Goal: Task Accomplishment & Management: Complete application form

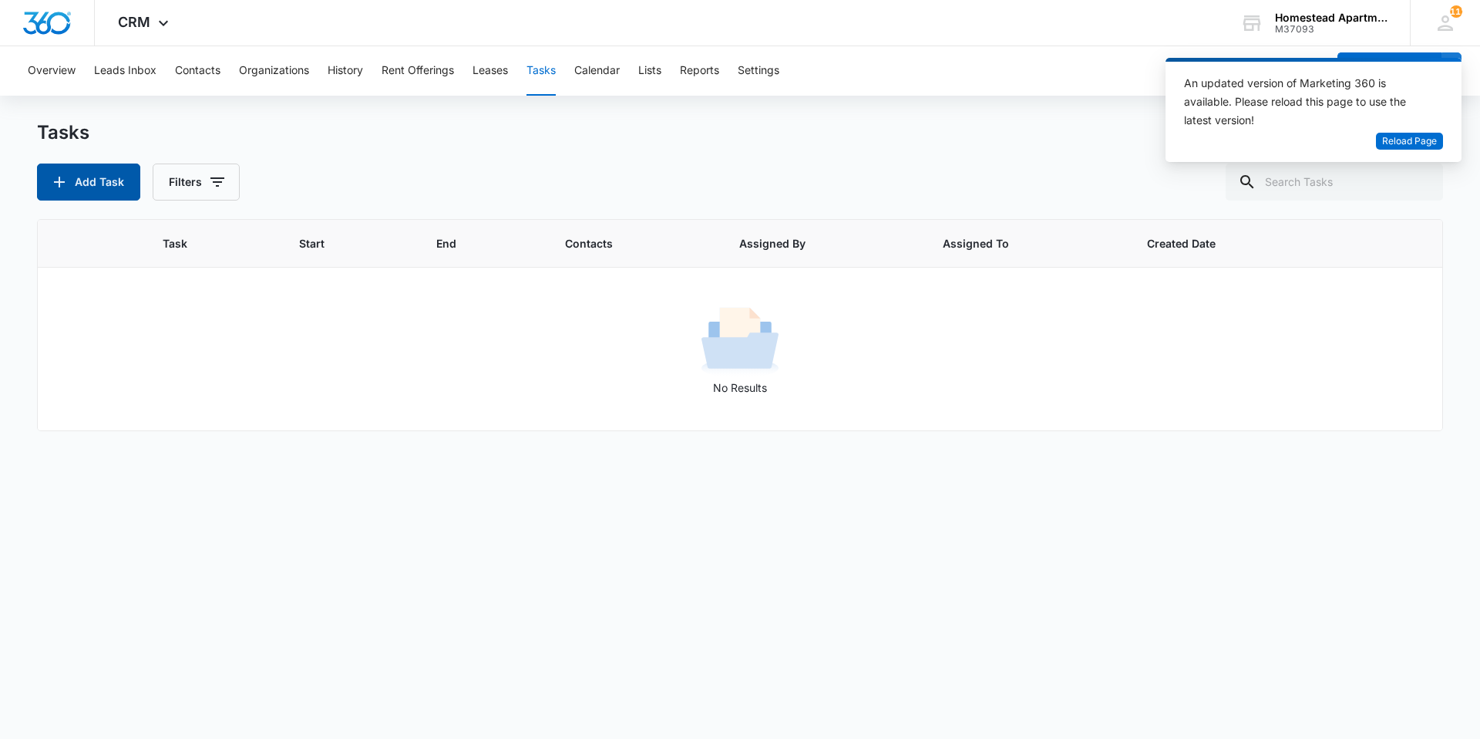
click at [113, 181] on button "Add Task" at bounding box center [88, 181] width 103 height 37
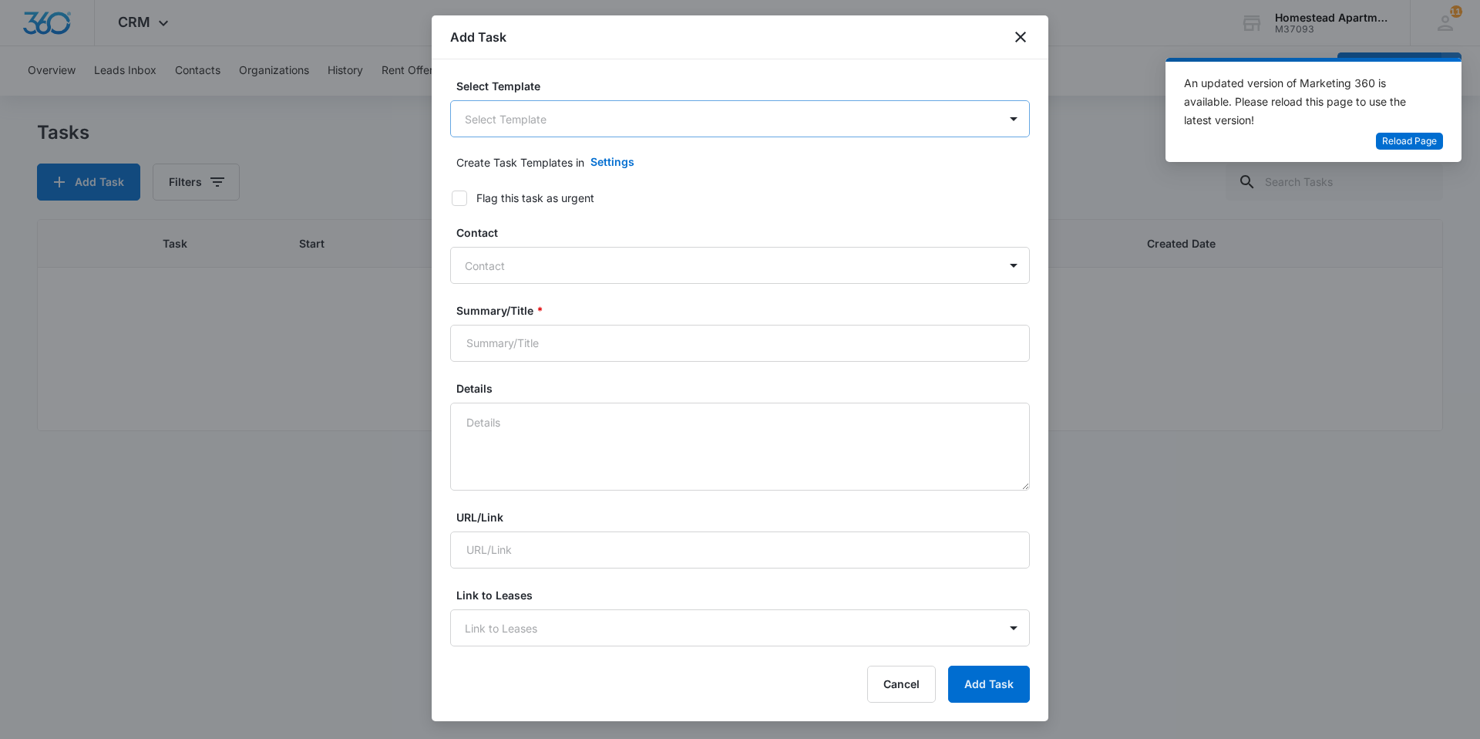
click at [580, 130] on body "CRM Apps Reputation Websites Forms CRM Email Social Content Intelligence Files …" at bounding box center [740, 369] width 1480 height 739
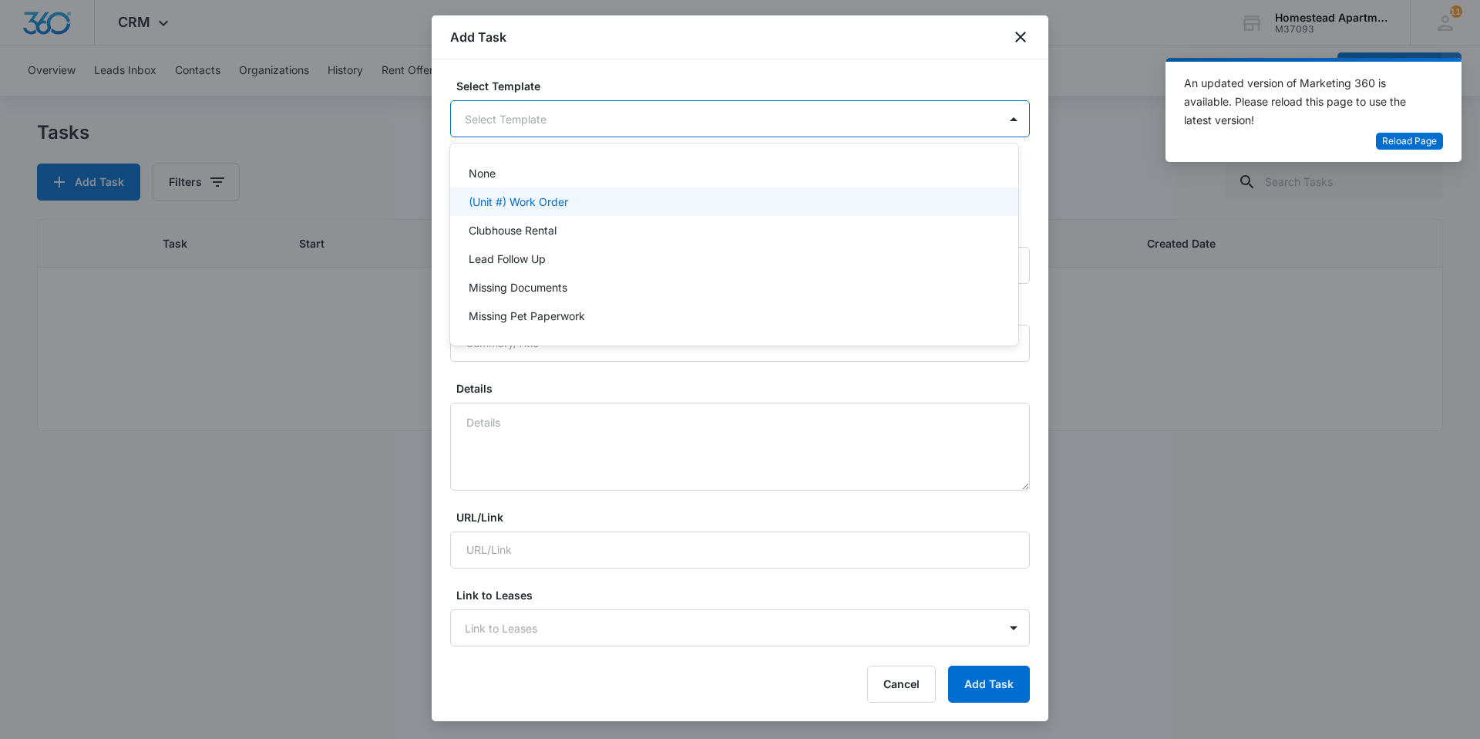
click at [554, 207] on p "(Unit #) Work Order" at bounding box center [518, 202] width 99 height 16
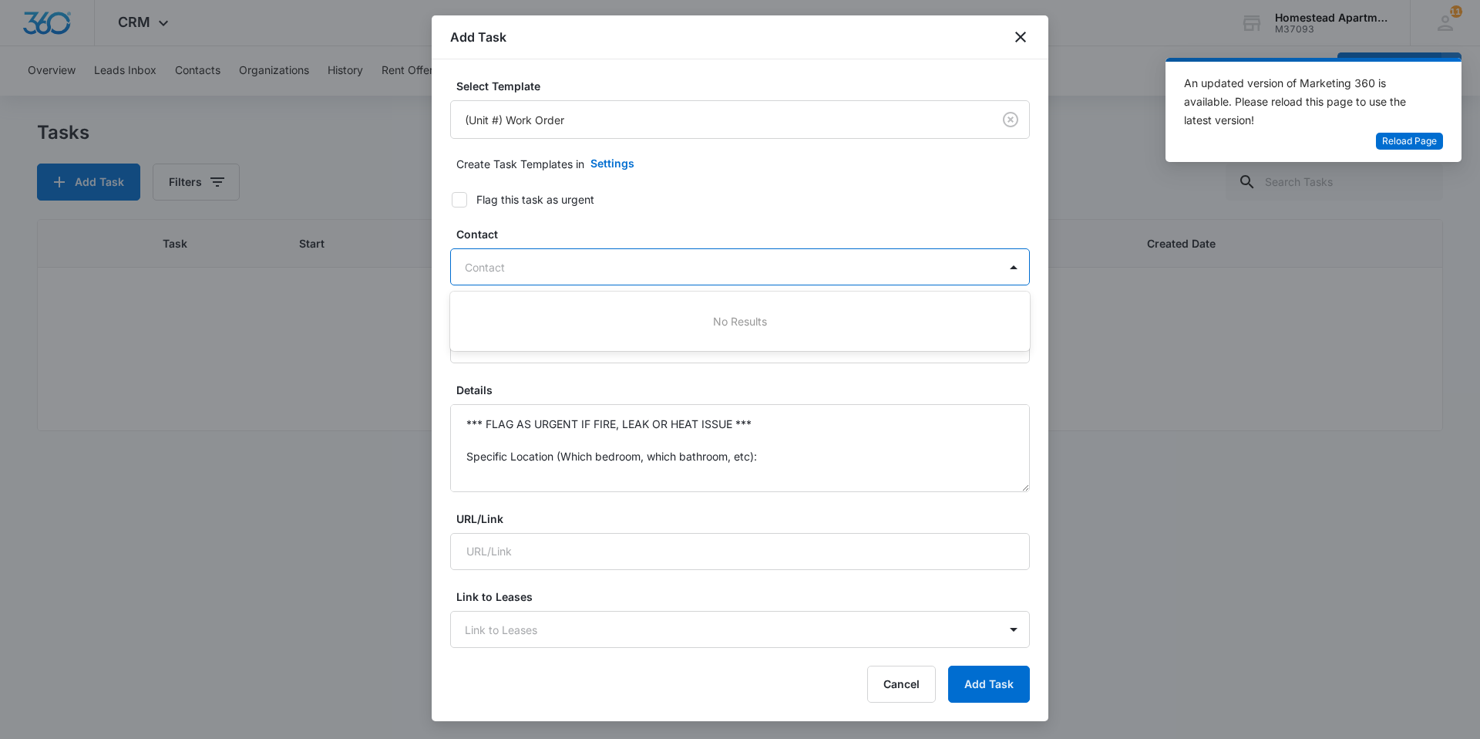
click at [524, 264] on div at bounding box center [731, 267] width 532 height 19
type input "[PERSON_NAME]"
click at [1023, 40] on icon "close" at bounding box center [1020, 37] width 11 height 11
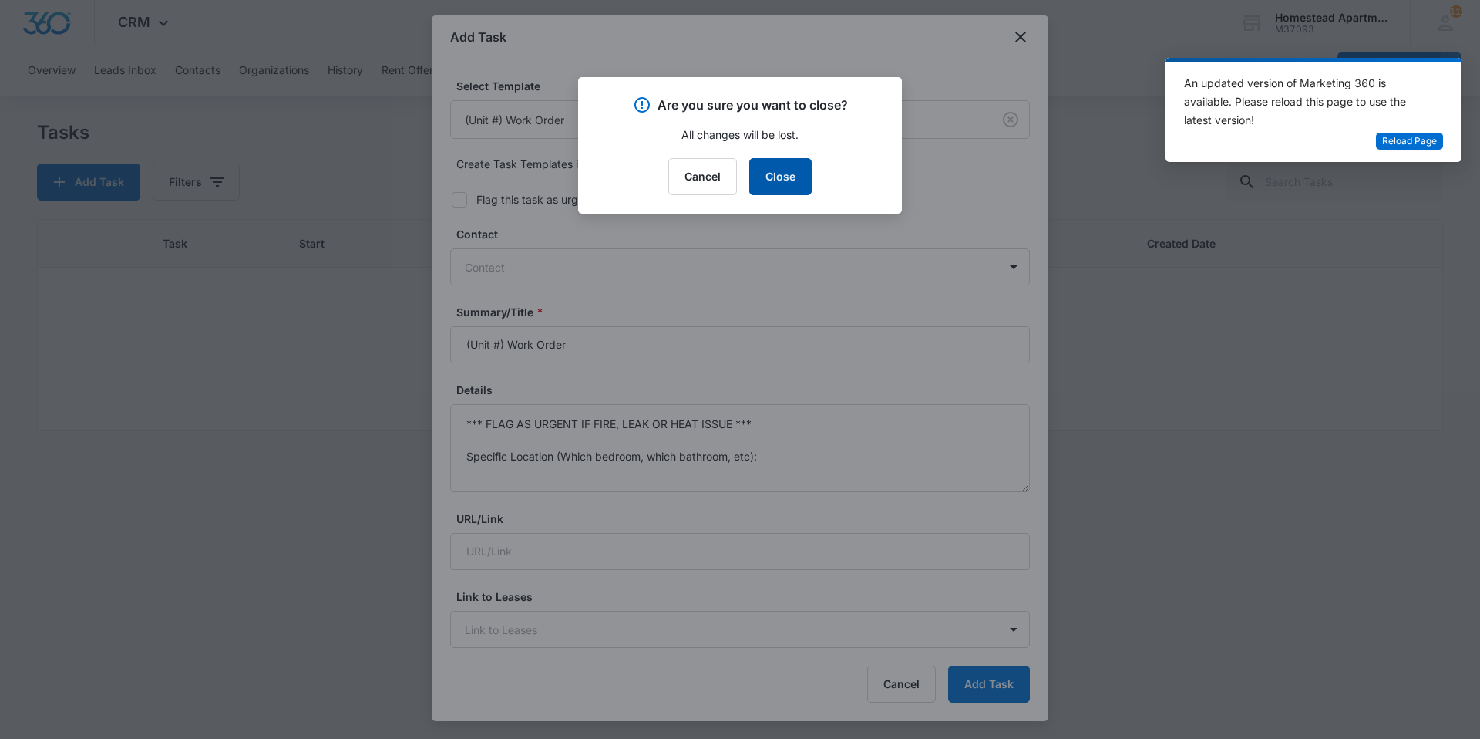
click at [786, 174] on button "Close" at bounding box center [780, 176] width 62 height 37
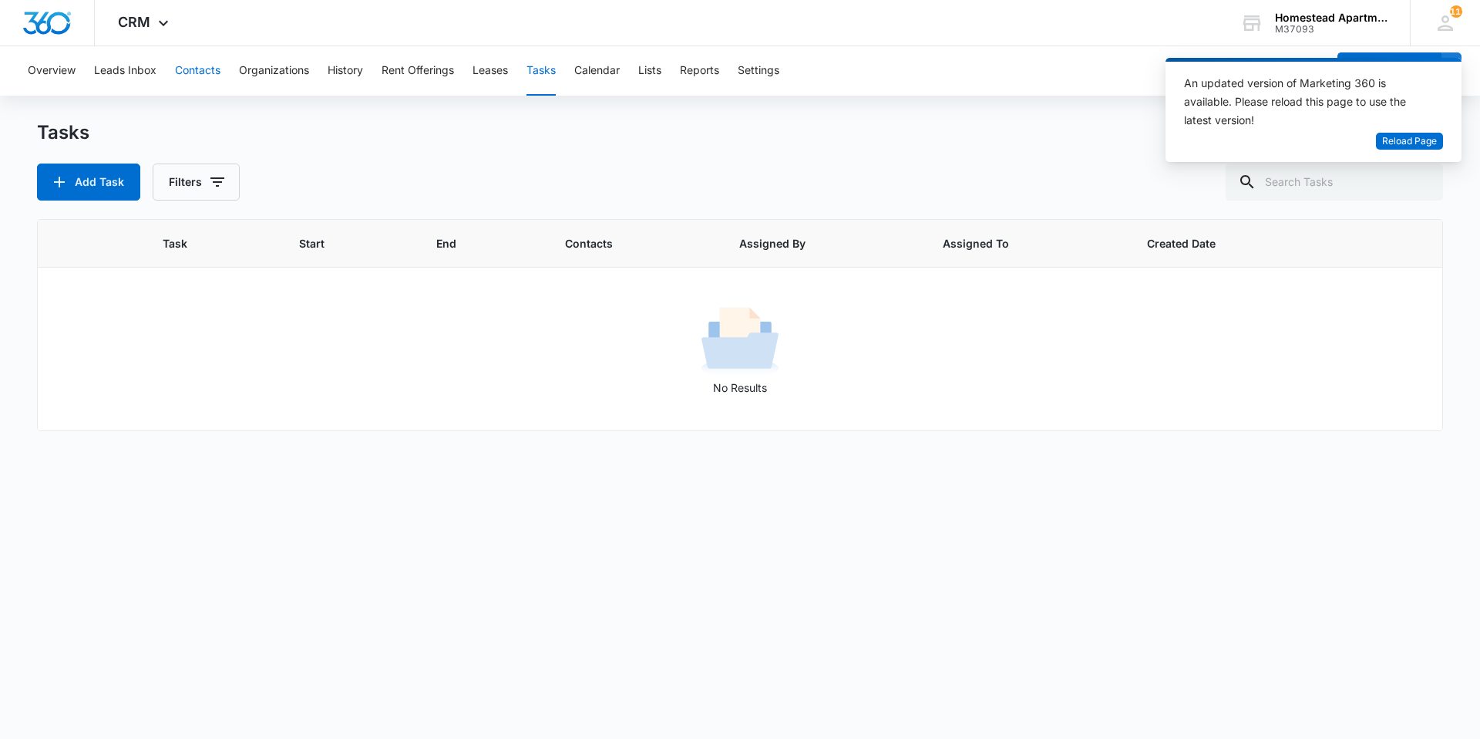
click at [199, 66] on button "Contacts" at bounding box center [197, 70] width 45 height 49
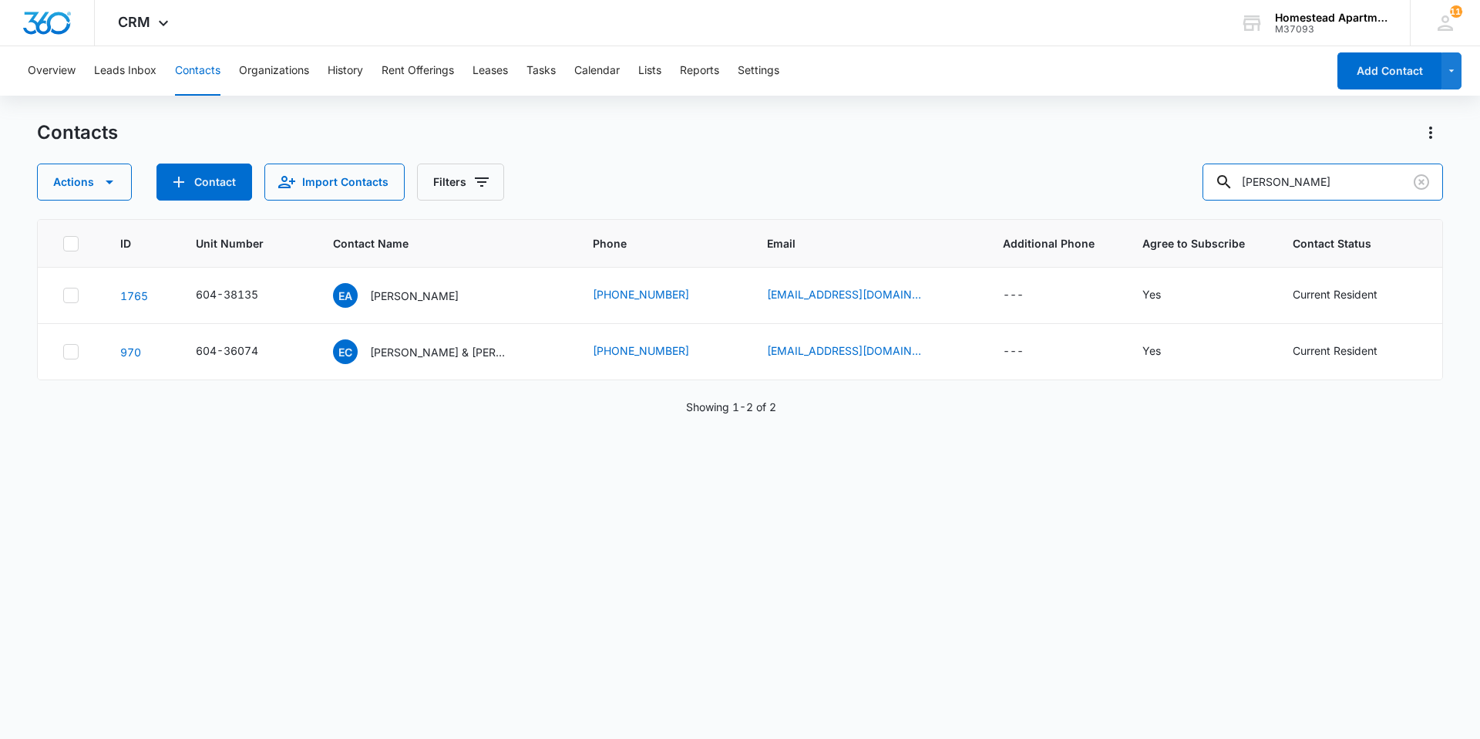
drag, startPoint x: 1315, startPoint y: 183, endPoint x: 1216, endPoint y: 182, distance: 99.5
click at [1216, 182] on div "Actions Contact Import Contacts Filters estela" at bounding box center [740, 181] width 1406 height 37
type input "Saywer"
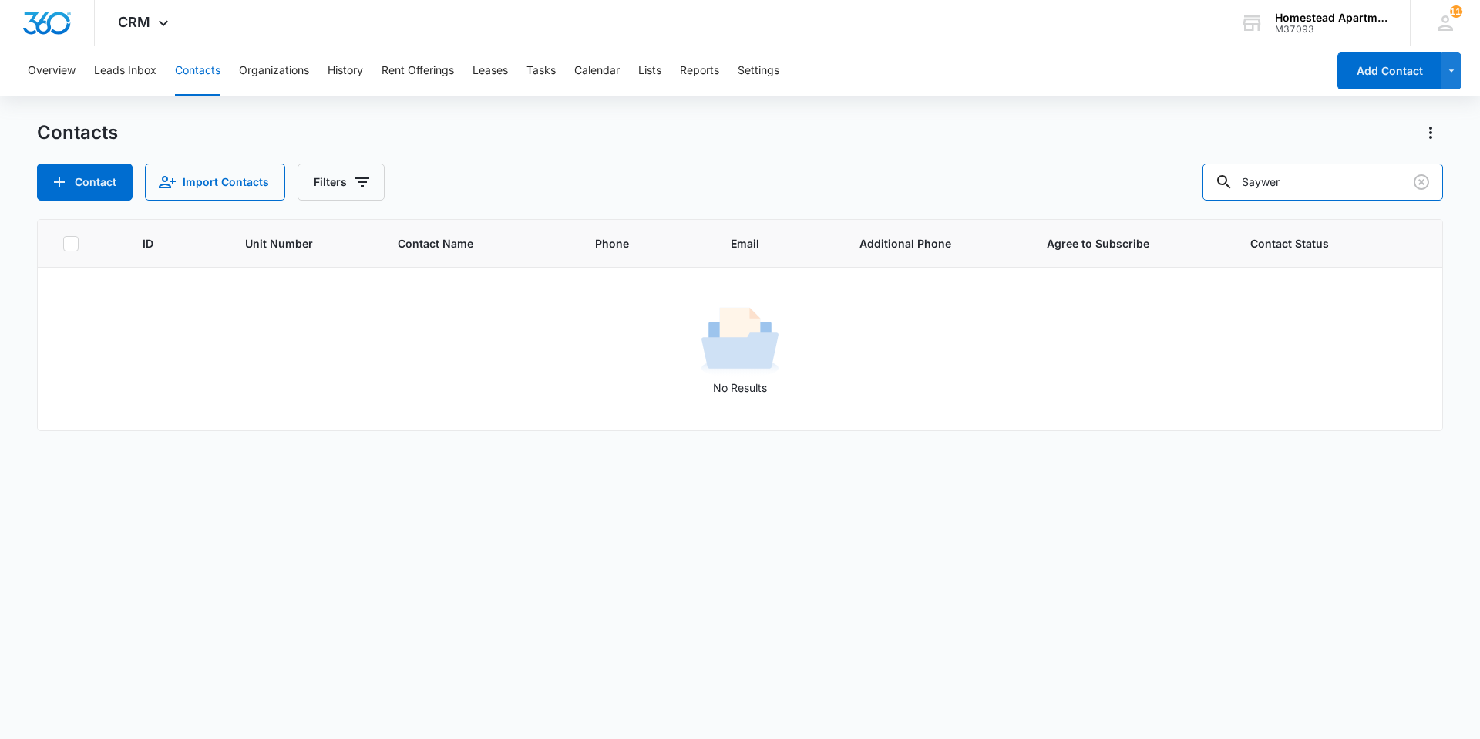
drag, startPoint x: 1336, startPoint y: 182, endPoint x: 1214, endPoint y: 207, distance: 124.4
click at [1214, 207] on div "Contacts Contact Import Contacts Filters Saywer ID Unit Number Contact Name Pho…" at bounding box center [740, 428] width 1406 height 617
type input "campbell"
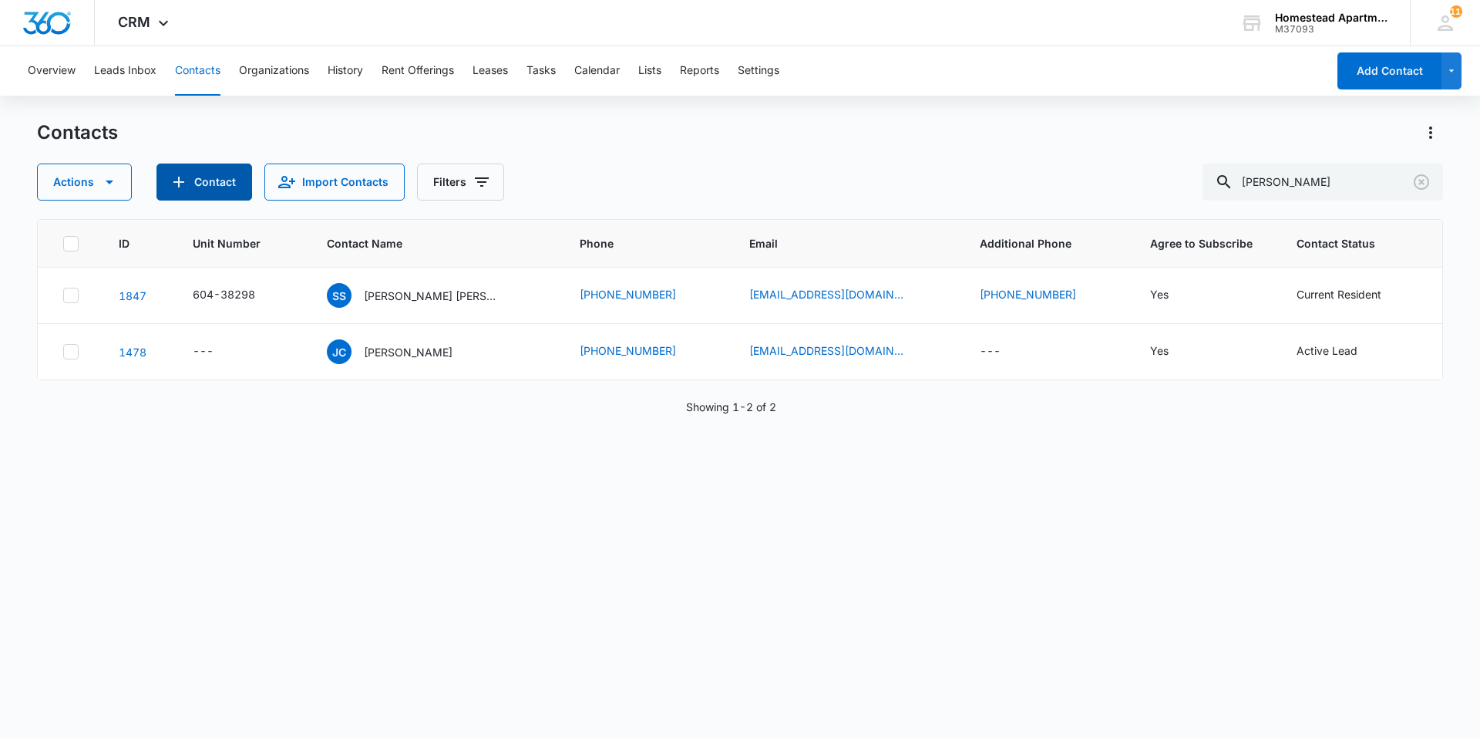
click at [186, 178] on icon "Add Contact" at bounding box center [179, 182] width 19 height 19
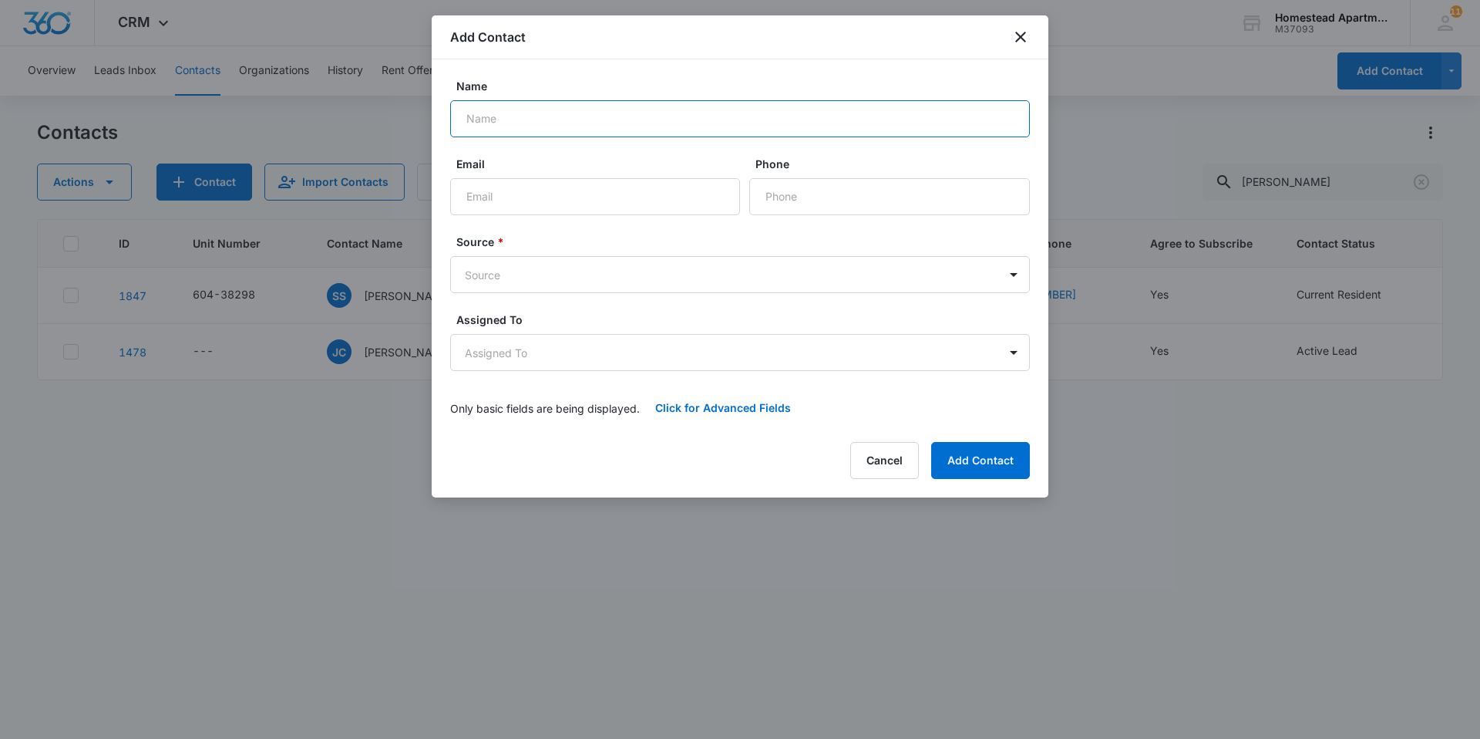
click at [596, 123] on input "Name" at bounding box center [740, 118] width 580 height 37
click at [508, 114] on input "Name" at bounding box center [740, 118] width 580 height 37
type input "Misty Yates"
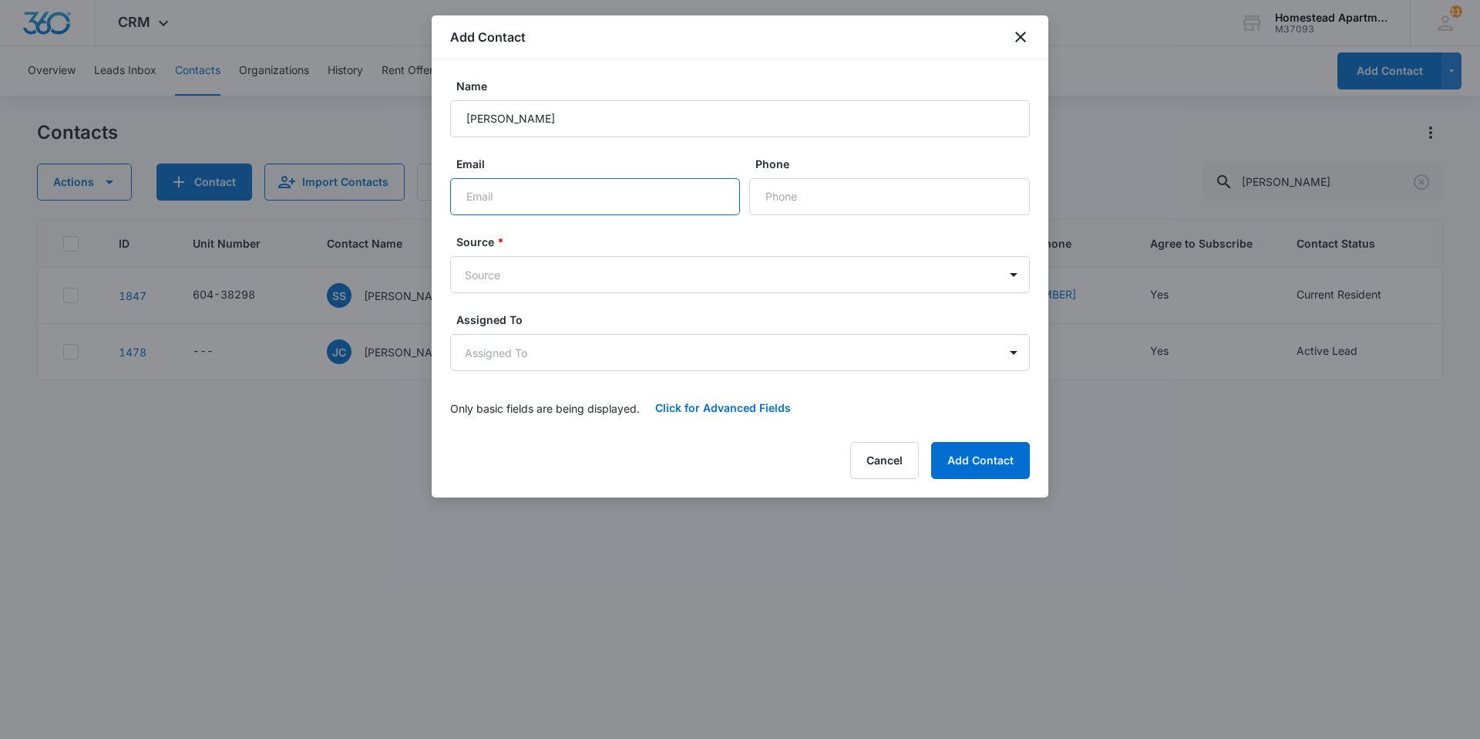
click at [586, 206] on input "Email" at bounding box center [595, 196] width 290 height 37
type input "misty.yates@icloud.com"
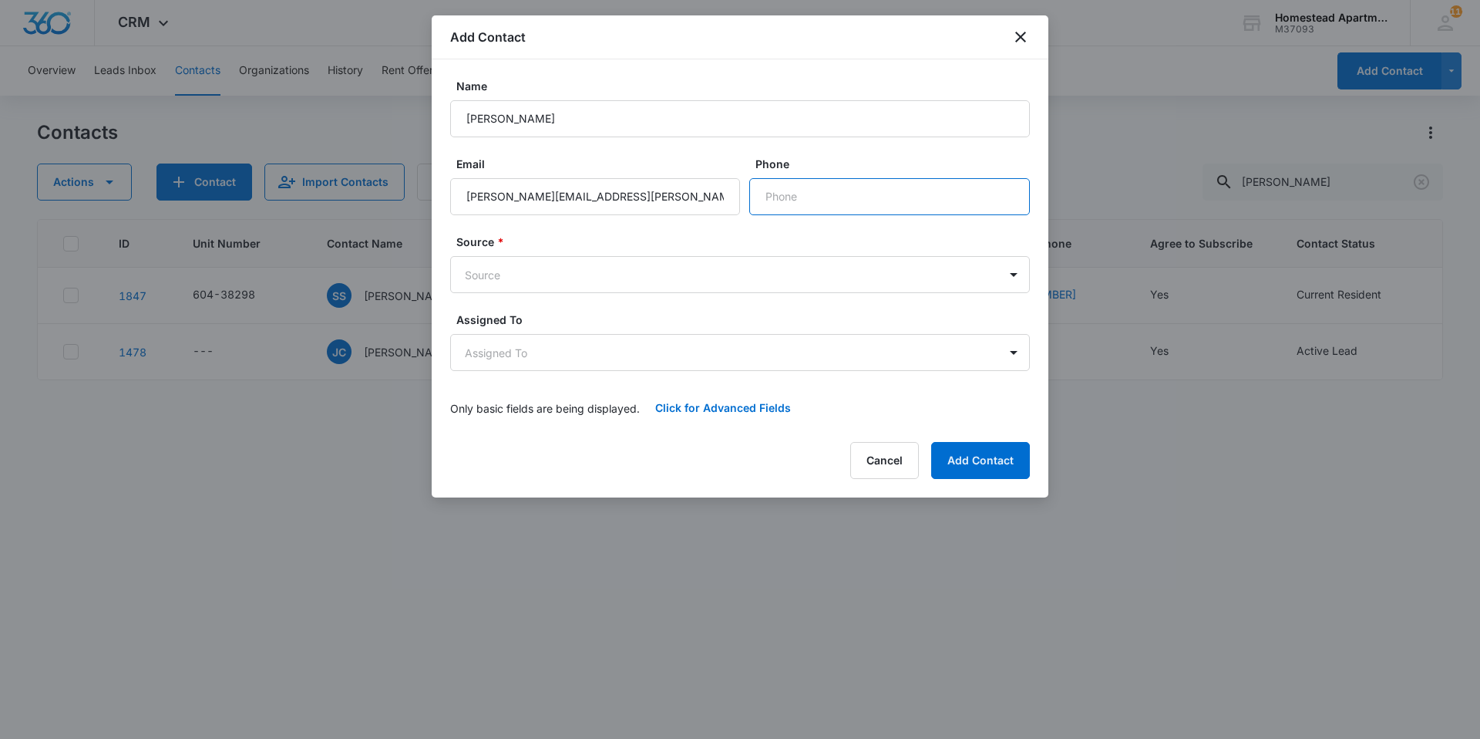
click at [803, 203] on input "Phone" at bounding box center [889, 196] width 281 height 37
type input "(970) 576-4552"
click at [504, 274] on body "CRM Apps Reputation Websites Forms CRM Email Social Content Intelligence Files …" at bounding box center [740, 369] width 1480 height 739
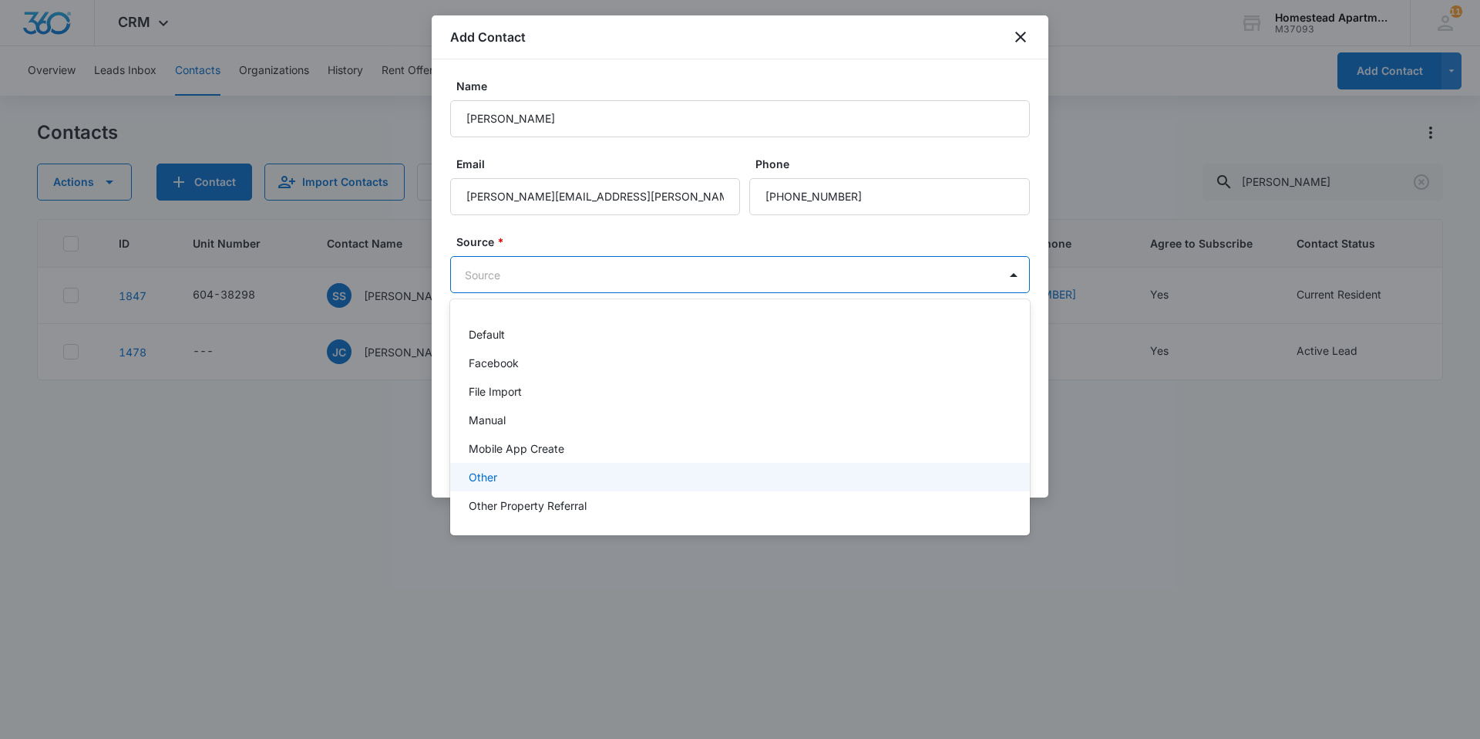
scroll to position [109, 0]
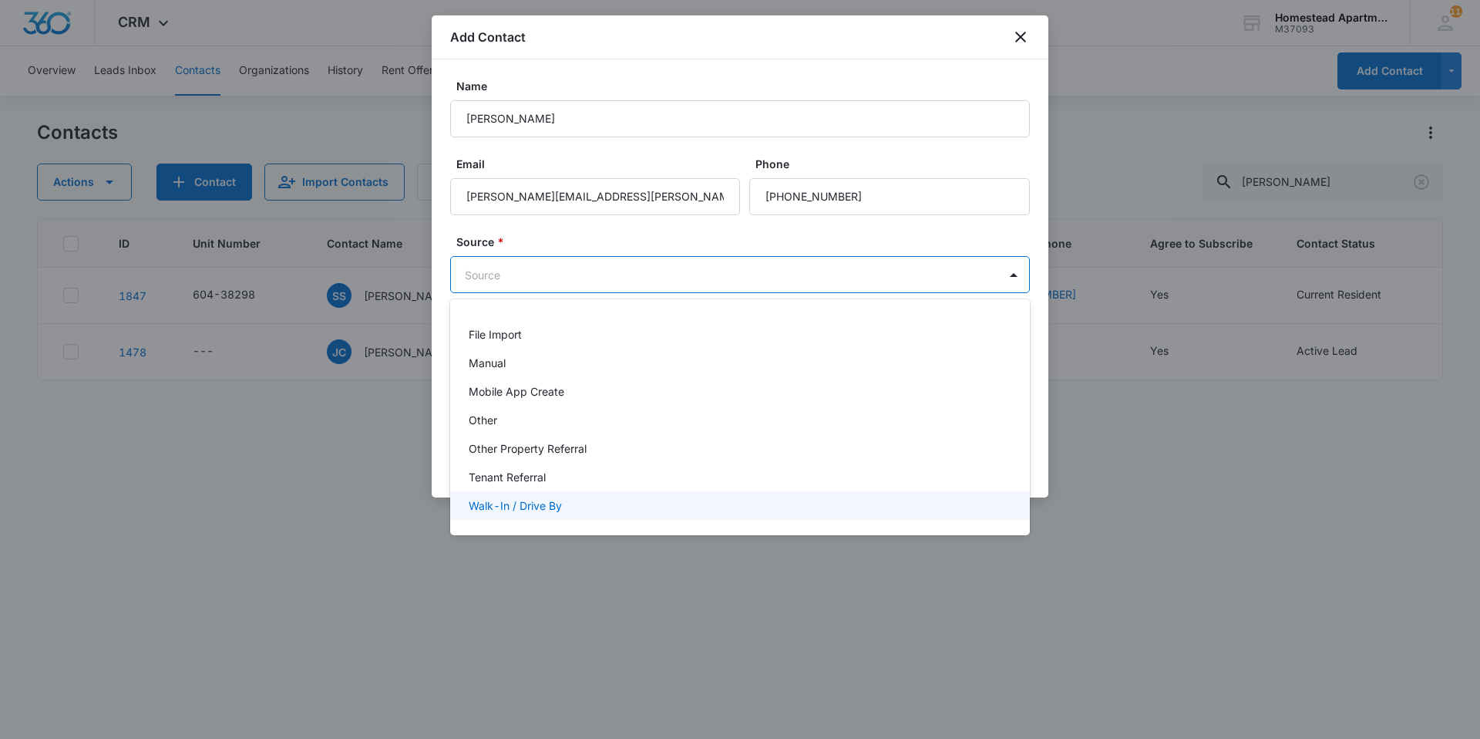
click at [544, 512] on p "Walk-In / Drive By" at bounding box center [515, 505] width 93 height 16
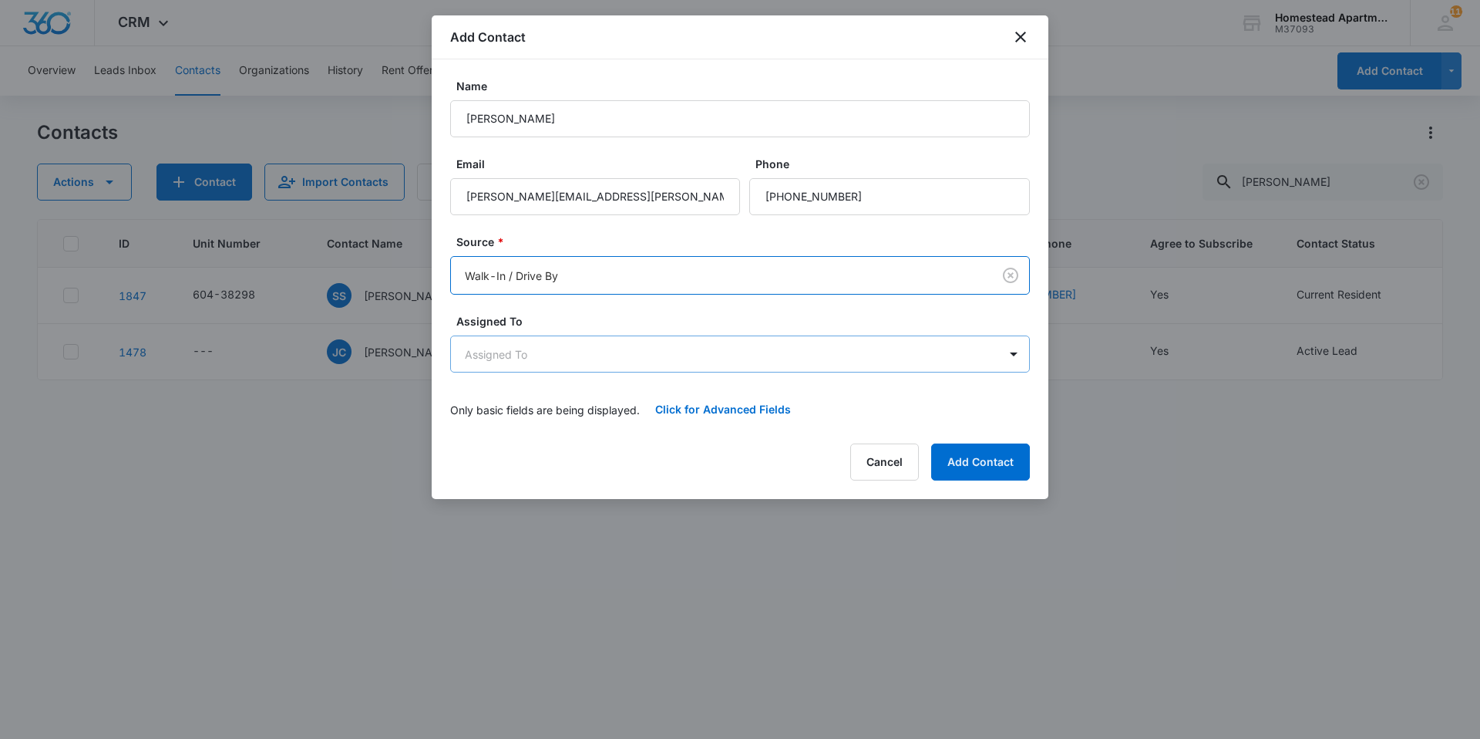
click at [544, 356] on body "CRM Apps Reputation Websites Forms CRM Email Social Content Intelligence Files …" at bounding box center [740, 369] width 1480 height 739
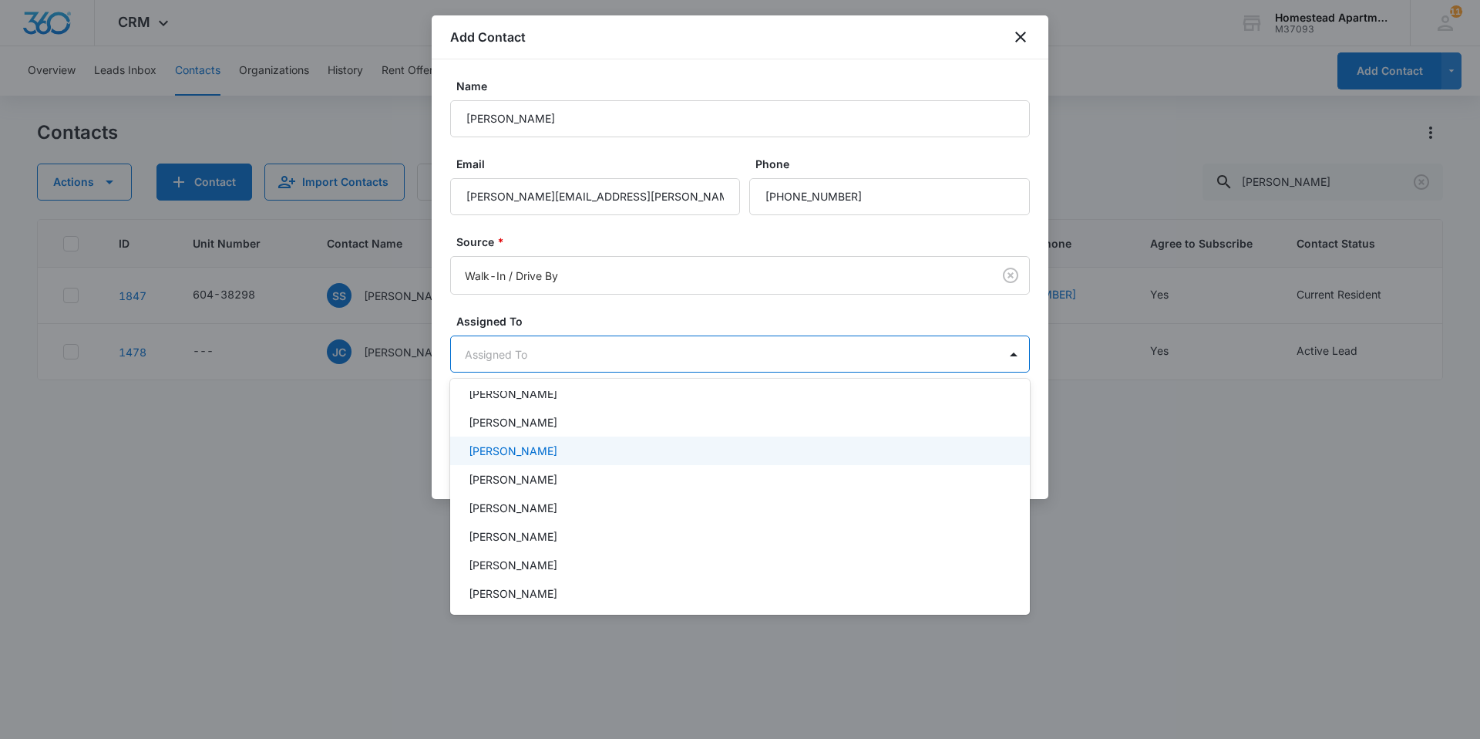
scroll to position [154, 0]
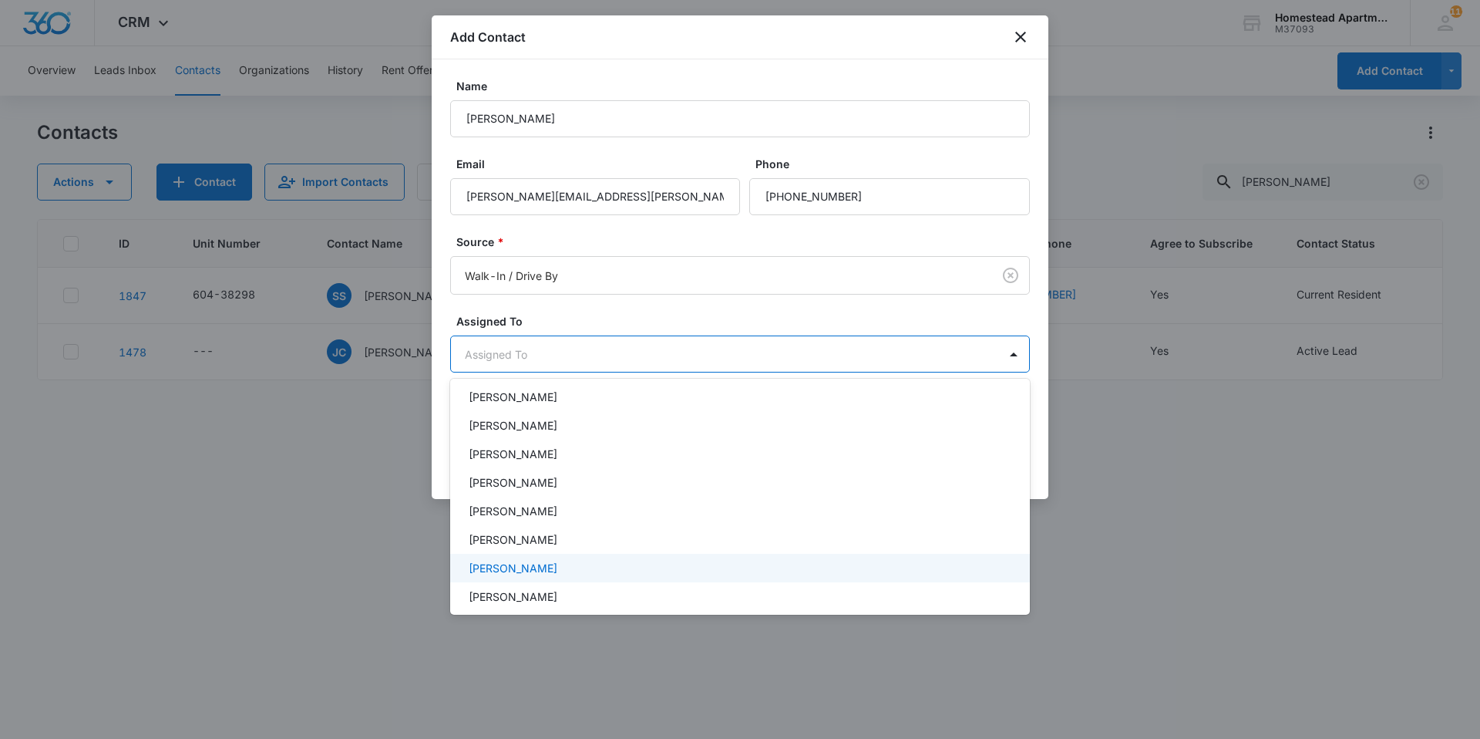
click at [539, 573] on p "[PERSON_NAME]" at bounding box center [513, 568] width 89 height 16
click at [692, 302] on div at bounding box center [740, 369] width 1480 height 739
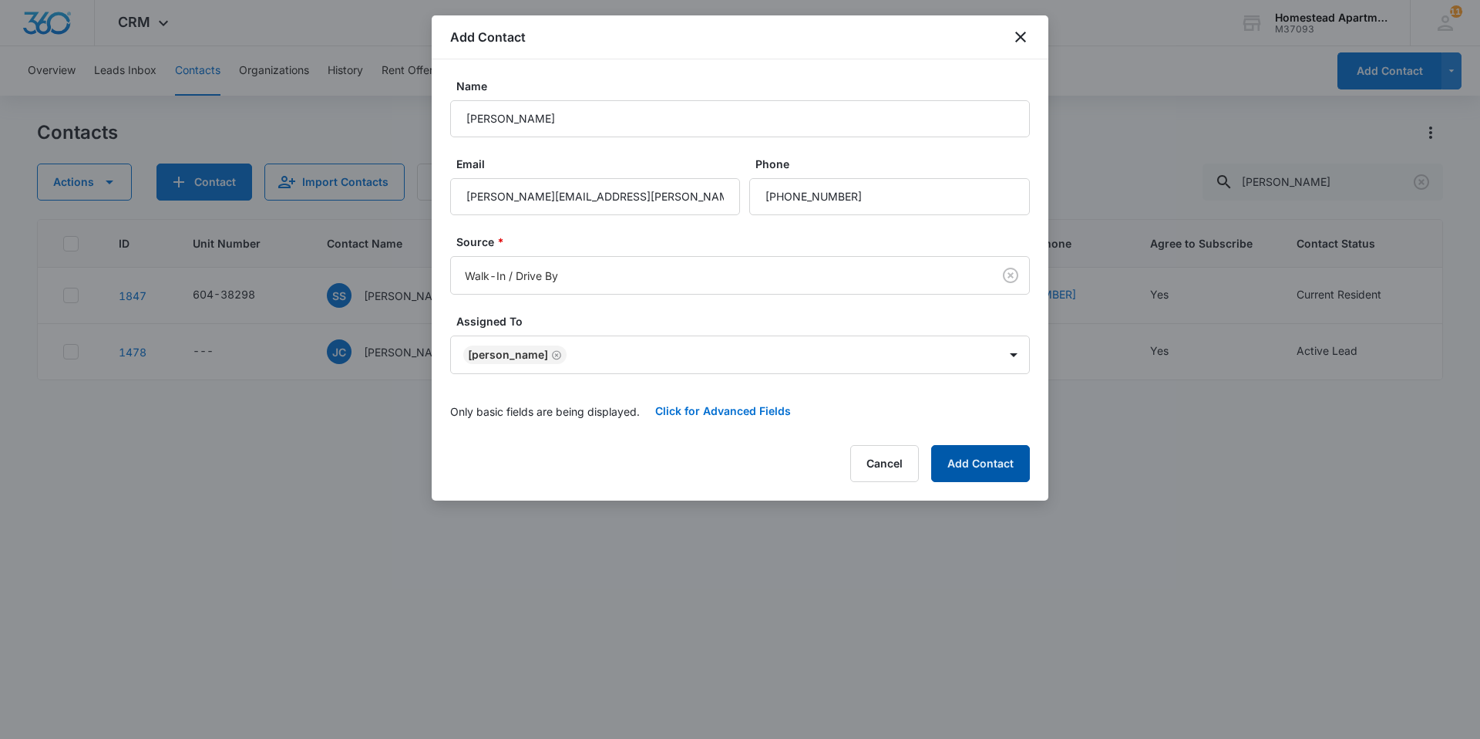
click at [965, 453] on button "Add Contact" at bounding box center [980, 463] width 99 height 37
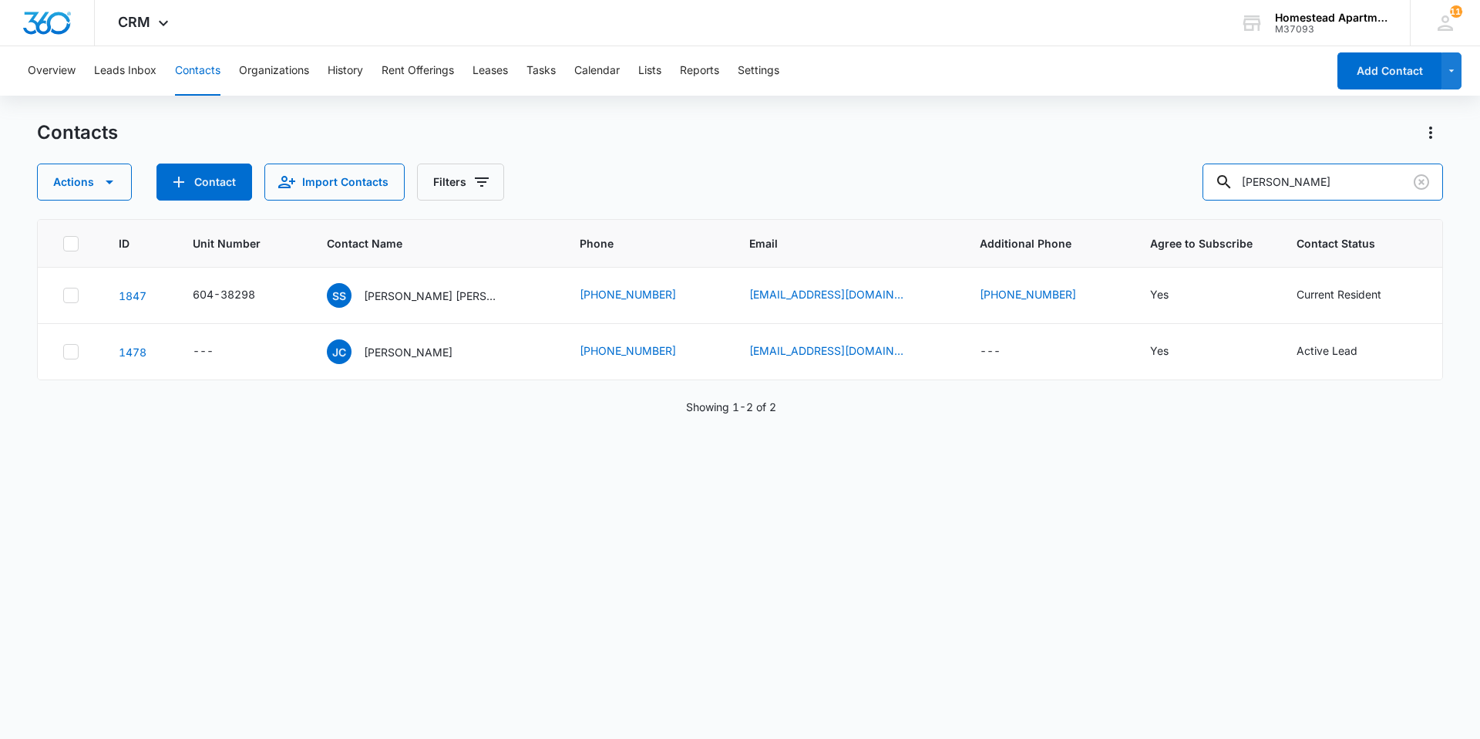
drag, startPoint x: 1352, startPoint y: 187, endPoint x: 1187, endPoint y: 221, distance: 167.5
click at [1187, 221] on div "Contacts Actions Contact Import Contacts Filters campbell ID Unit Number Contac…" at bounding box center [740, 428] width 1406 height 617
type input "yates"
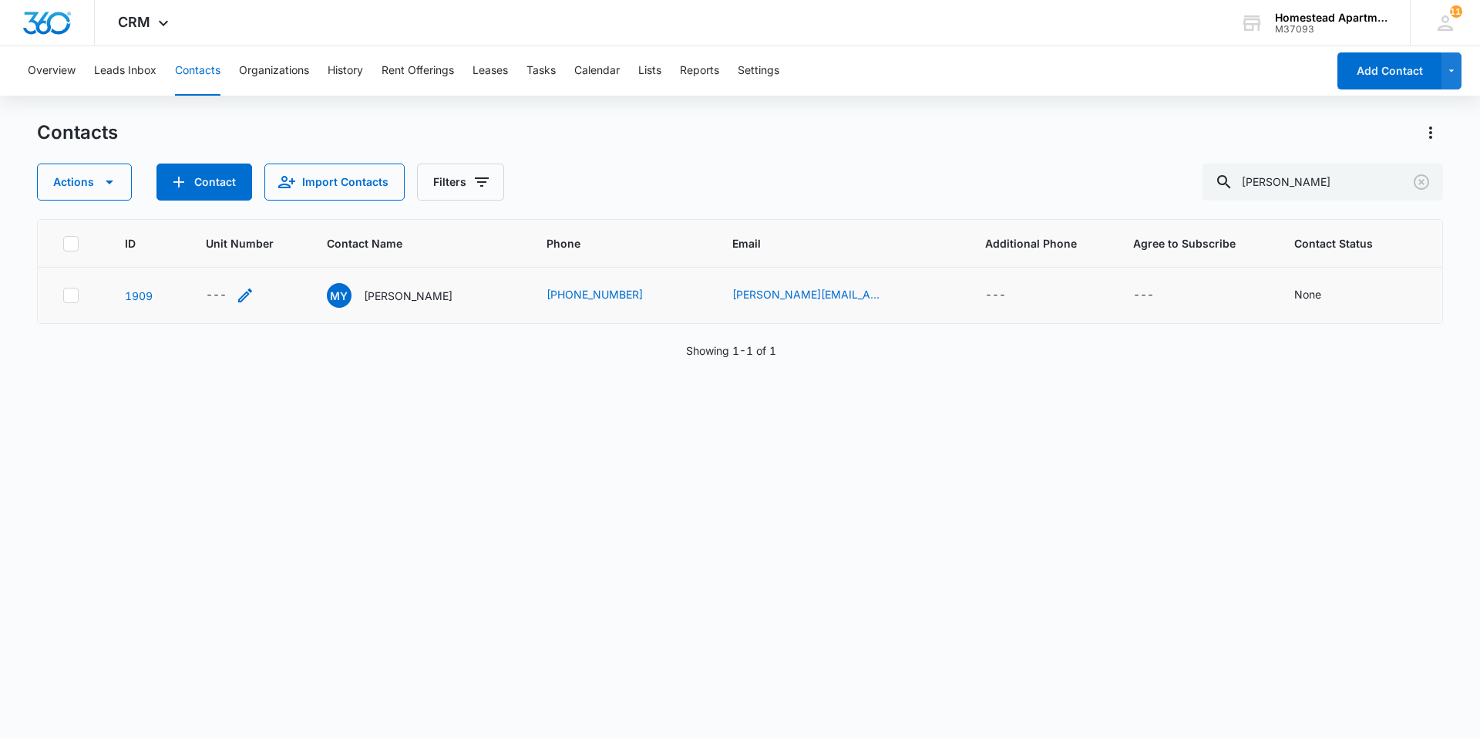
click at [254, 291] on icon "Unit Number - - Select to Edit Field" at bounding box center [245, 295] width 19 height 19
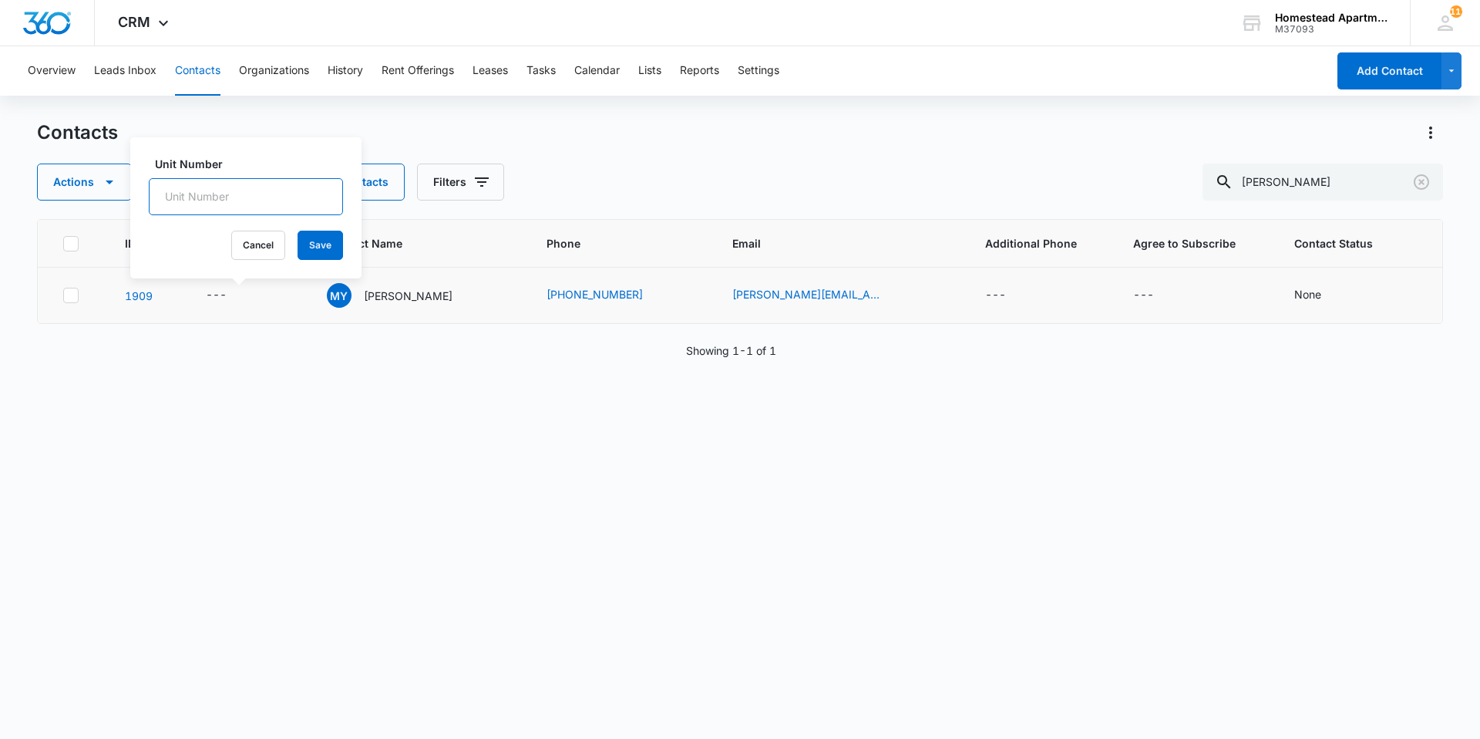
click at [263, 190] on input "Unit Number" at bounding box center [246, 196] width 194 height 37
type input "604-35436"
click at [460, 127] on div "Contacts" at bounding box center [740, 132] width 1406 height 25
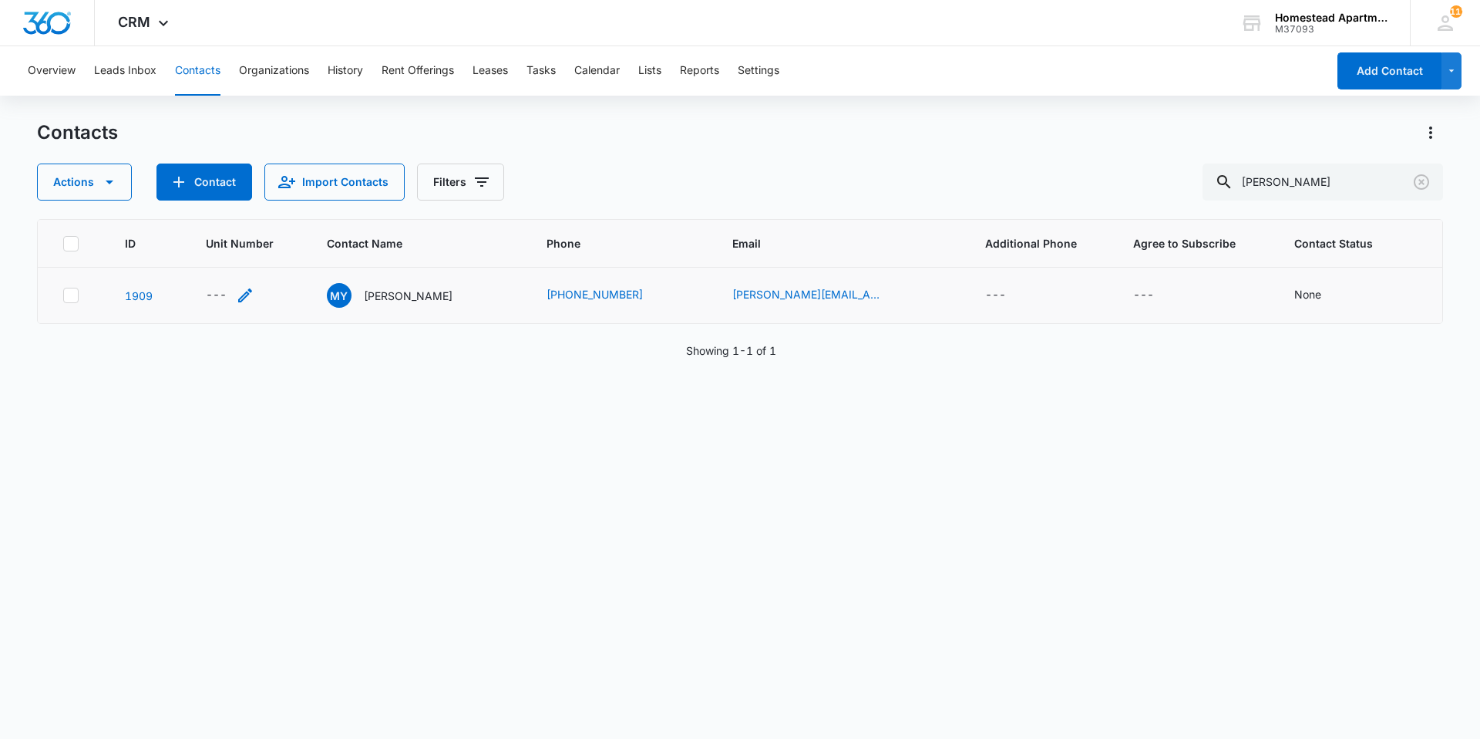
click at [218, 294] on div "---" at bounding box center [216, 295] width 21 height 19
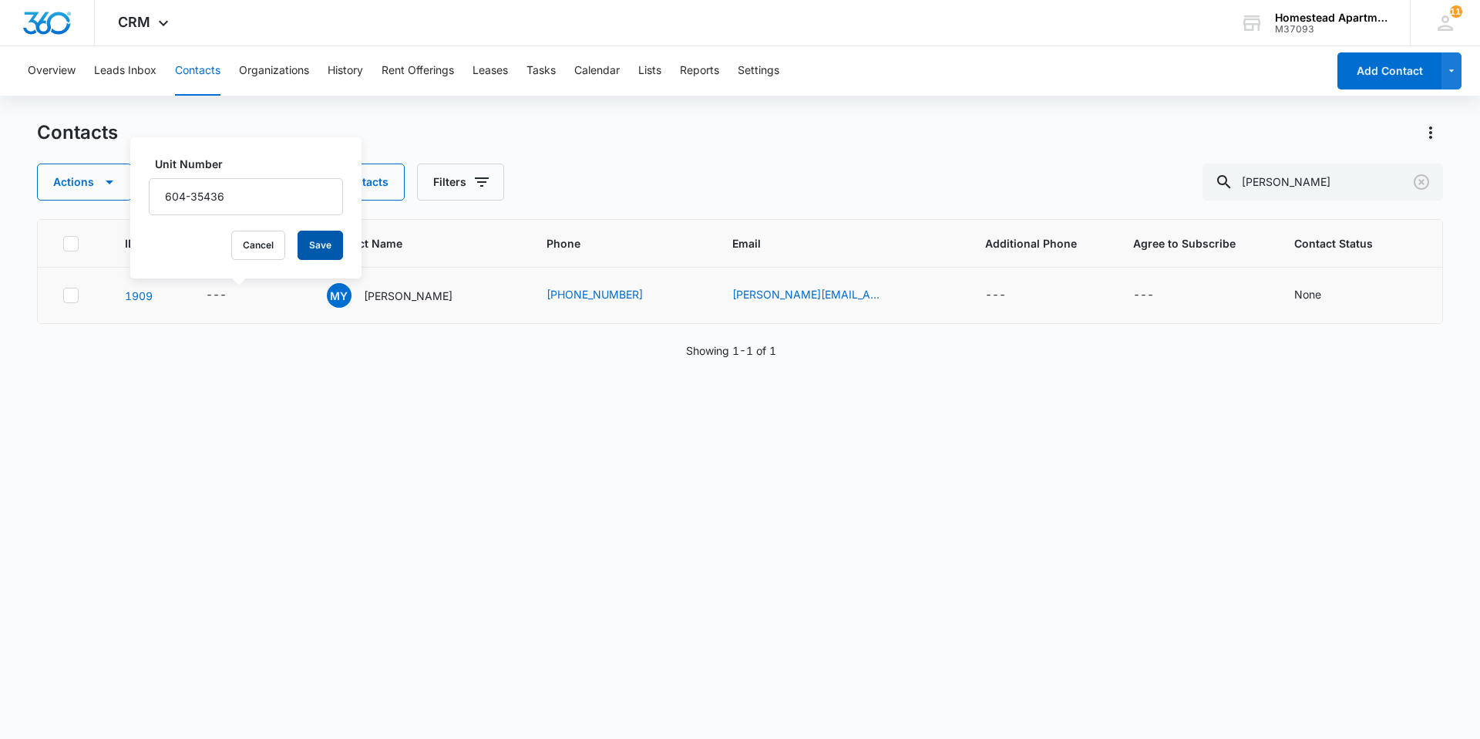
click at [298, 240] on button "Save" at bounding box center [320, 245] width 45 height 29
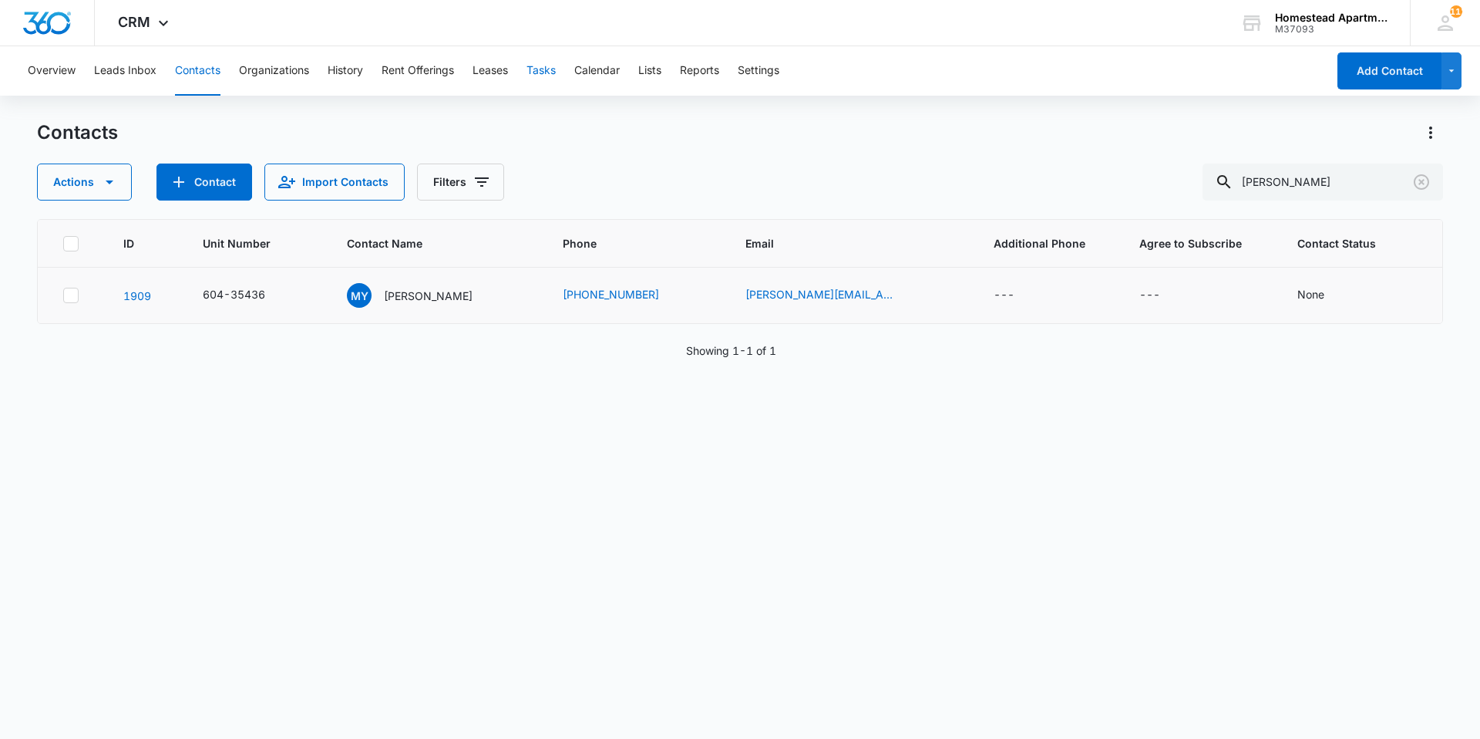
click at [556, 72] on button "Tasks" at bounding box center [541, 70] width 29 height 49
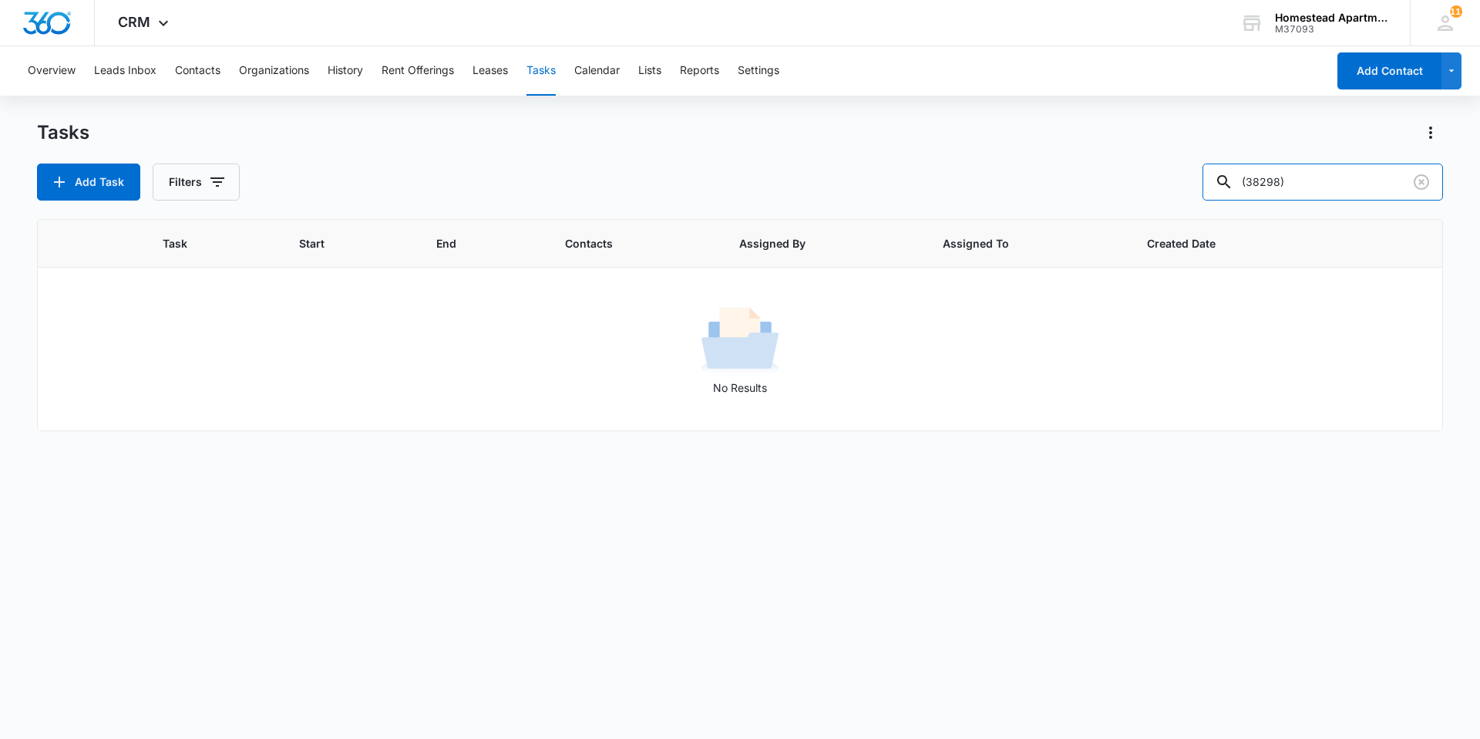
drag, startPoint x: 1339, startPoint y: 187, endPoint x: 1217, endPoint y: 184, distance: 122.6
click at [1217, 184] on div "Add Task Filters (38298)" at bounding box center [740, 181] width 1406 height 37
click at [123, 186] on button "Add Task" at bounding box center [88, 181] width 103 height 37
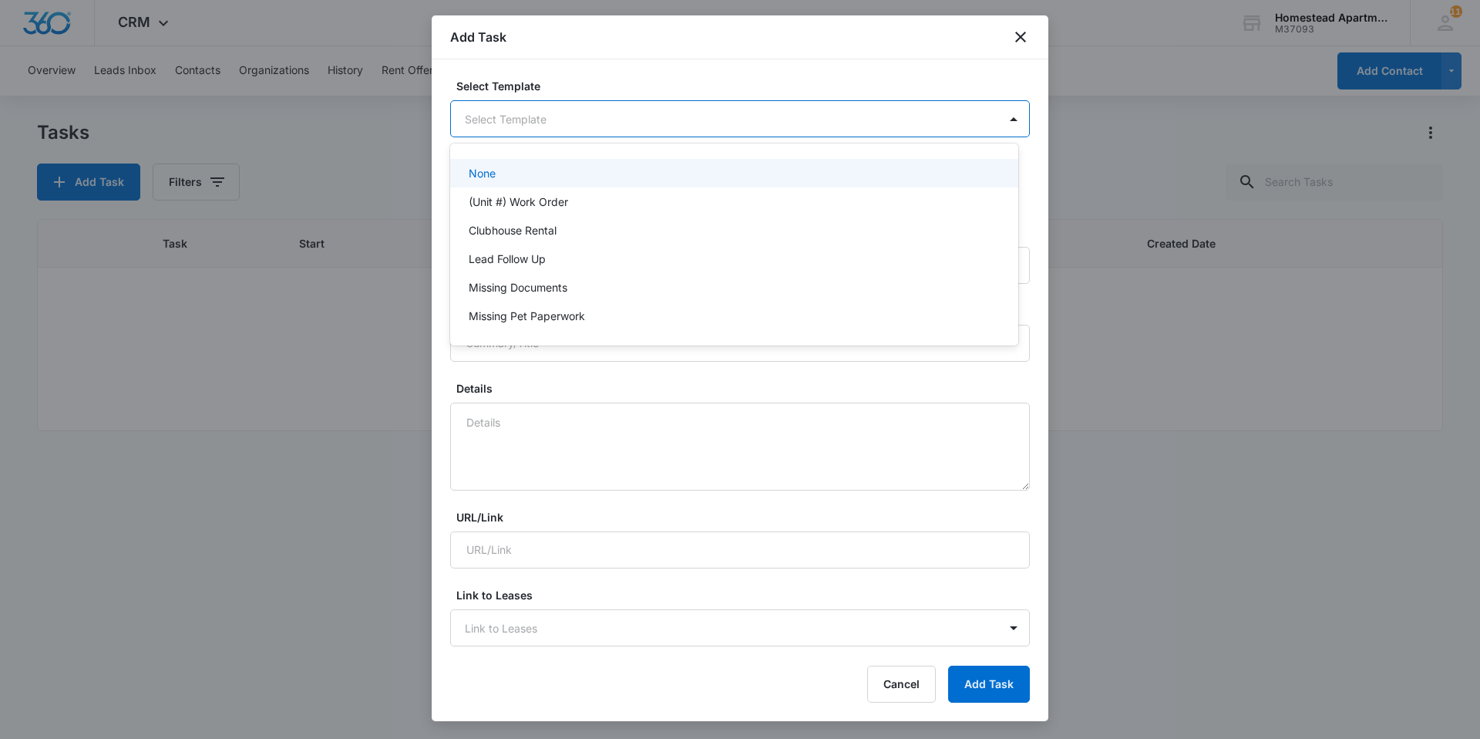
click at [567, 118] on body "CRM Apps Reputation Websites Forms CRM Email Social Content Intelligence Files …" at bounding box center [740, 369] width 1480 height 739
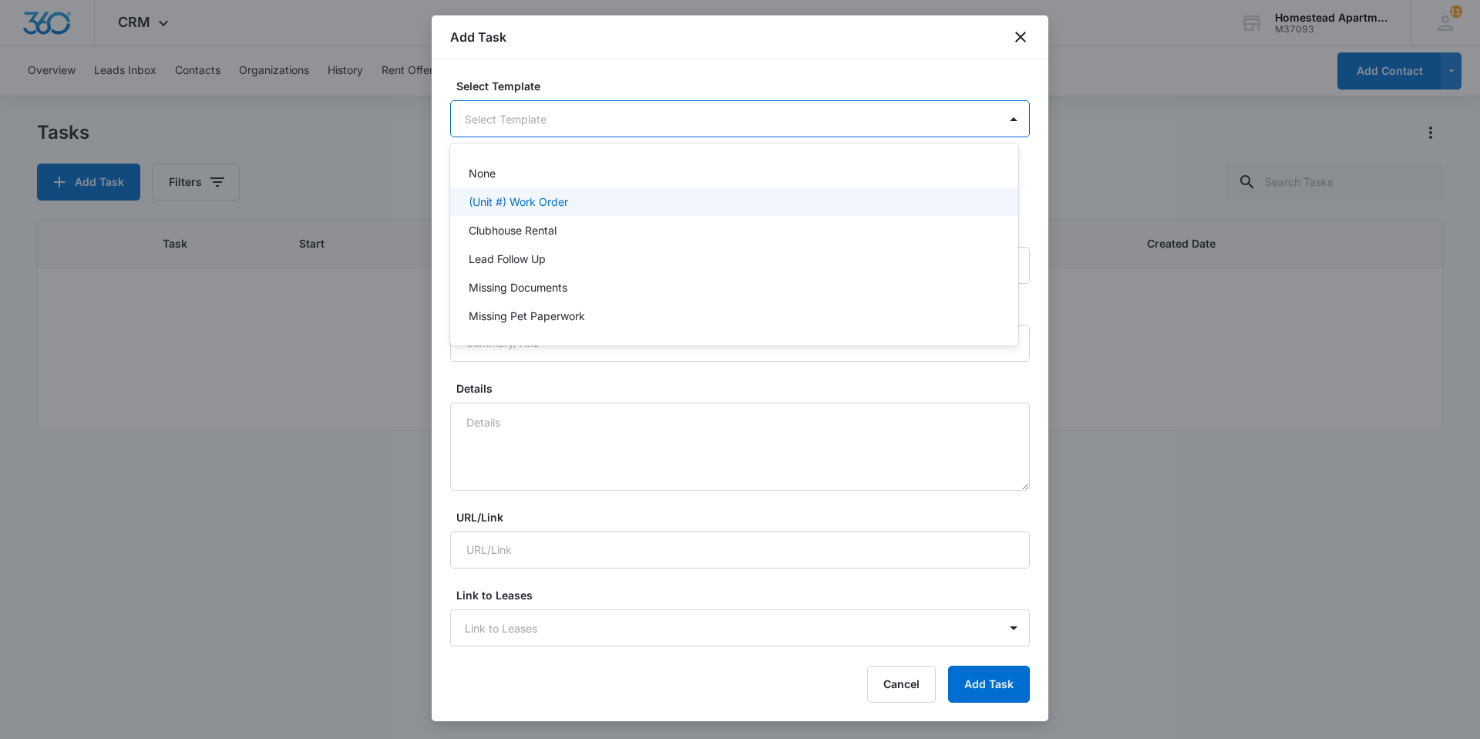
click at [572, 200] on div "(Unit #) Work Order" at bounding box center [733, 202] width 528 height 16
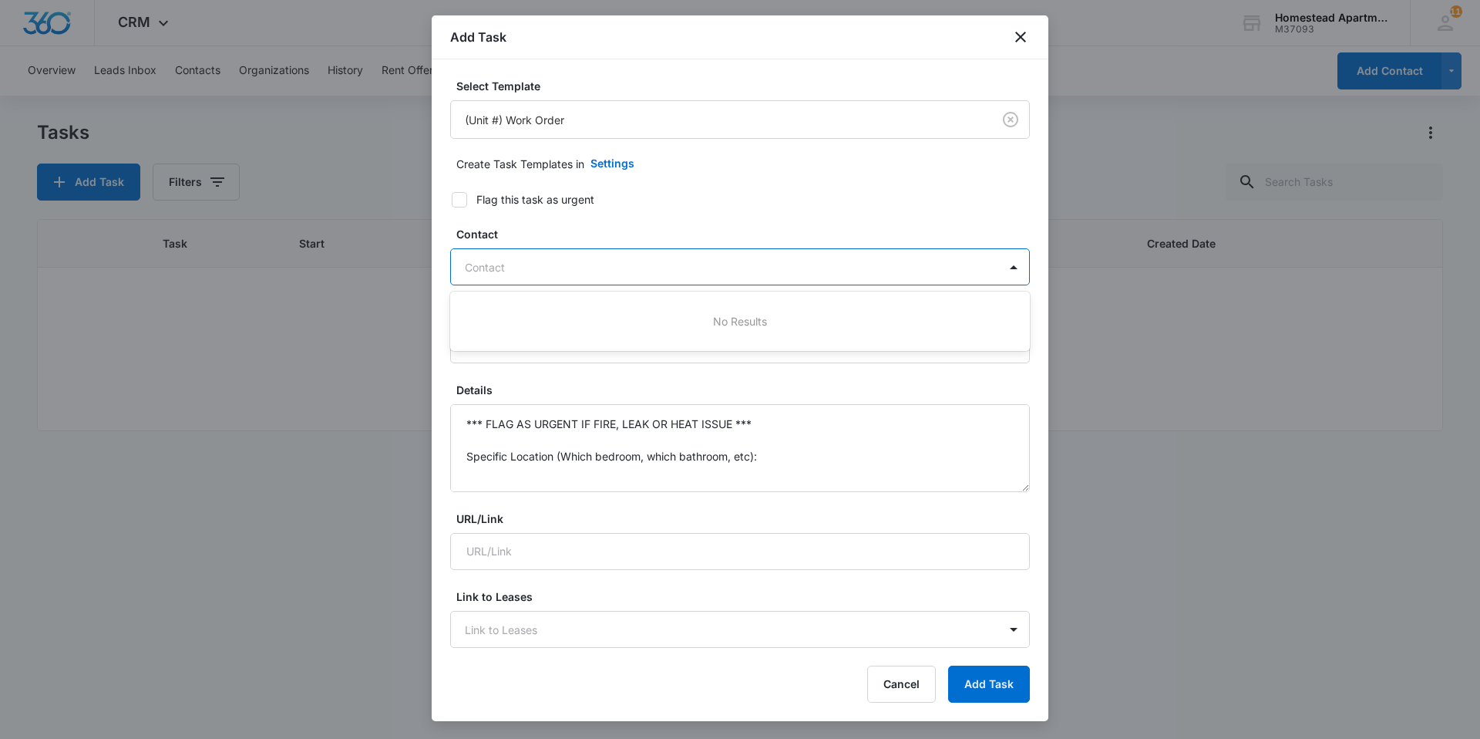
click at [544, 264] on div at bounding box center [731, 267] width 532 height 19
type input "[PERSON_NAME]"
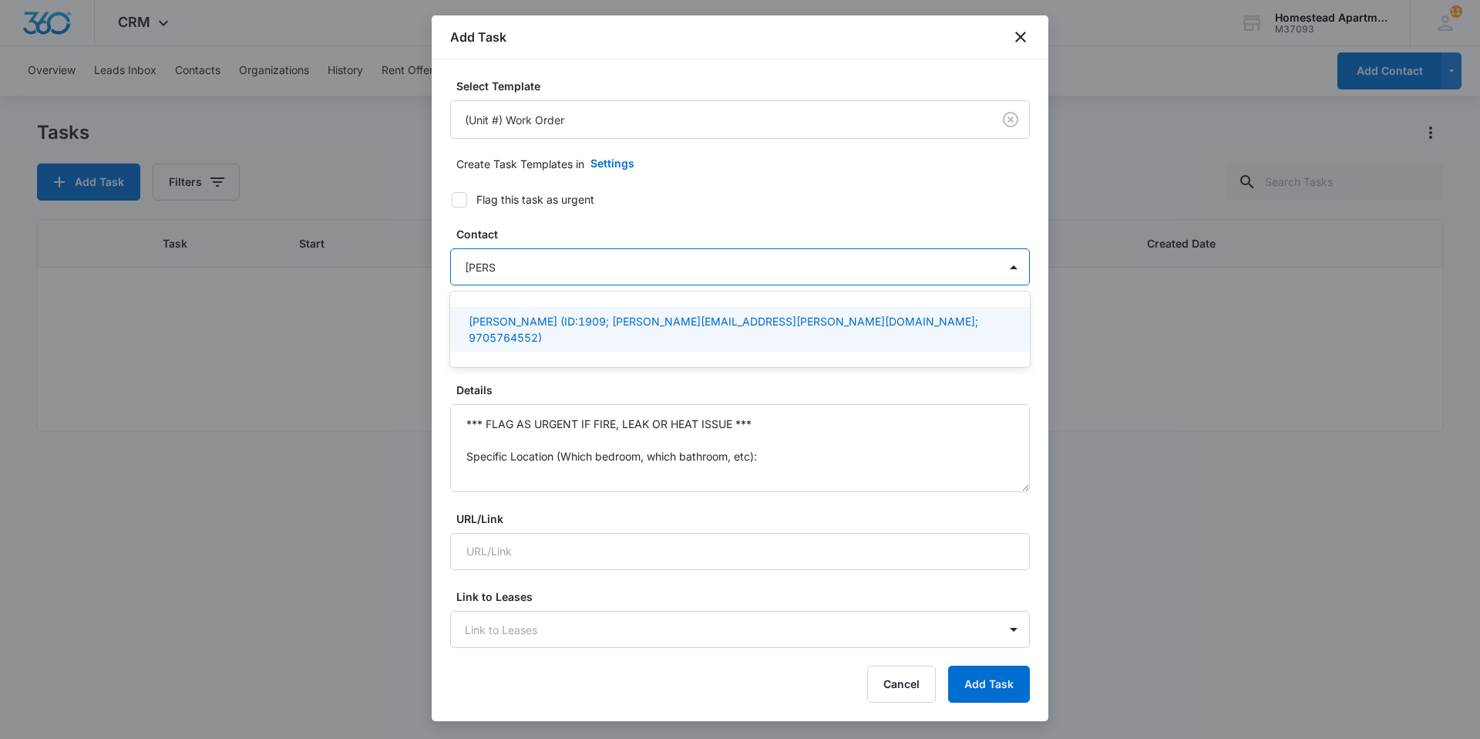
click at [565, 322] on p "Misty Yates (ID:1909; misty.yates@icloud.com; 9705764552)" at bounding box center [739, 329] width 540 height 32
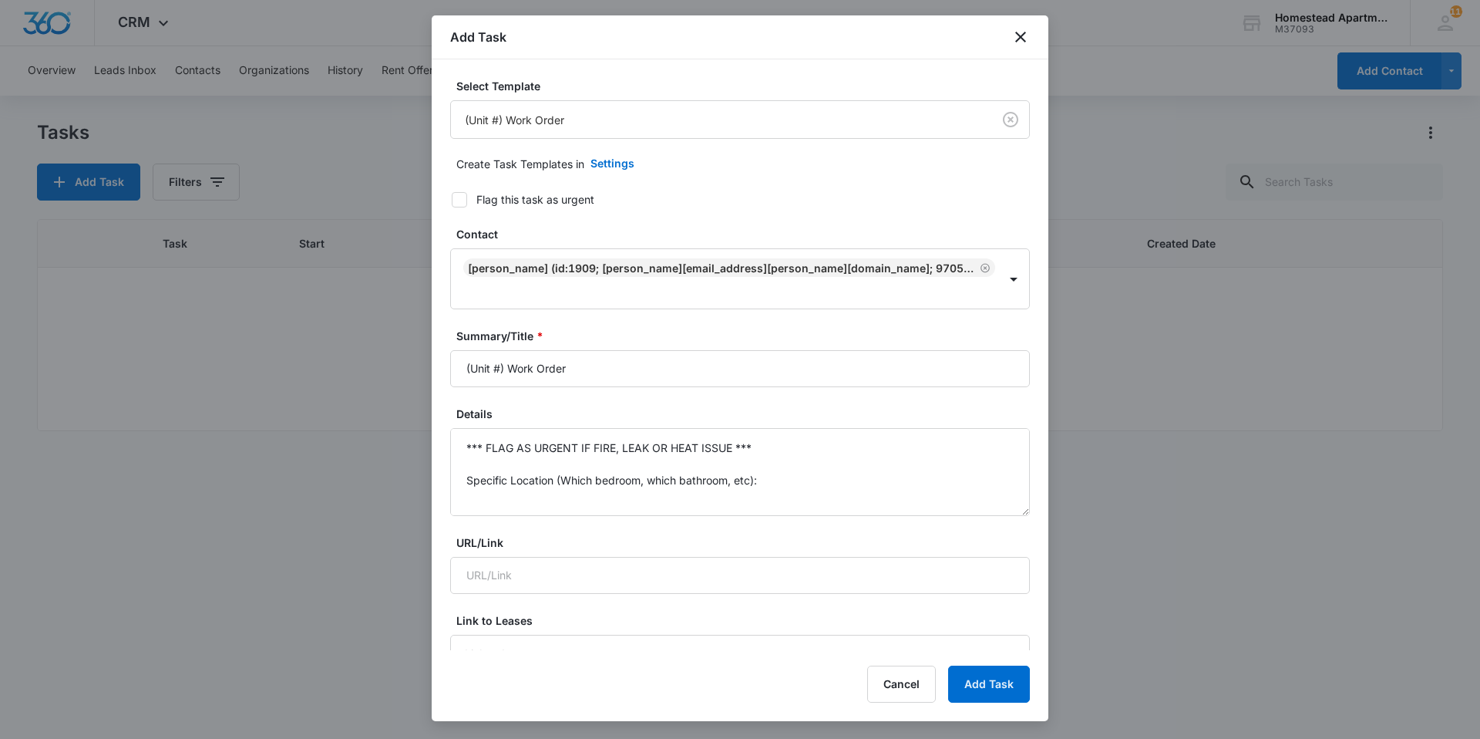
click at [791, 200] on label "Flag this task as urgent" at bounding box center [731, 199] width 580 height 16
click at [452, 200] on input "Flag this task as urgent" at bounding box center [446, 199] width 11 height 11
checkbox input "true"
drag, startPoint x: 587, startPoint y: 348, endPoint x: 462, endPoint y: 377, distance: 128.3
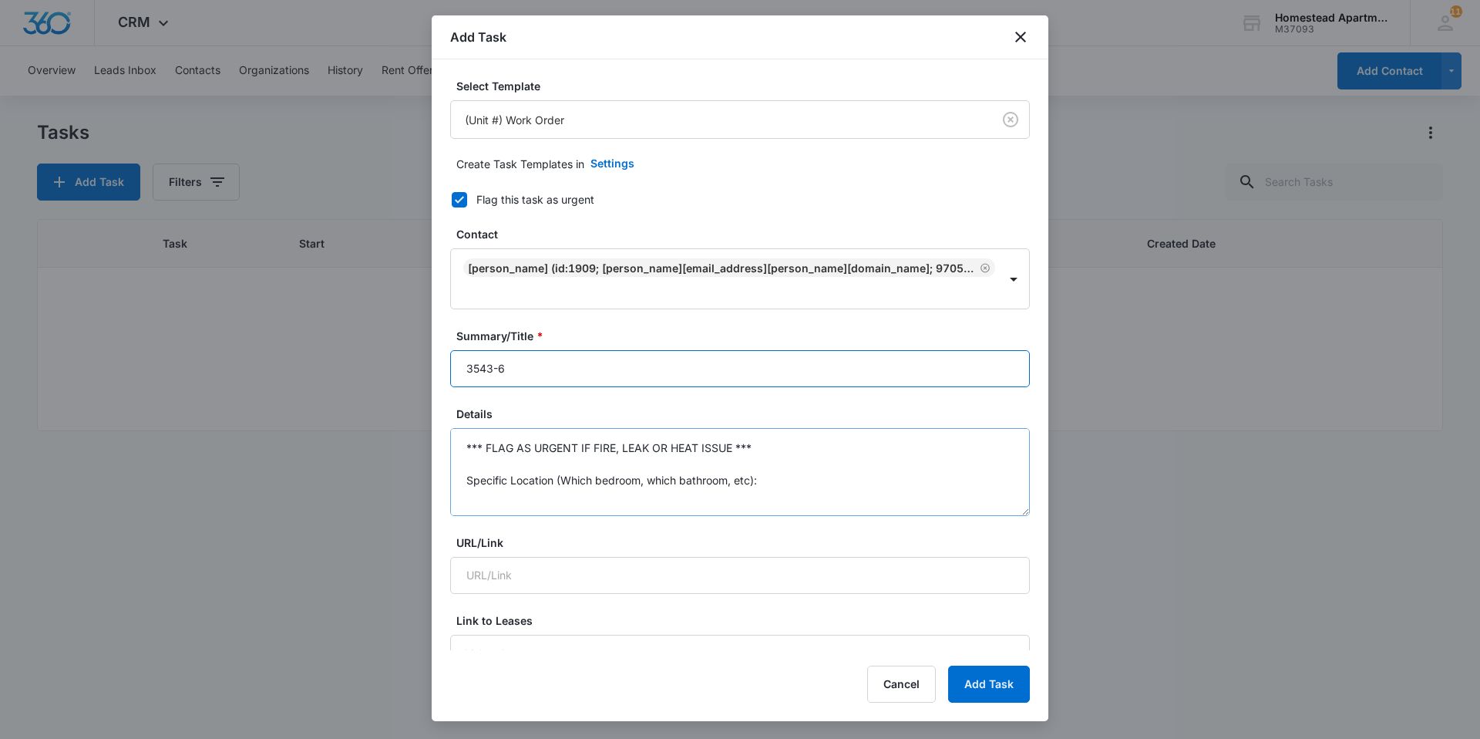
type input "3543-6"
drag, startPoint x: 461, startPoint y: 423, endPoint x: 746, endPoint y: 564, distance: 317.9
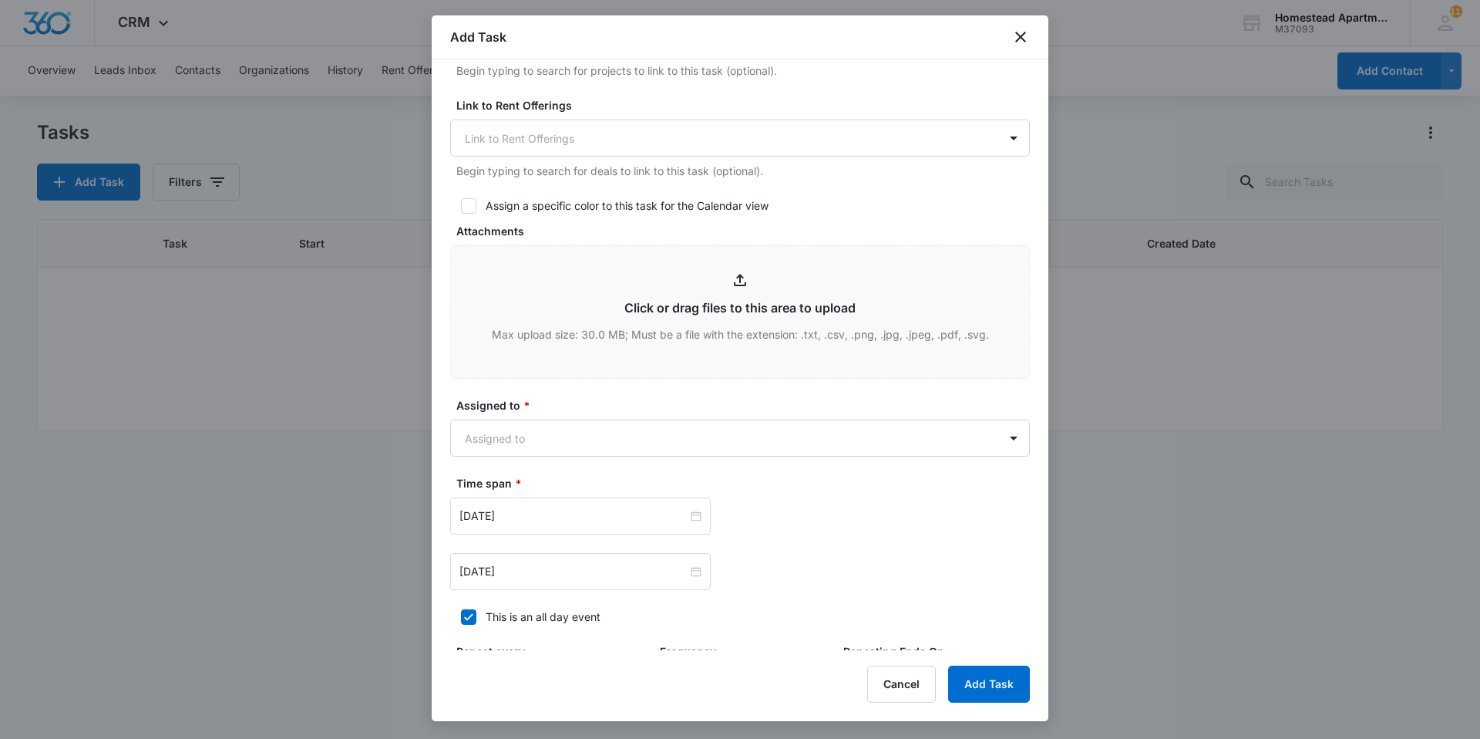
scroll to position [617, 0]
type textarea "Need a mailbox key made, come to office for the original copy."
click at [571, 409] on body "CRM Apps Reputation Websites Forms CRM Email Social Content Intelligence Files …" at bounding box center [740, 369] width 1480 height 739
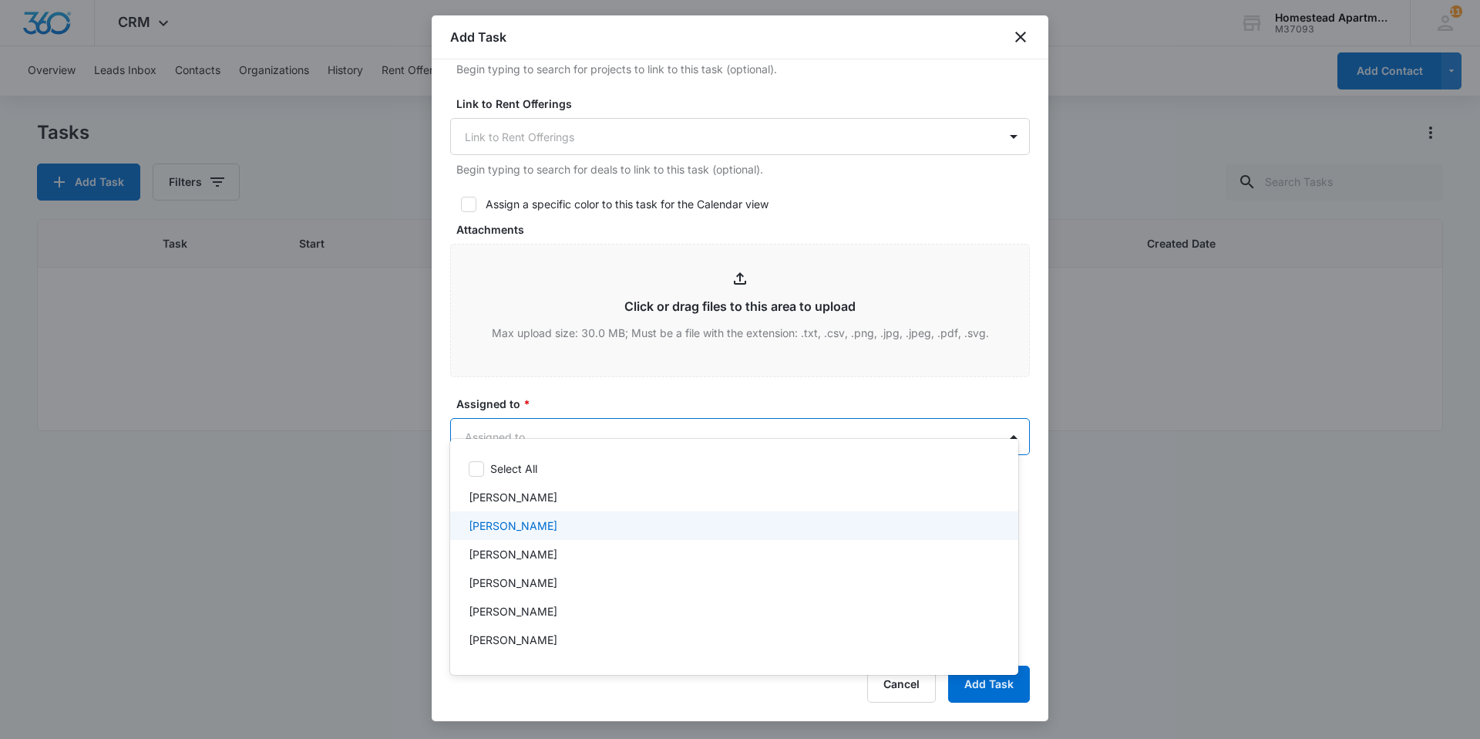
click at [530, 524] on p "Carlos Fierro" at bounding box center [513, 525] width 89 height 16
click at [561, 369] on div at bounding box center [740, 369] width 1480 height 739
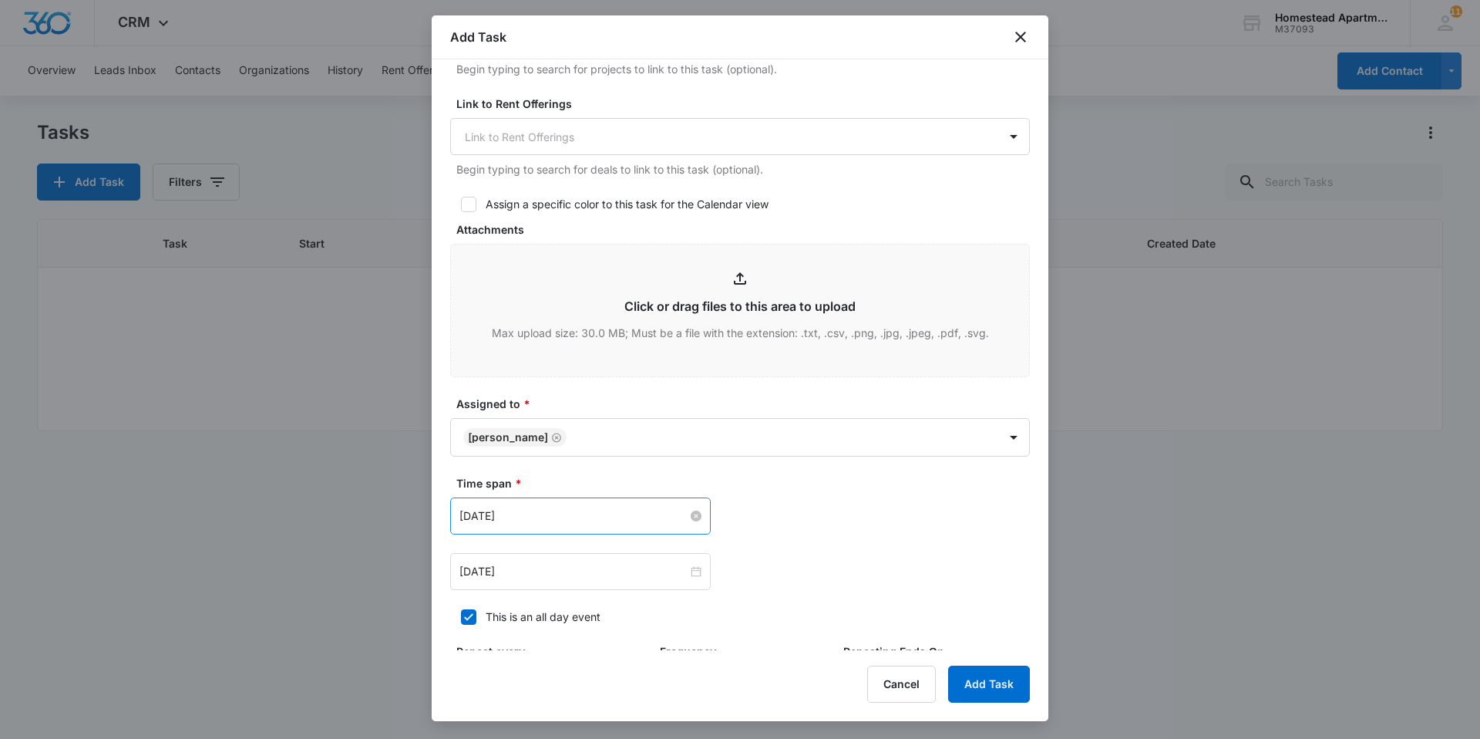
click at [587, 507] on input "[DATE]" at bounding box center [574, 515] width 228 height 17
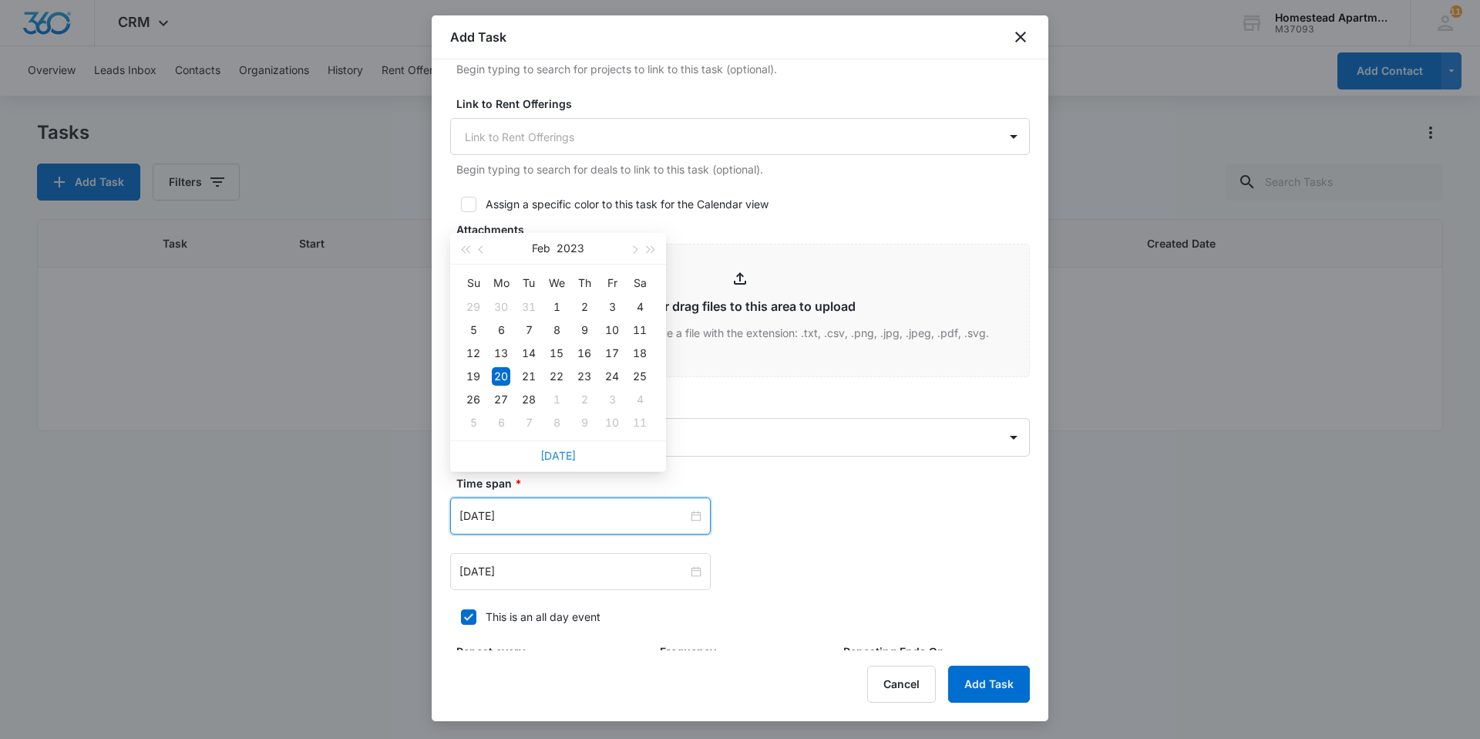
click at [559, 451] on link "Today" at bounding box center [557, 455] width 35 height 13
type input "[DATE]"
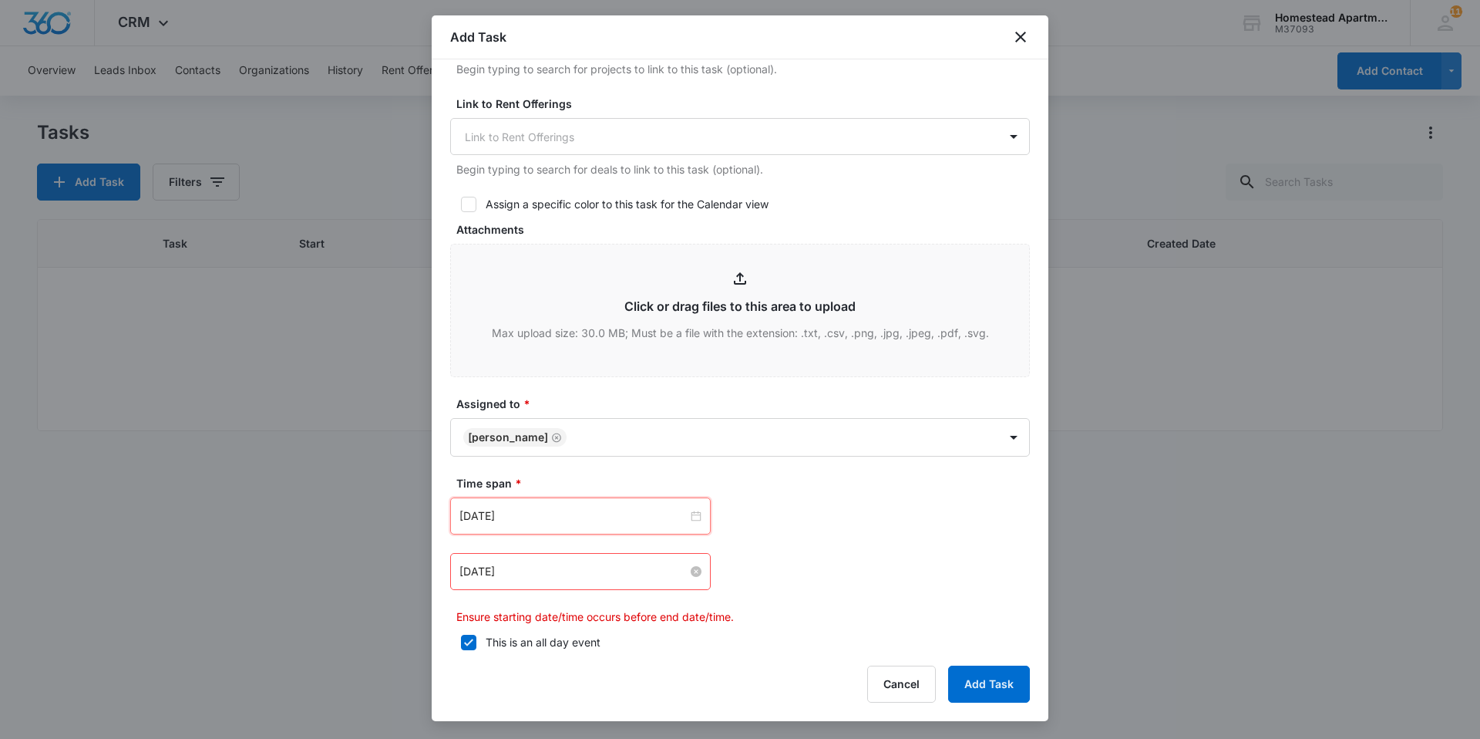
click at [548, 563] on input "[DATE]" at bounding box center [574, 571] width 228 height 17
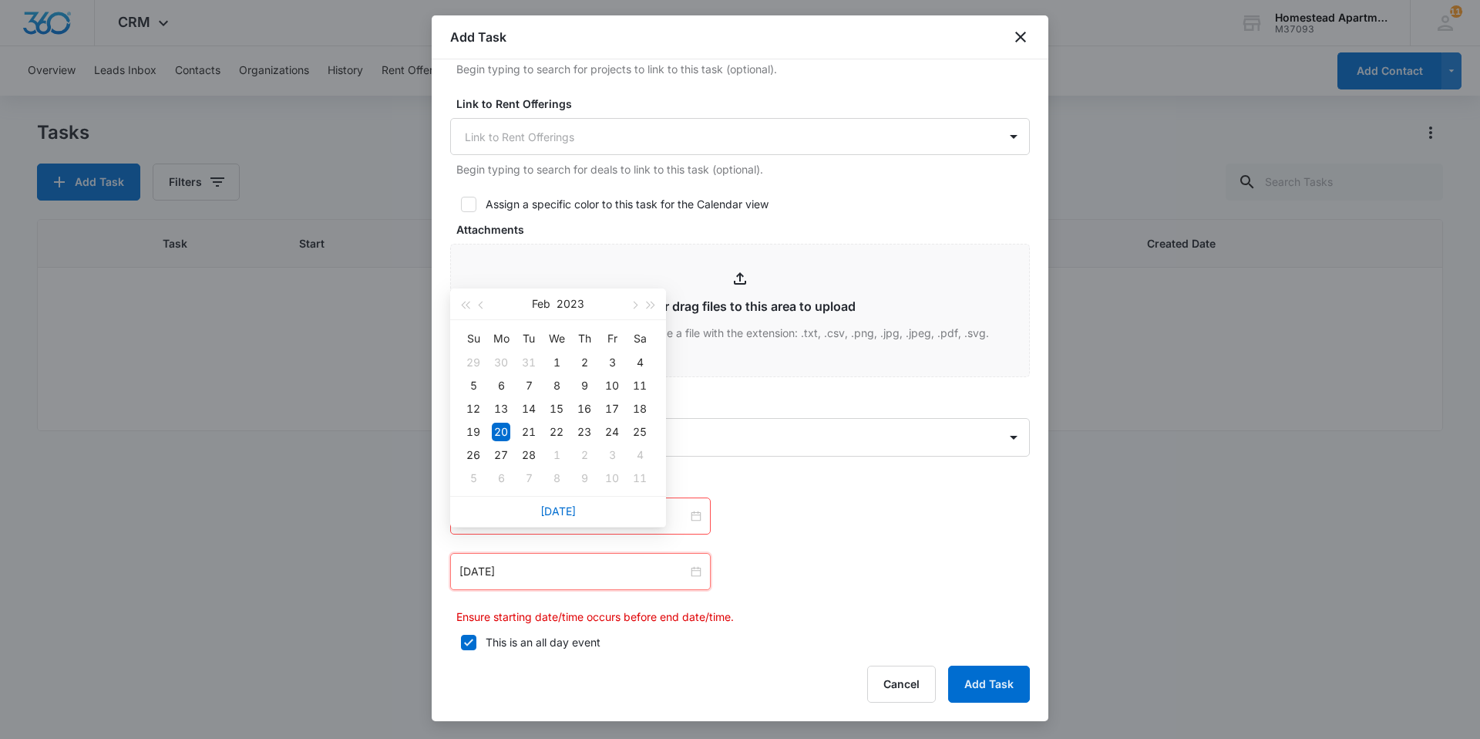
click at [558, 503] on div "Today" at bounding box center [558, 511] width 216 height 31
click at [563, 516] on link "Today" at bounding box center [557, 510] width 35 height 13
type input "[DATE]"
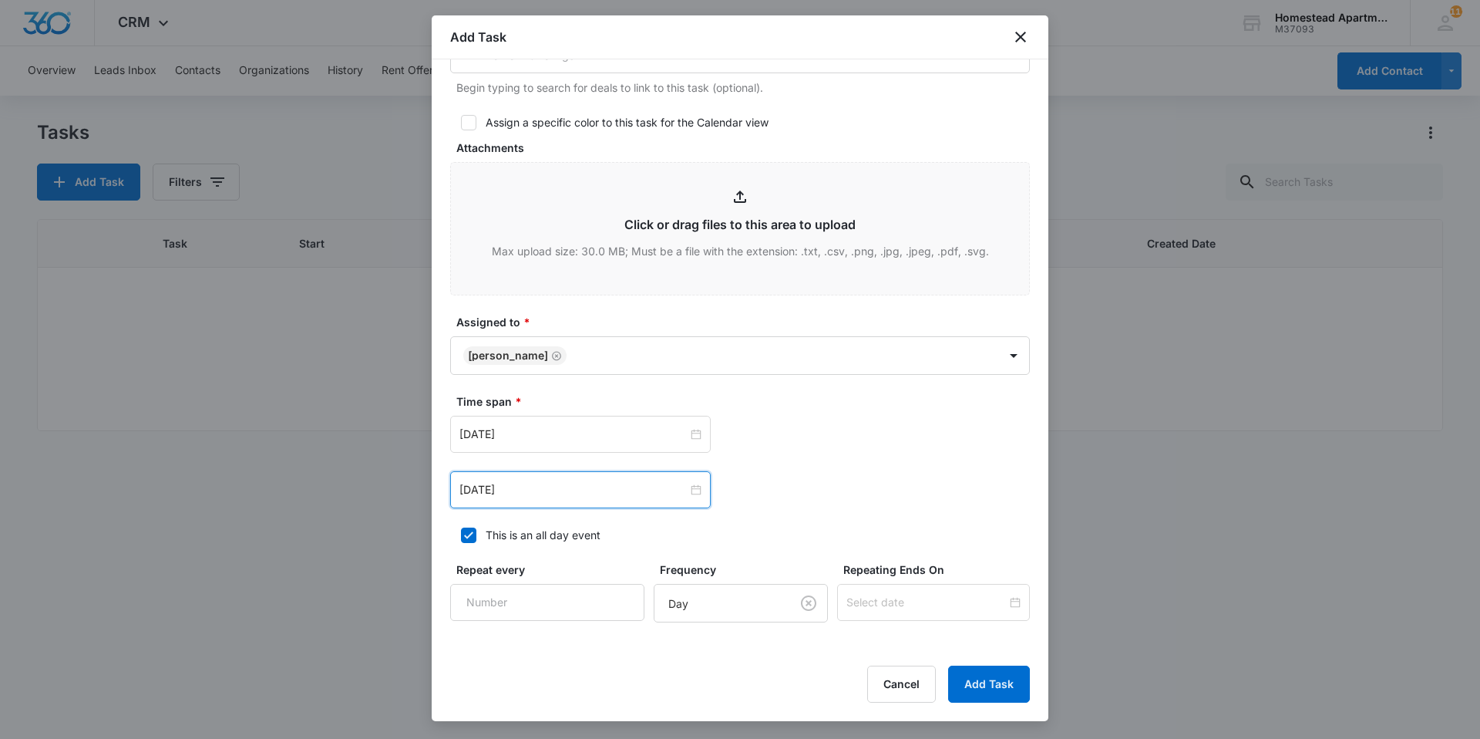
scroll to position [798, 0]
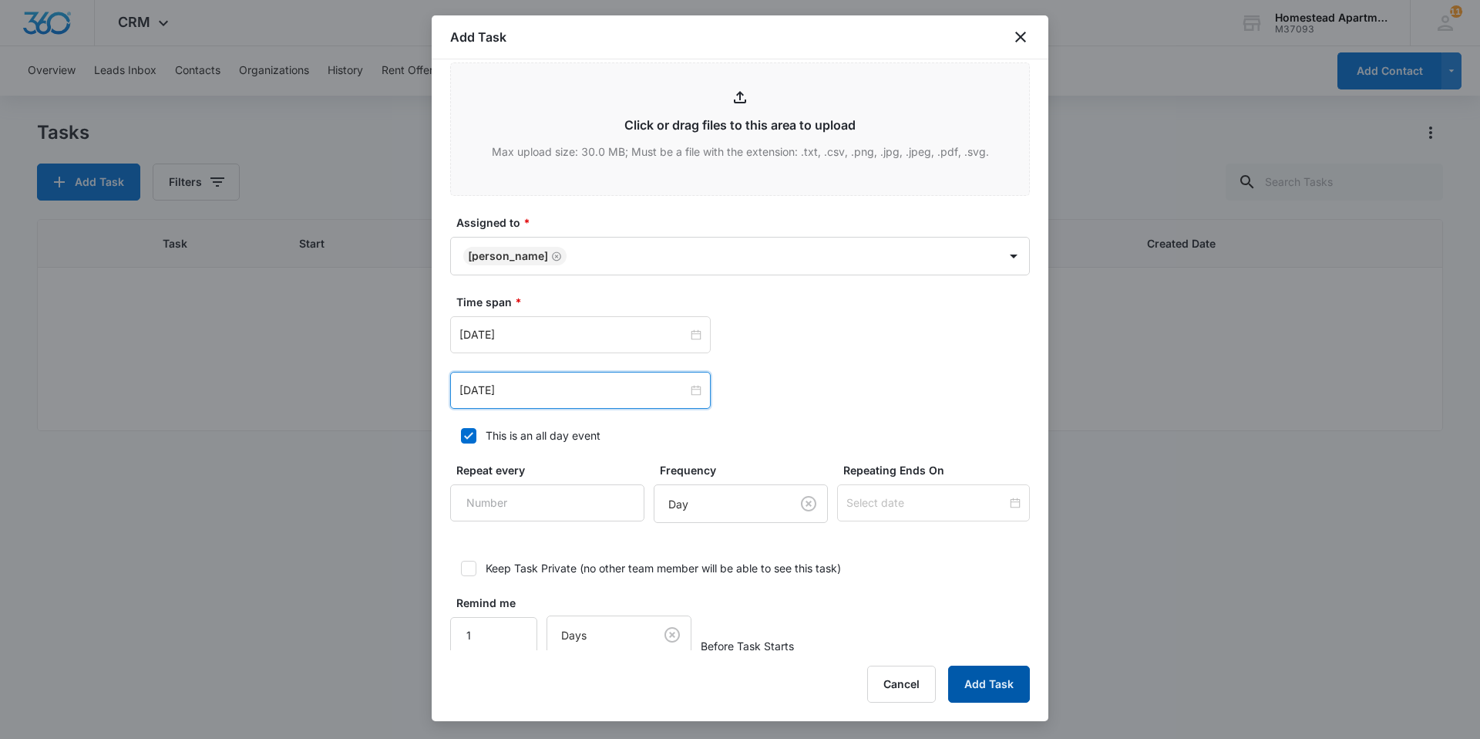
click at [998, 680] on button "Add Task" at bounding box center [989, 683] width 82 height 37
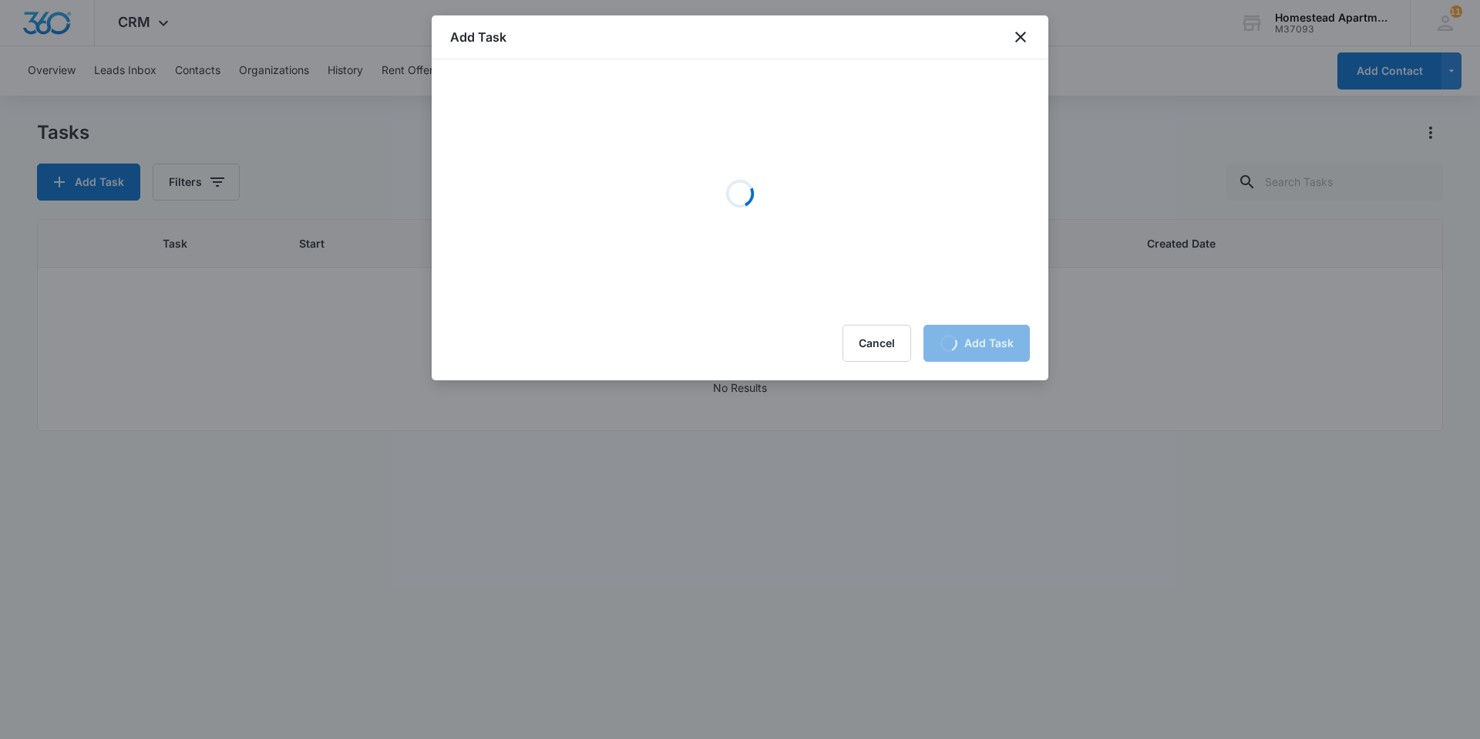
scroll to position [0, 0]
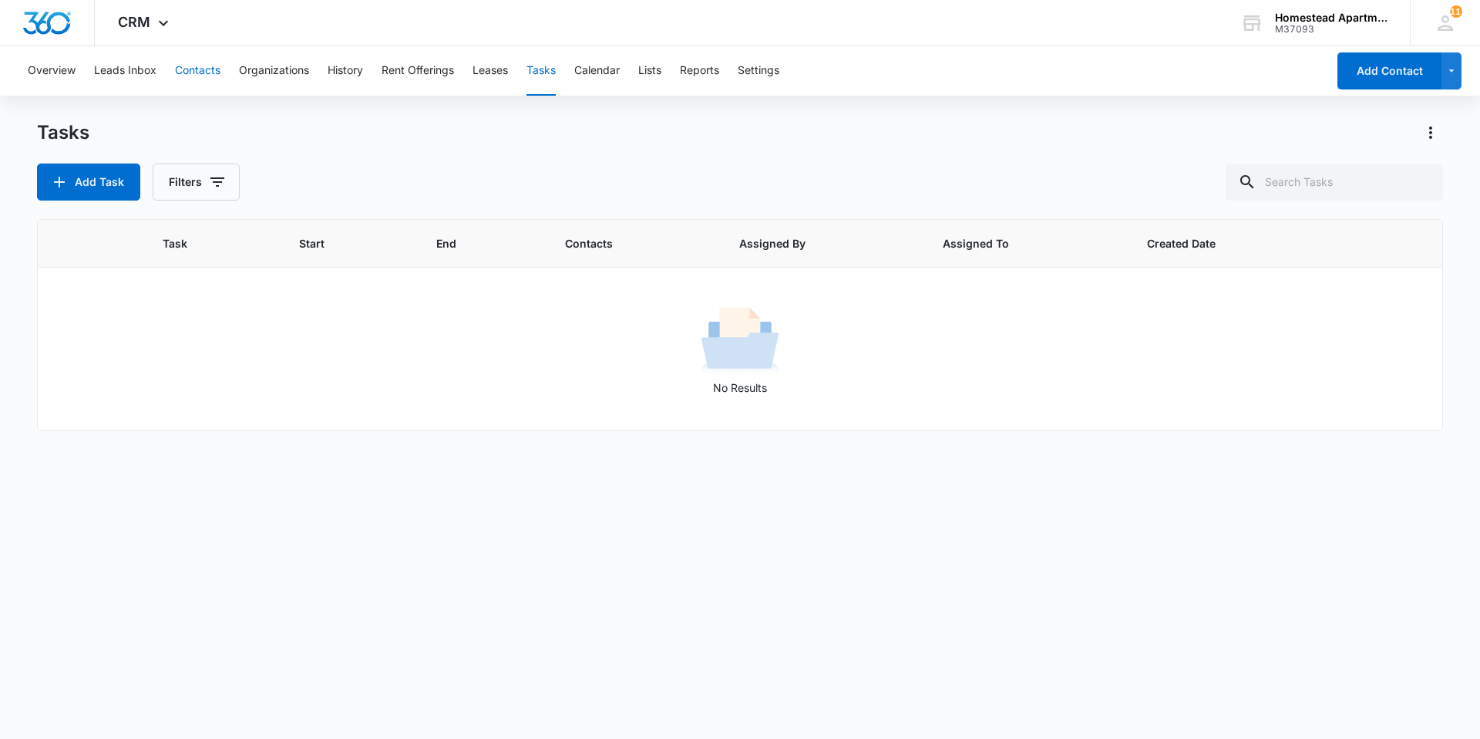
click at [192, 69] on button "Contacts" at bounding box center [197, 70] width 45 height 49
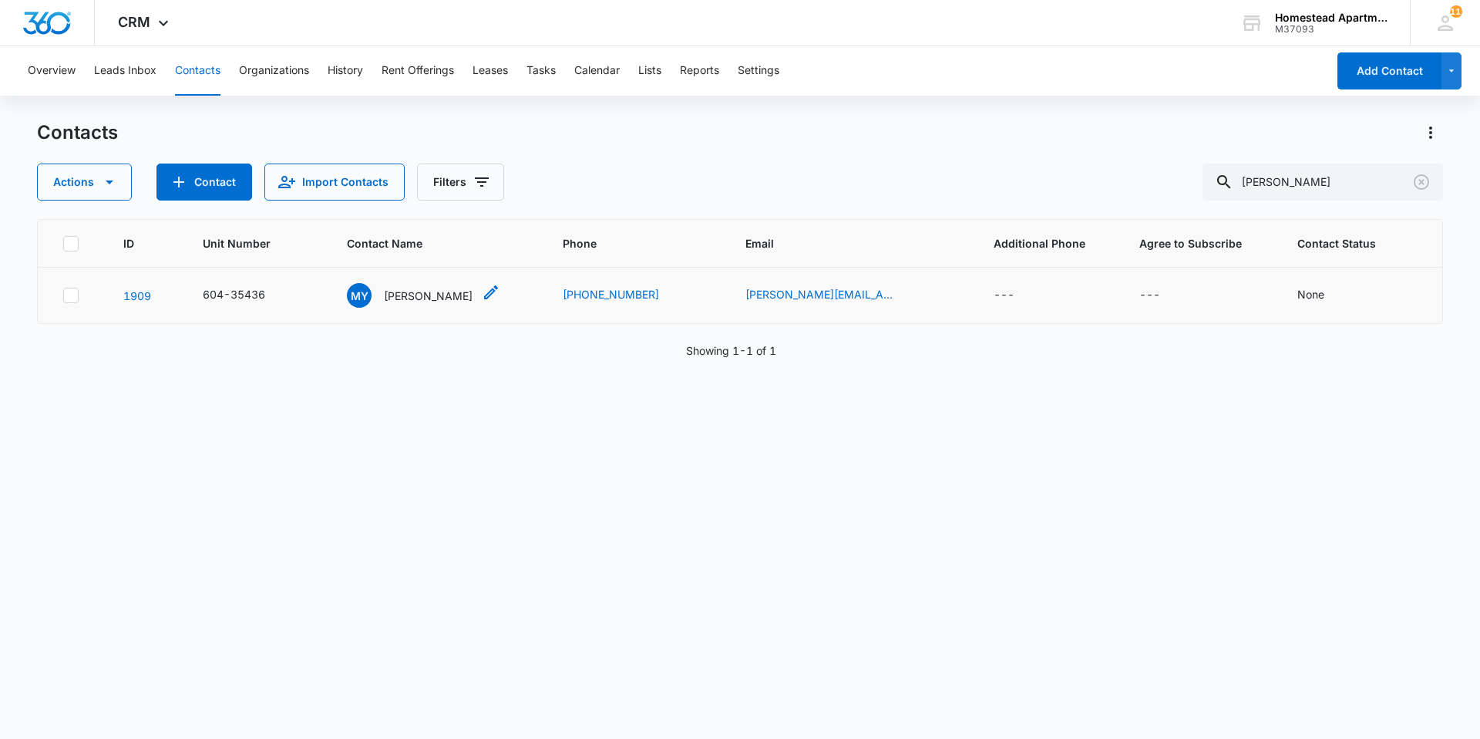
click at [440, 301] on p "Misty Yates" at bounding box center [428, 296] width 89 height 16
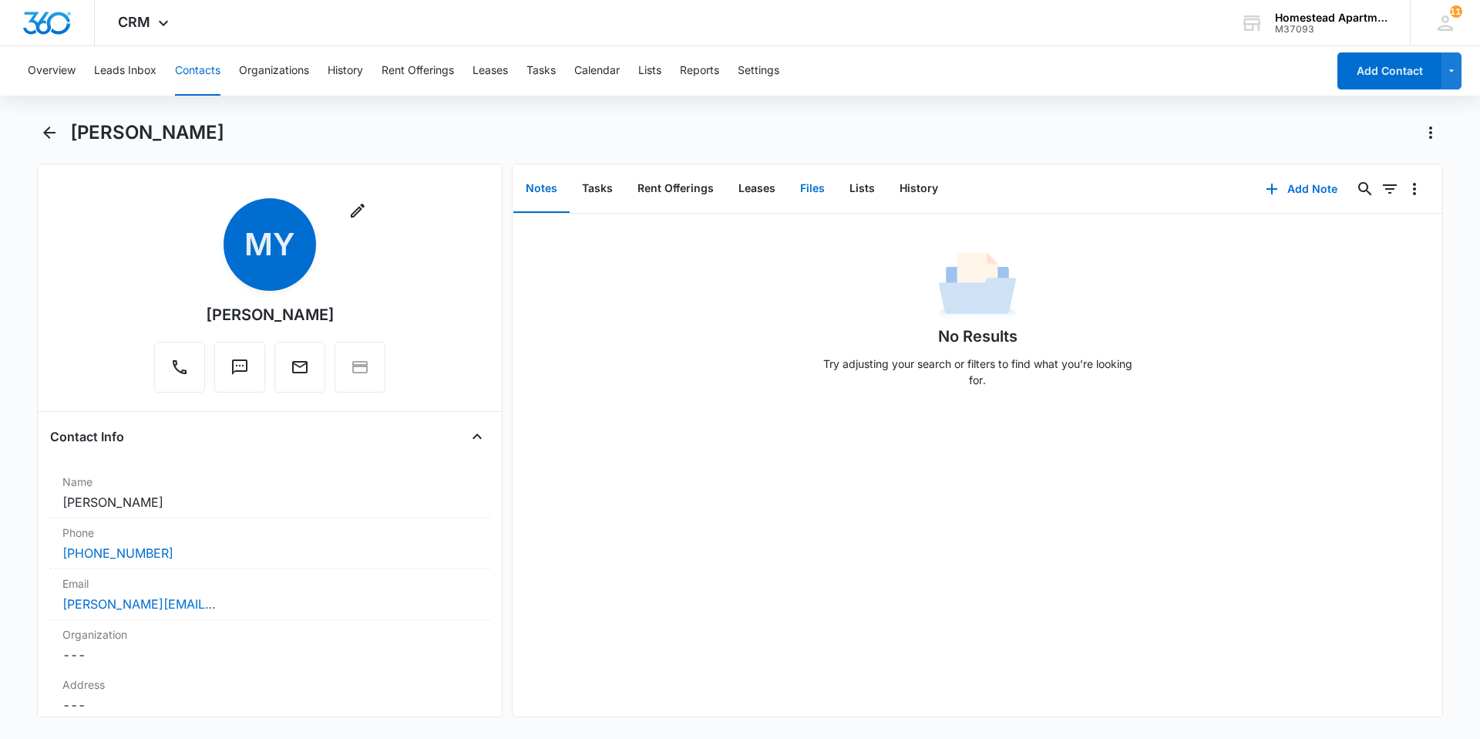
click at [816, 195] on button "Files" at bounding box center [812, 189] width 49 height 48
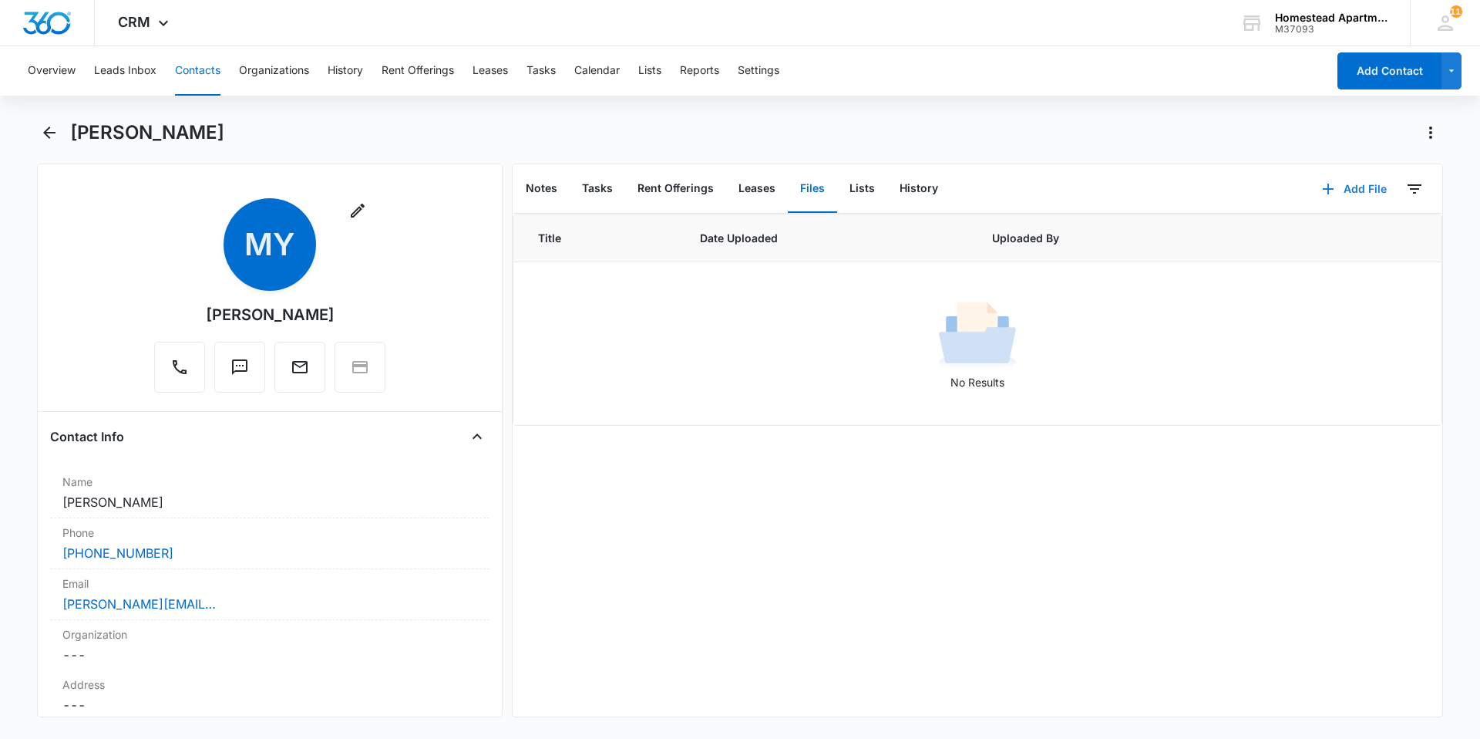
click at [1325, 184] on icon "button" at bounding box center [1328, 189] width 19 height 19
click at [1303, 233] on div "Upload Files" at bounding box center [1334, 238] width 62 height 11
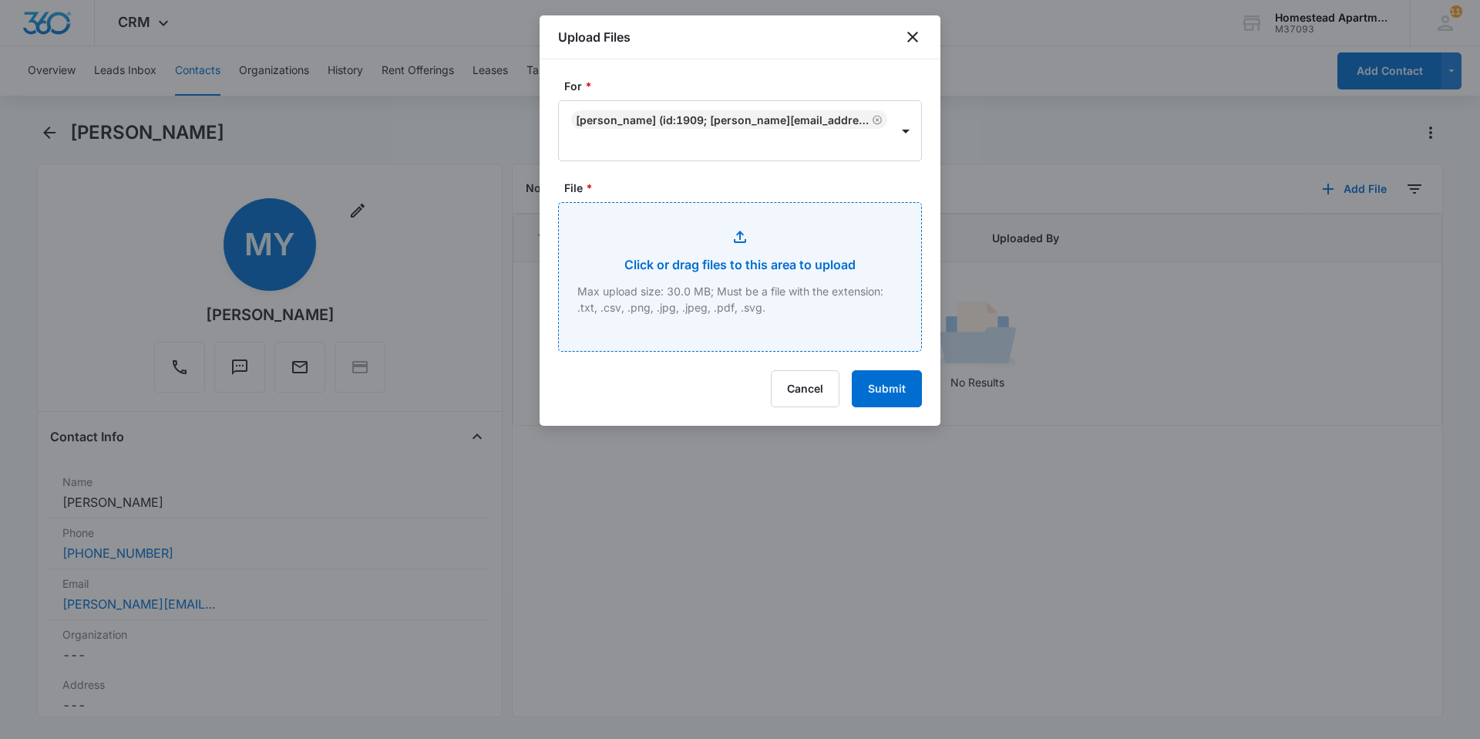
click at [730, 259] on input "File *" at bounding box center [740, 277] width 362 height 148
type input "C:\fakepath\604-35436 Lease Agreement.pdf"
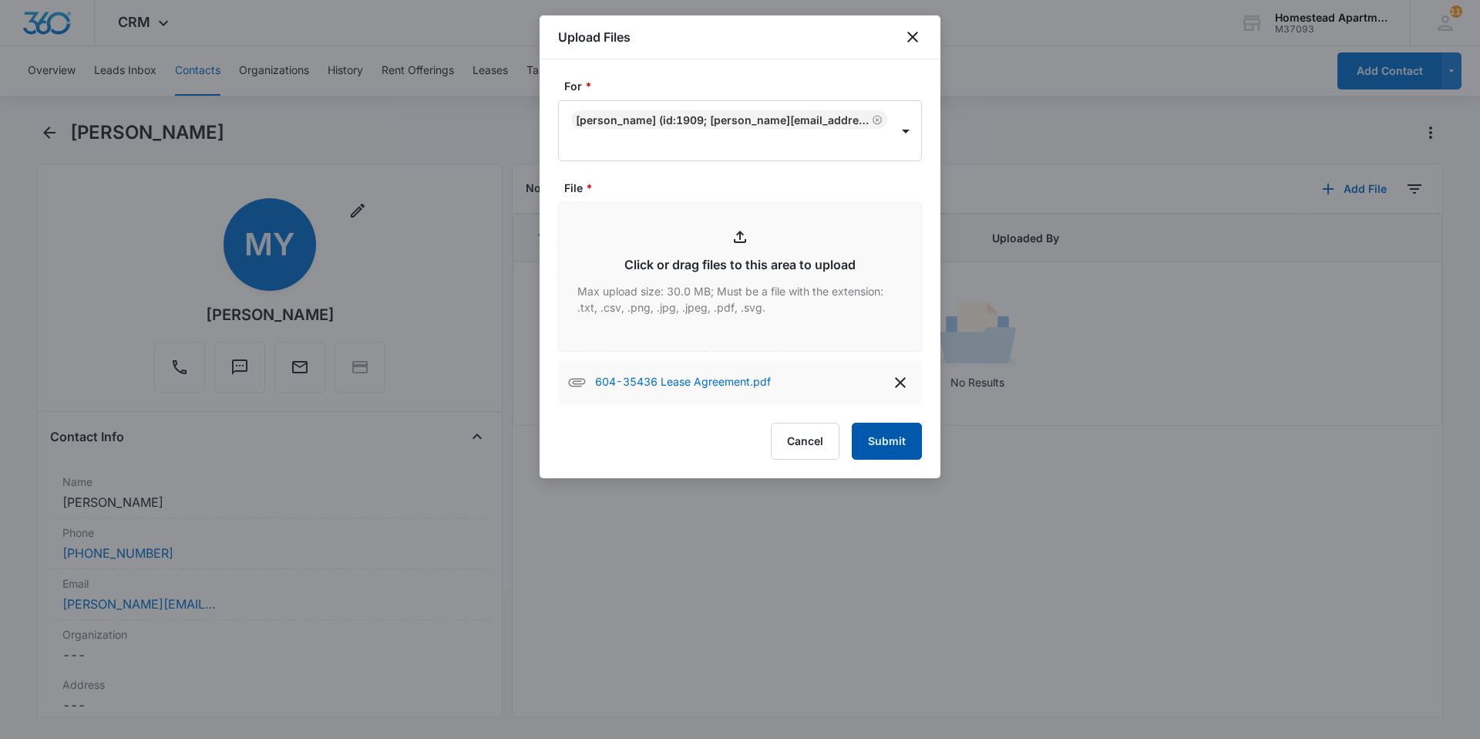
click at [887, 443] on button "Submit" at bounding box center [887, 441] width 70 height 37
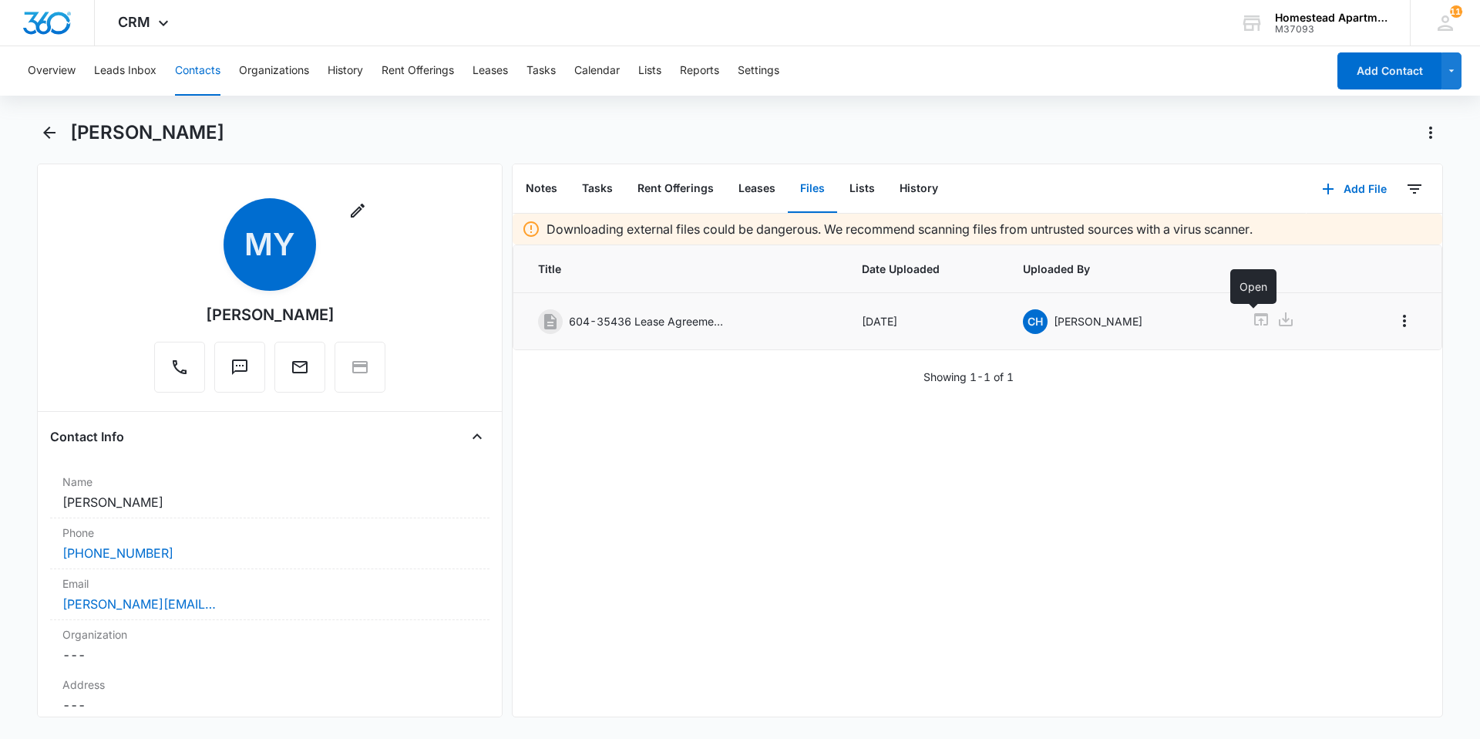
click at [1254, 321] on icon at bounding box center [1261, 319] width 14 height 12
click at [311, 141] on div "Misty Yates" at bounding box center [756, 132] width 1373 height 25
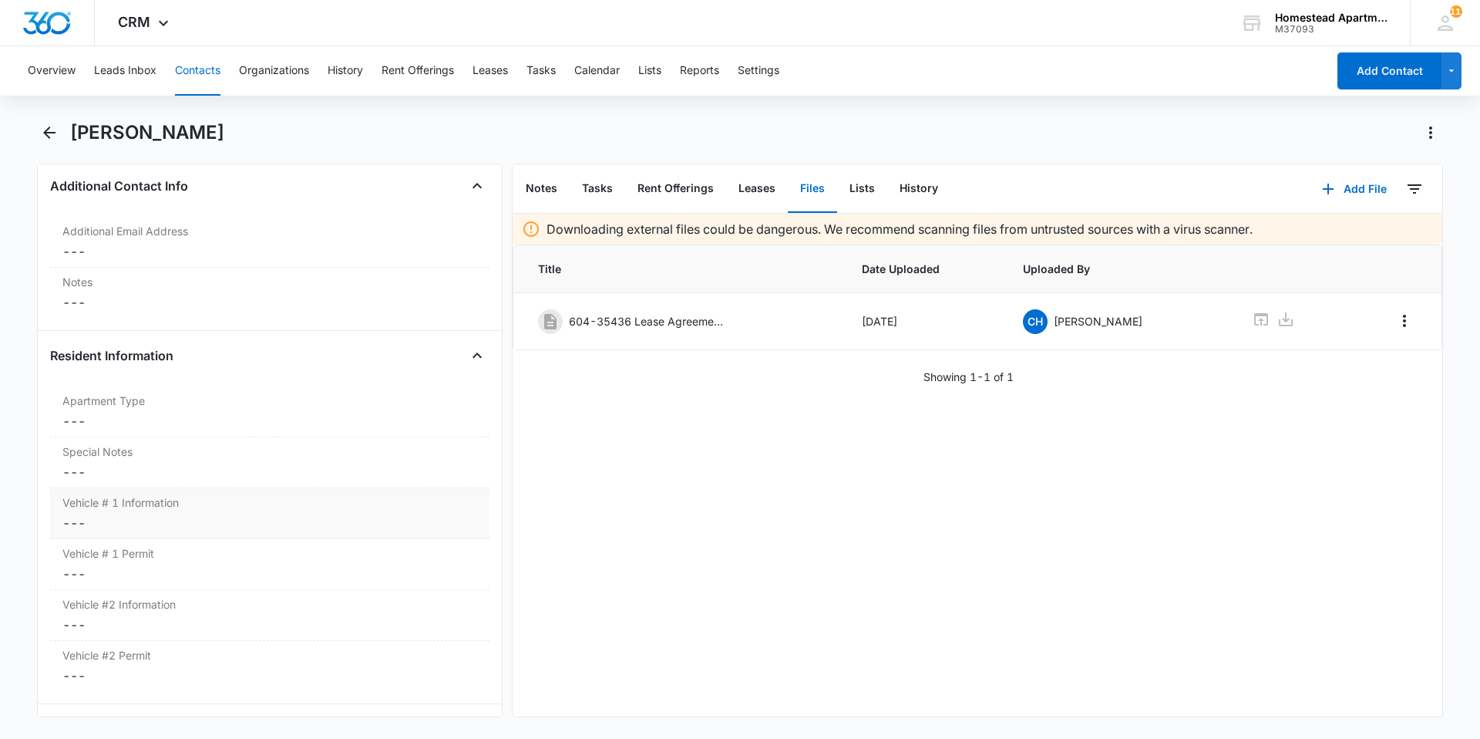
scroll to position [1388, 0]
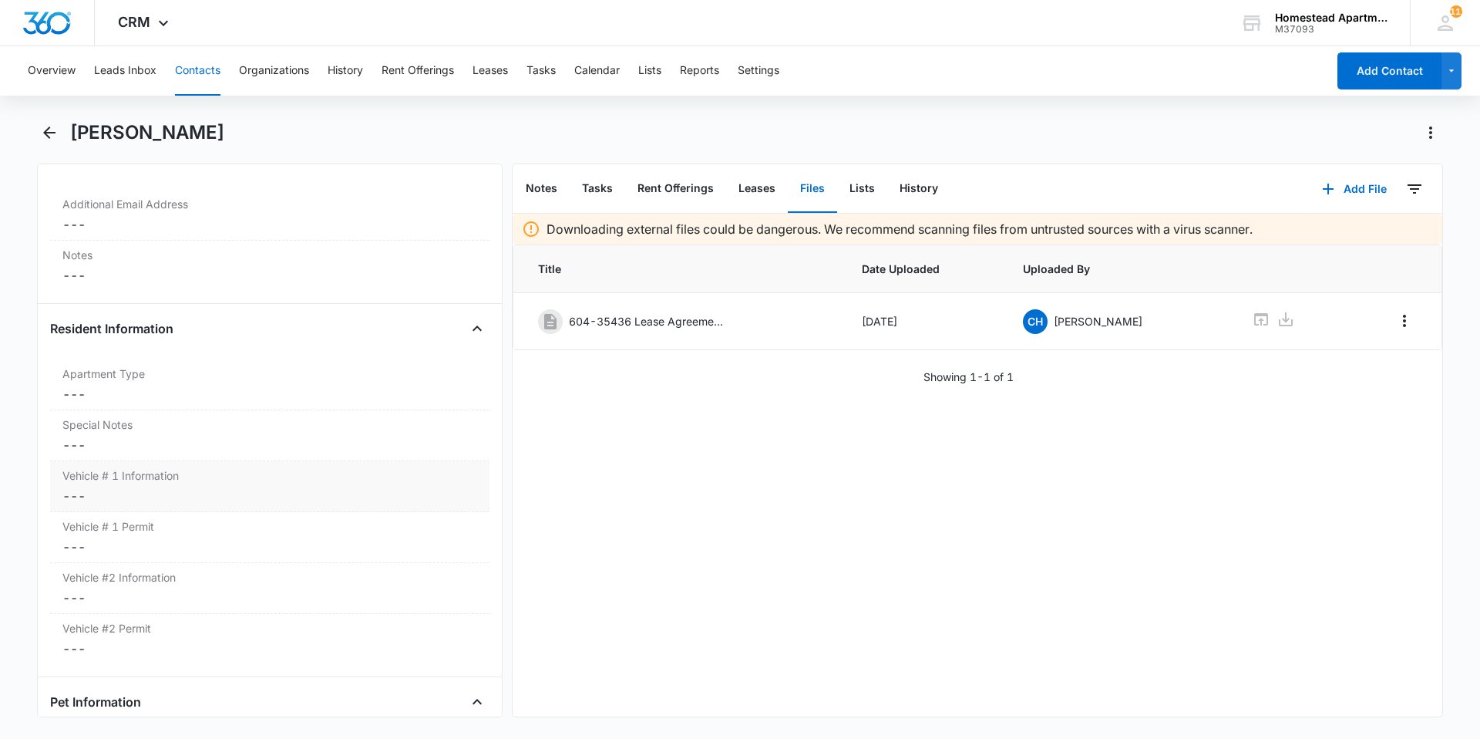
click at [241, 496] on dd "Cancel Save Changes ---" at bounding box center [269, 495] width 415 height 19
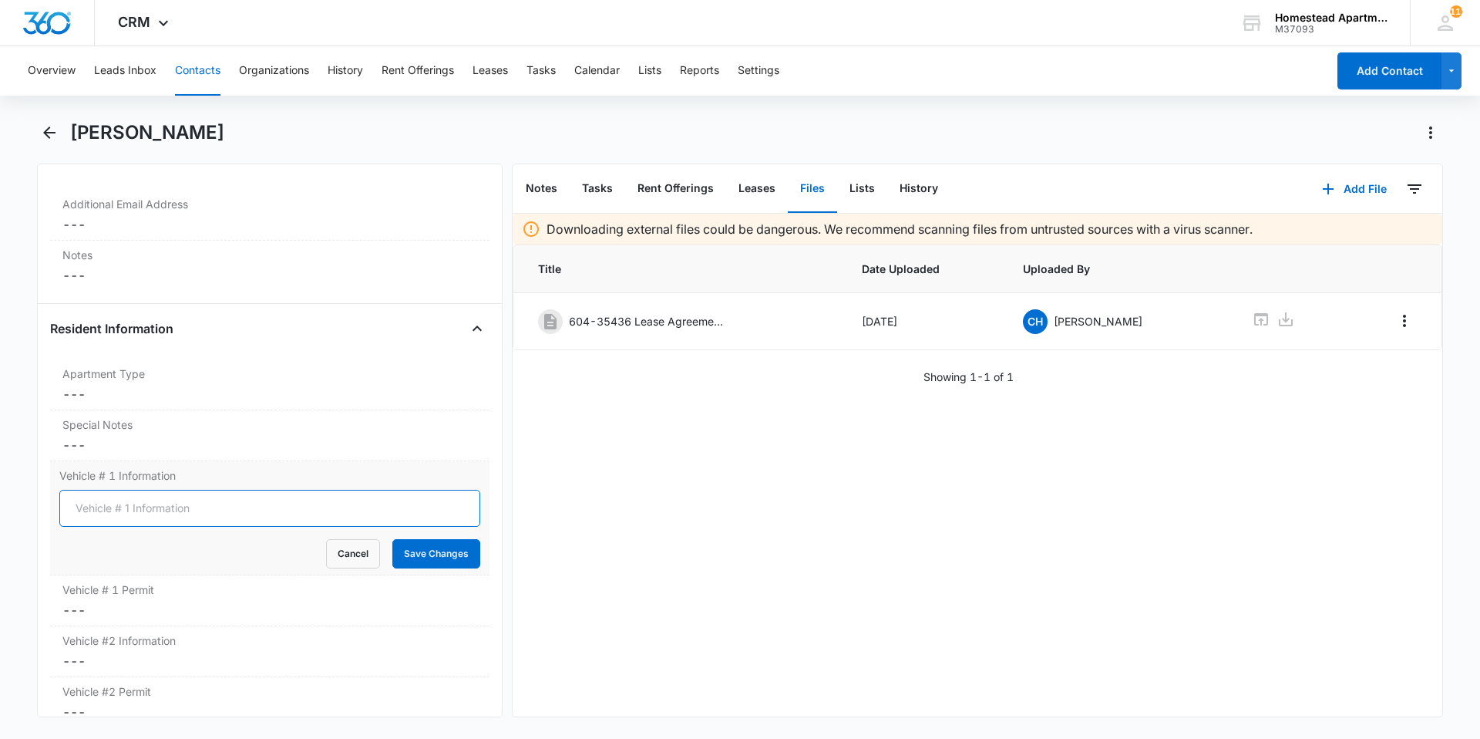
click at [228, 517] on input "Vehicle # 1 Information" at bounding box center [269, 508] width 421 height 37
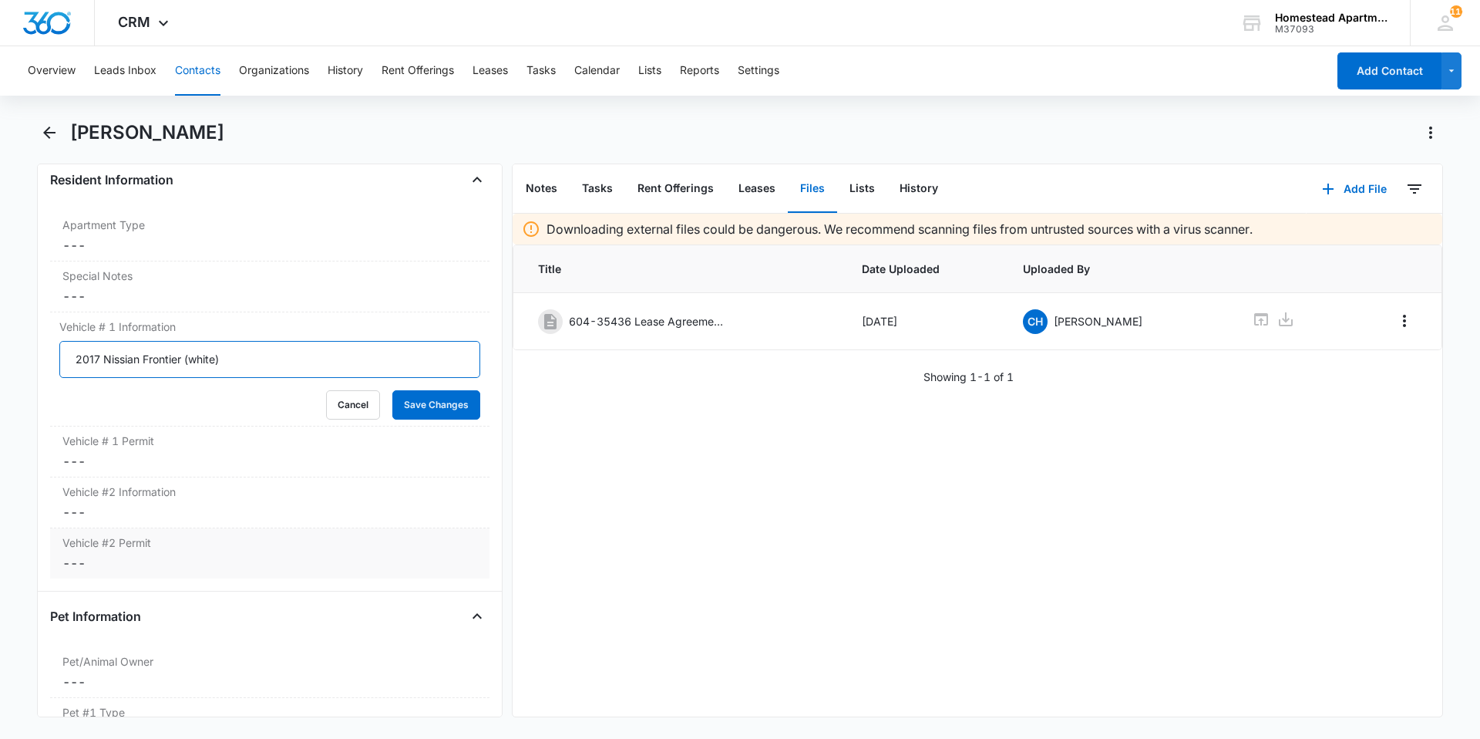
scroll to position [1542, 0]
type input "2017 Nissian Frontier (white)"
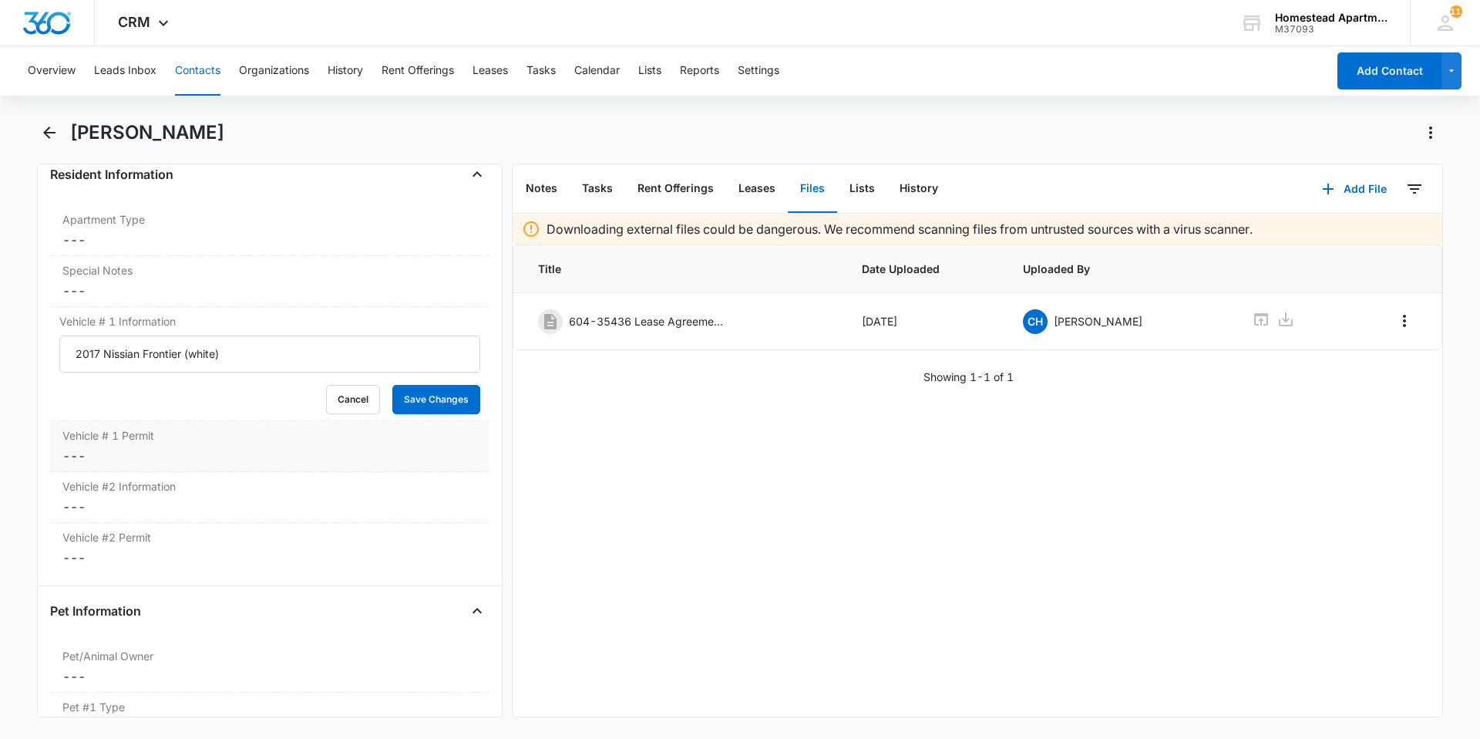
click at [187, 446] on div "Vehicle # 1 Permit Cancel Save Changes ---" at bounding box center [269, 446] width 439 height 51
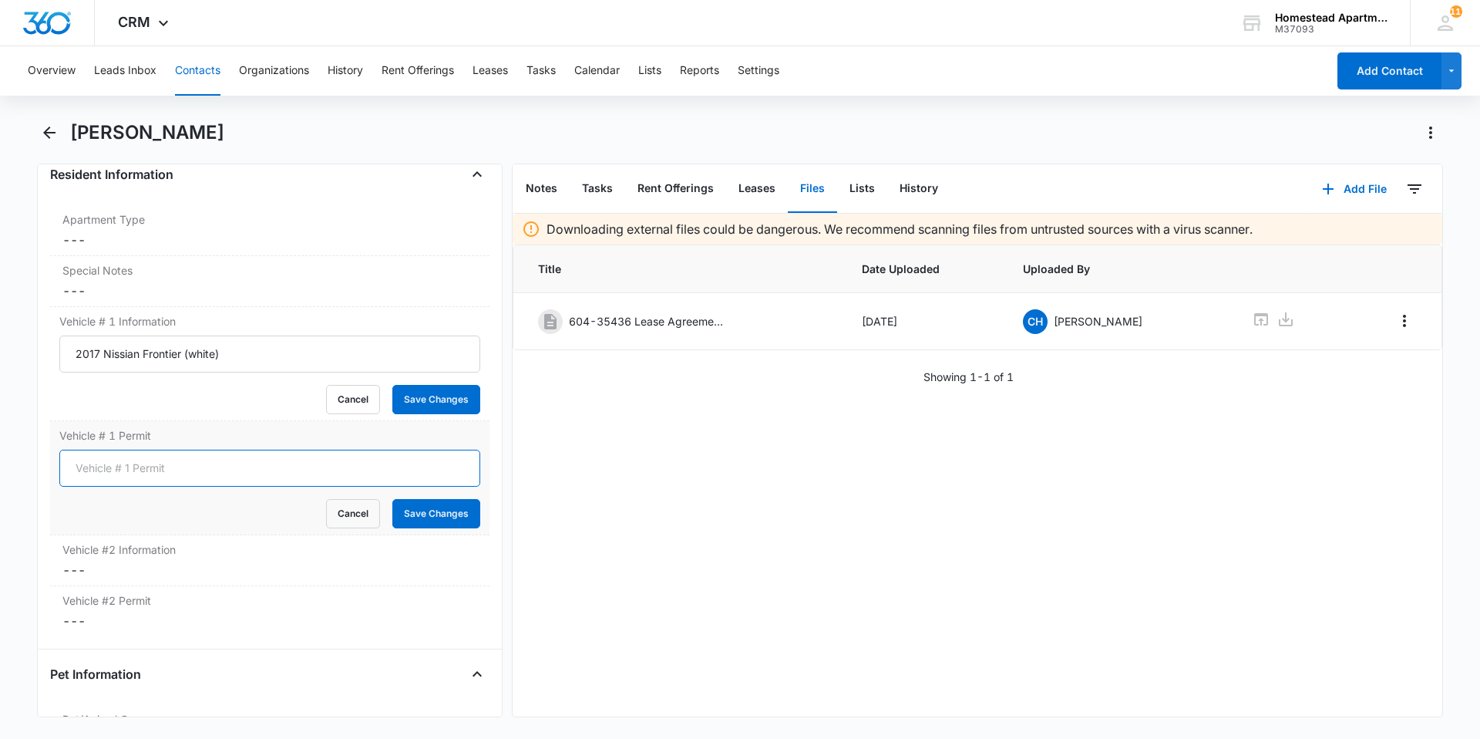
click at [180, 453] on input "Vehicle # 1 Permit" at bounding box center [269, 467] width 421 height 37
type input "7643"
click at [423, 510] on button "Save Changes" at bounding box center [436, 513] width 88 height 29
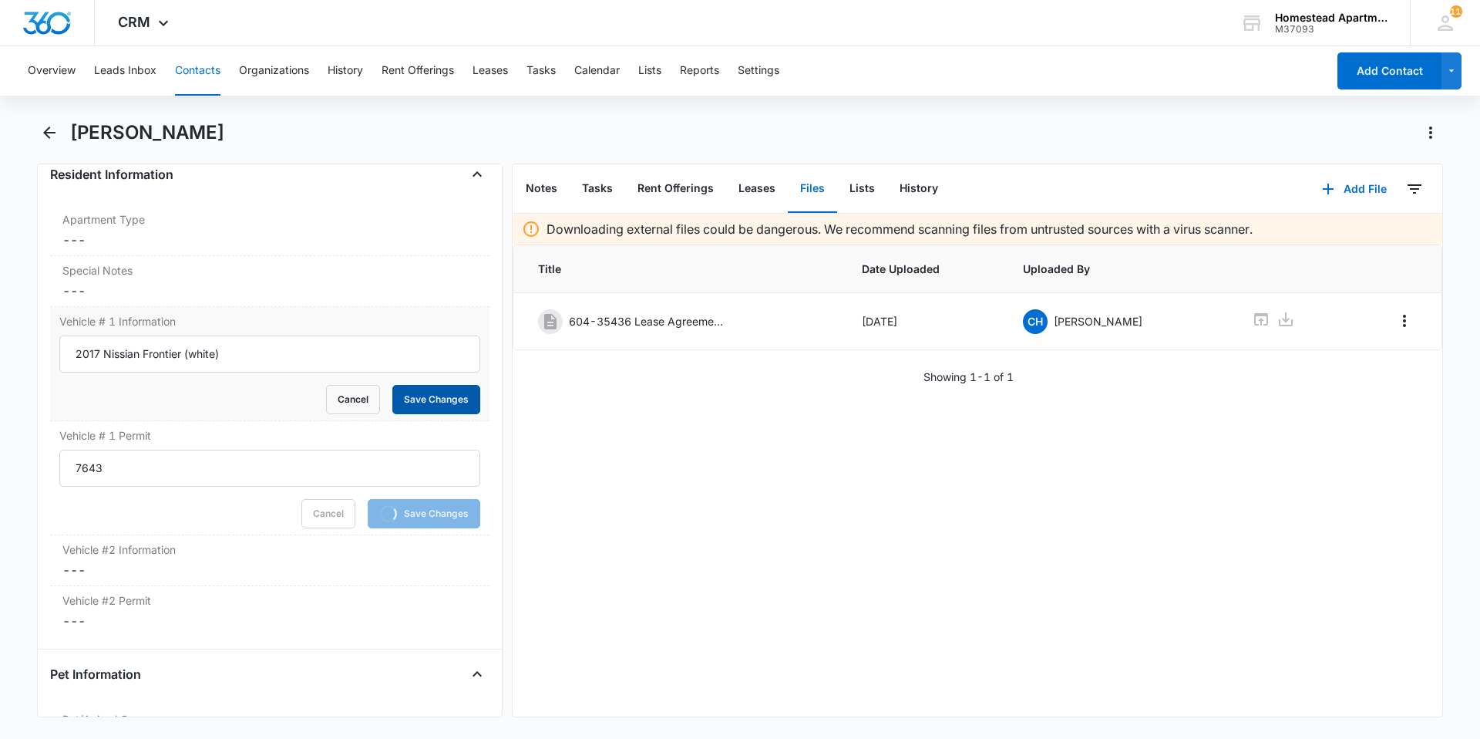
click at [409, 396] on button "Save Changes" at bounding box center [436, 399] width 88 height 29
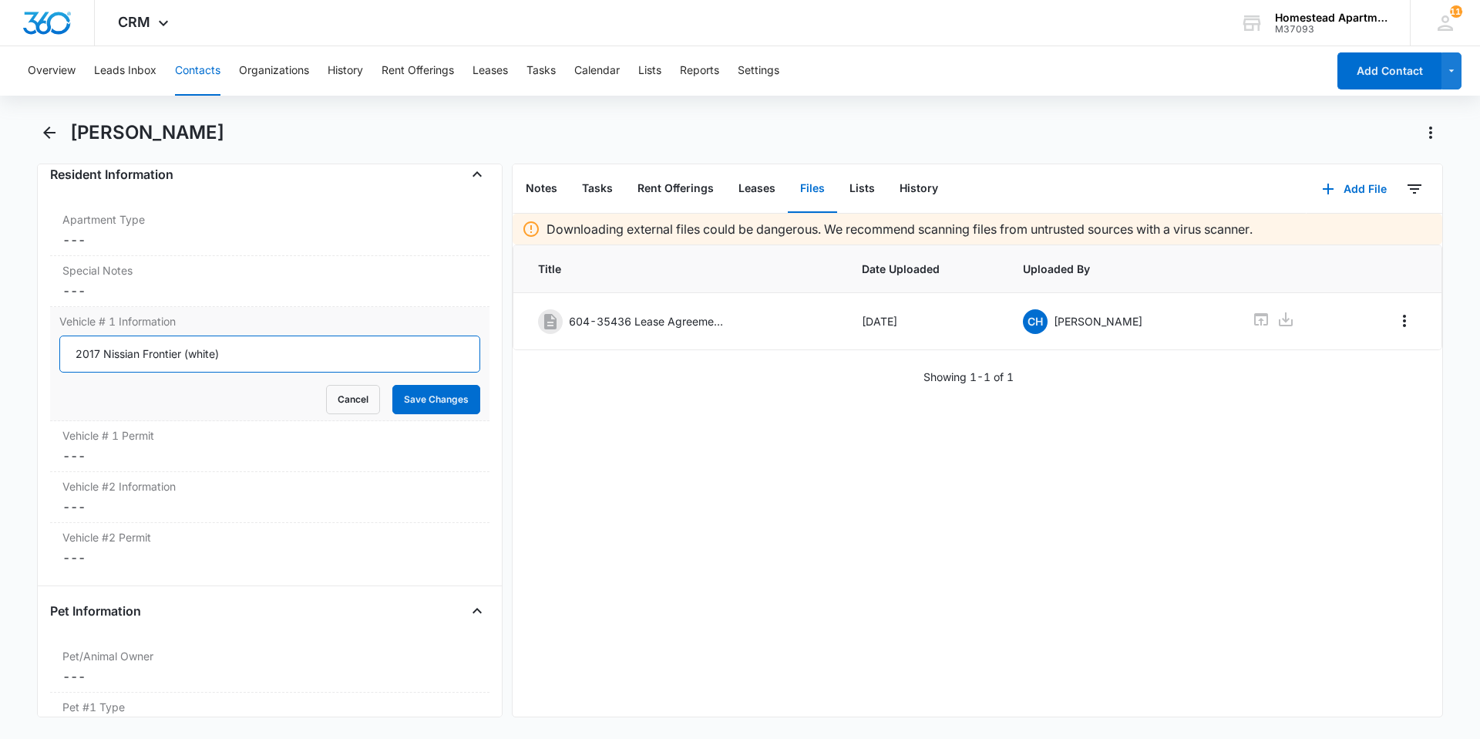
click at [153, 356] on input "2017 Nissian Frontier (white)" at bounding box center [269, 353] width 421 height 37
click at [144, 359] on input "2017 Nissian Frontier (white)" at bounding box center [269, 353] width 421 height 37
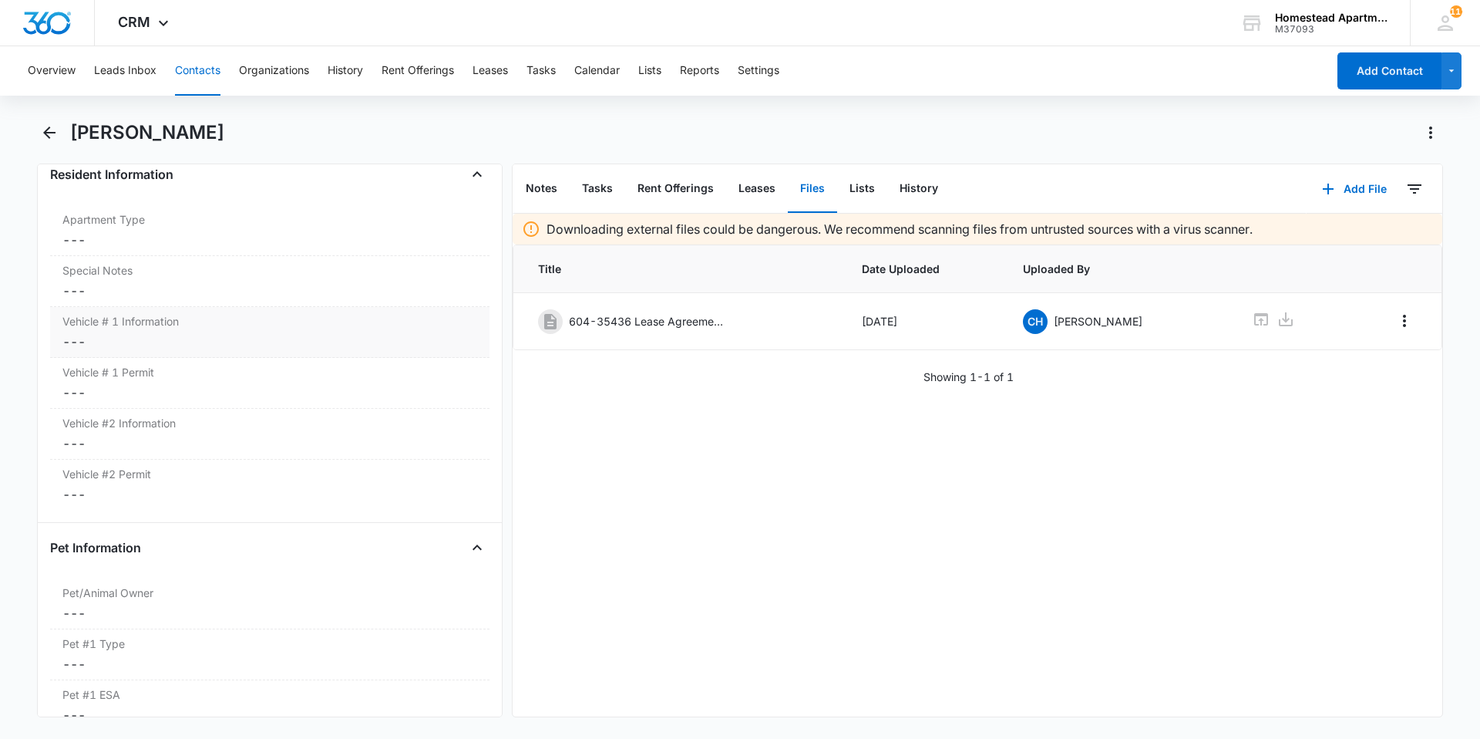
click at [135, 338] on dd "Cancel Save Changes ---" at bounding box center [269, 341] width 415 height 19
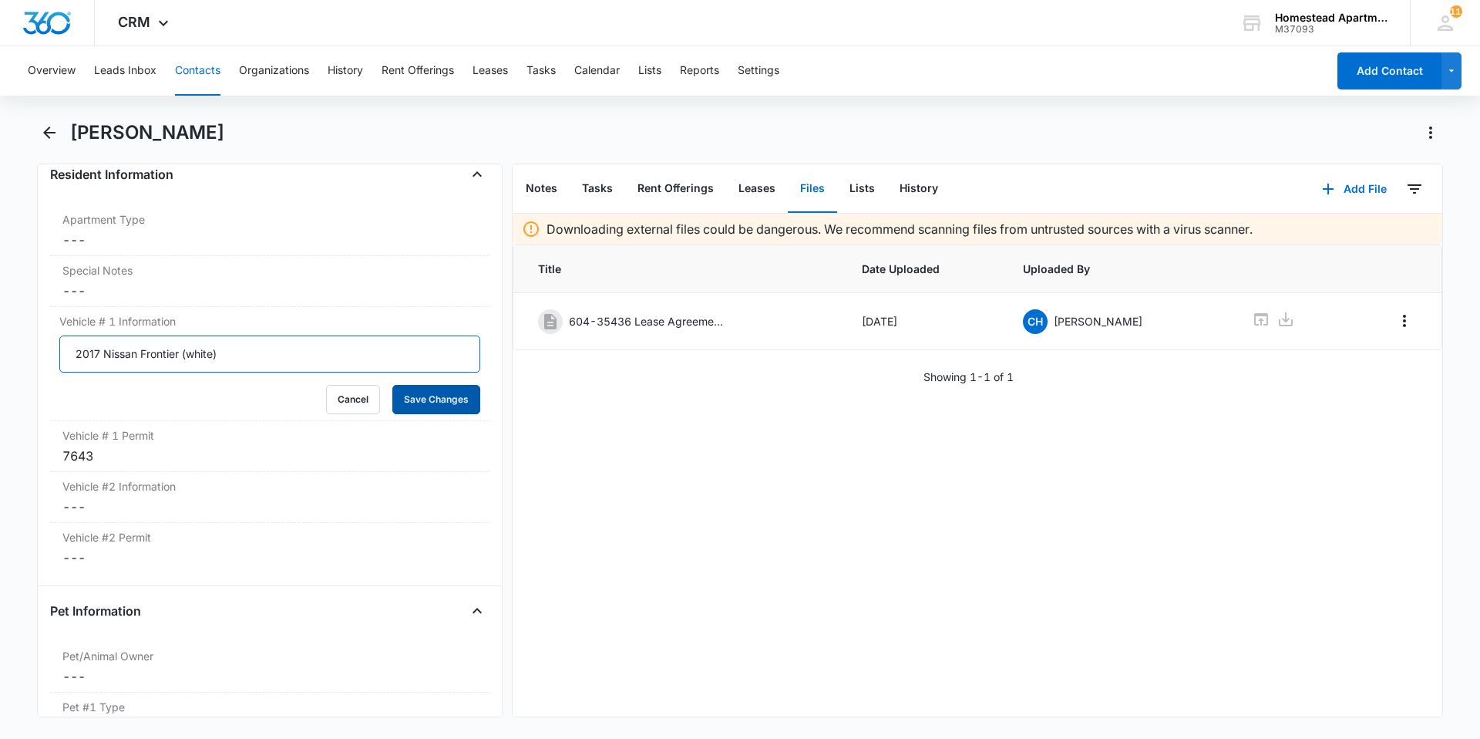
type input "2017 Nissan Frontier (white)"
click at [421, 396] on button "Save Changes" at bounding box center [436, 399] width 88 height 29
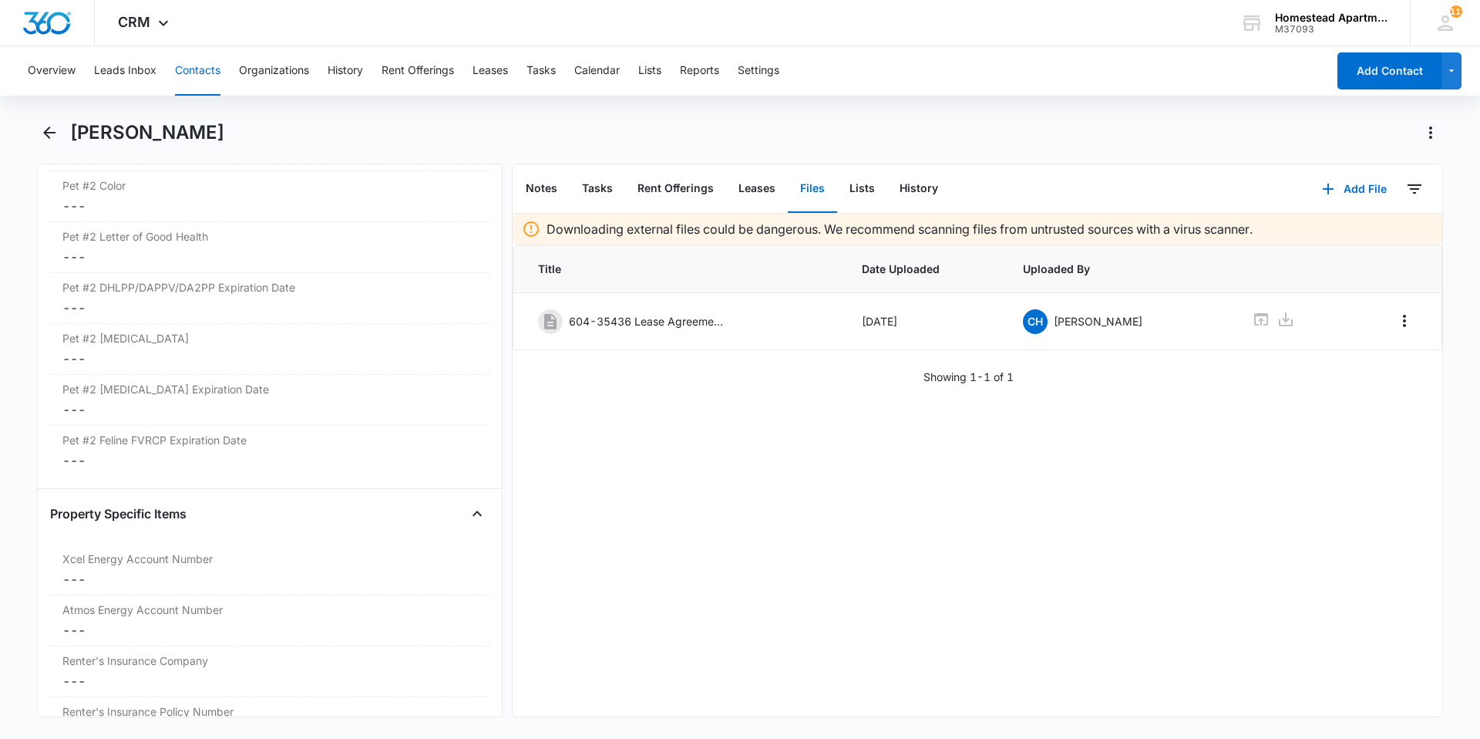
scroll to position [2944, 0]
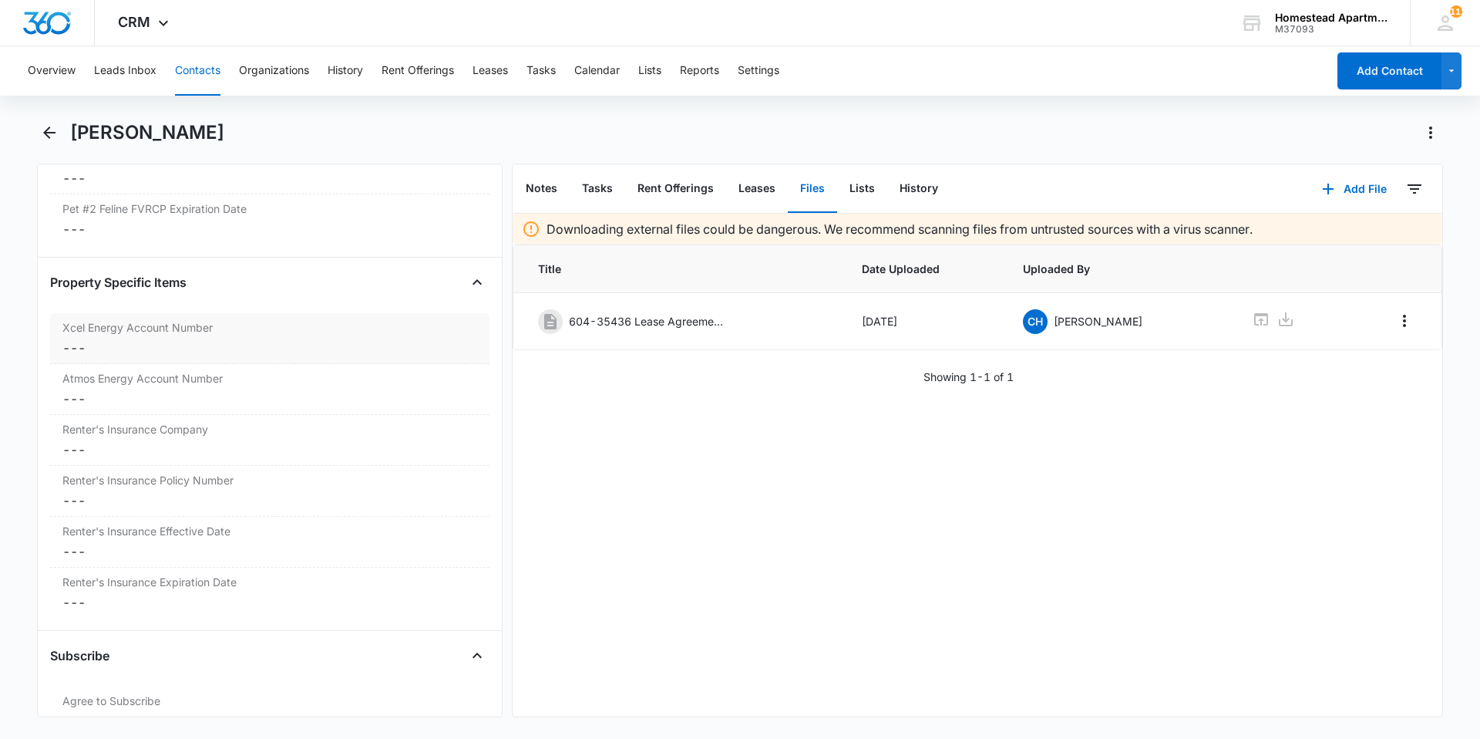
click at [137, 354] on dd "Cancel Save Changes ---" at bounding box center [269, 347] width 415 height 19
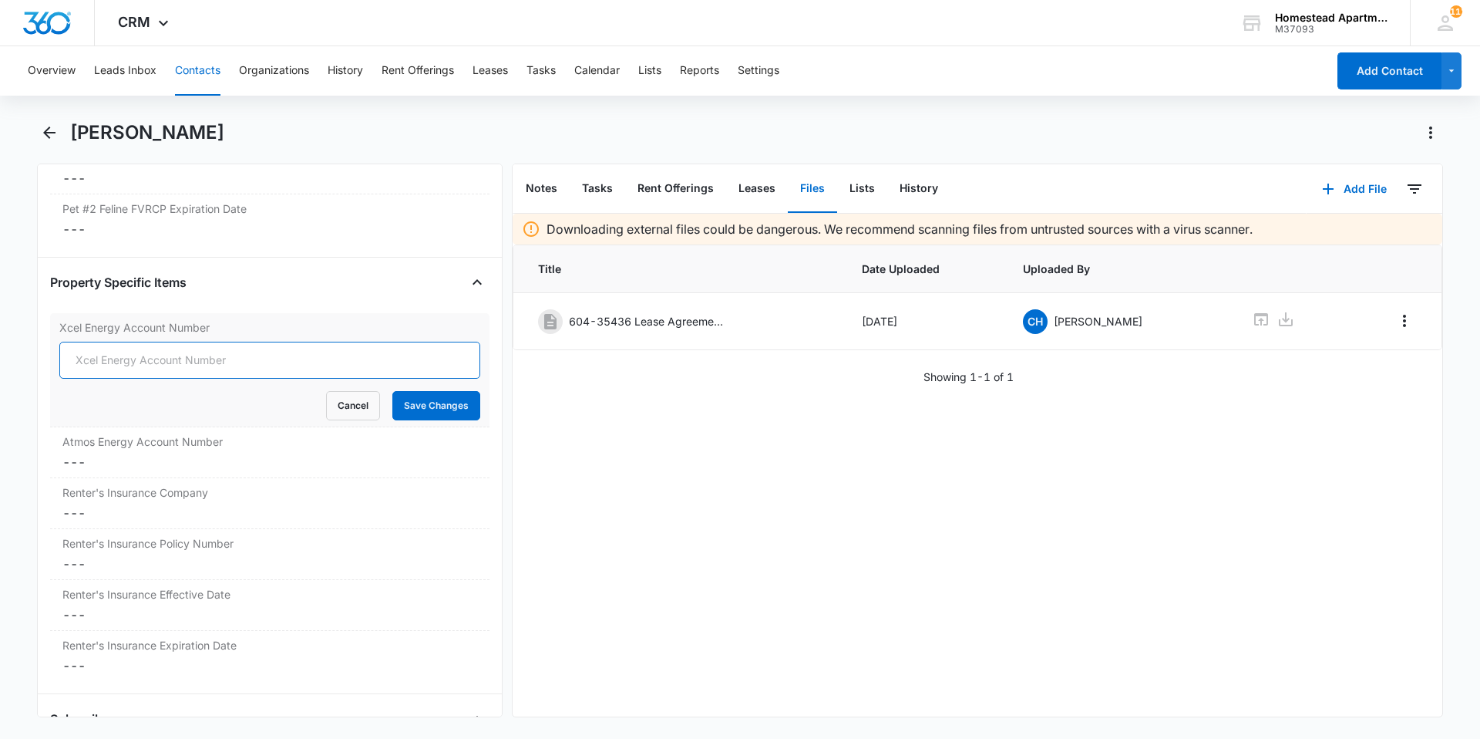
click at [137, 354] on input "Xcel Energy Account Number" at bounding box center [269, 360] width 421 height 37
type input "03953764"
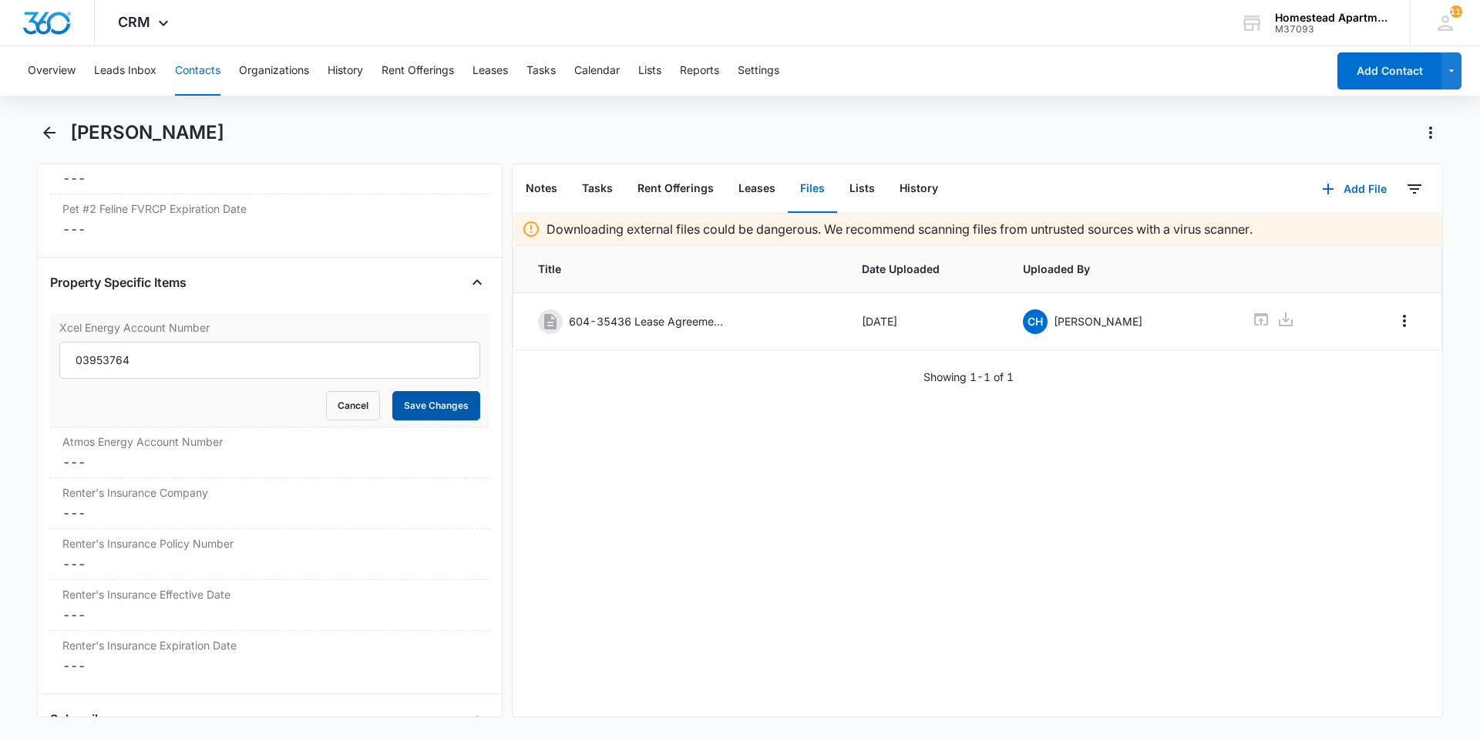
click at [409, 401] on button "Save Changes" at bounding box center [436, 405] width 88 height 29
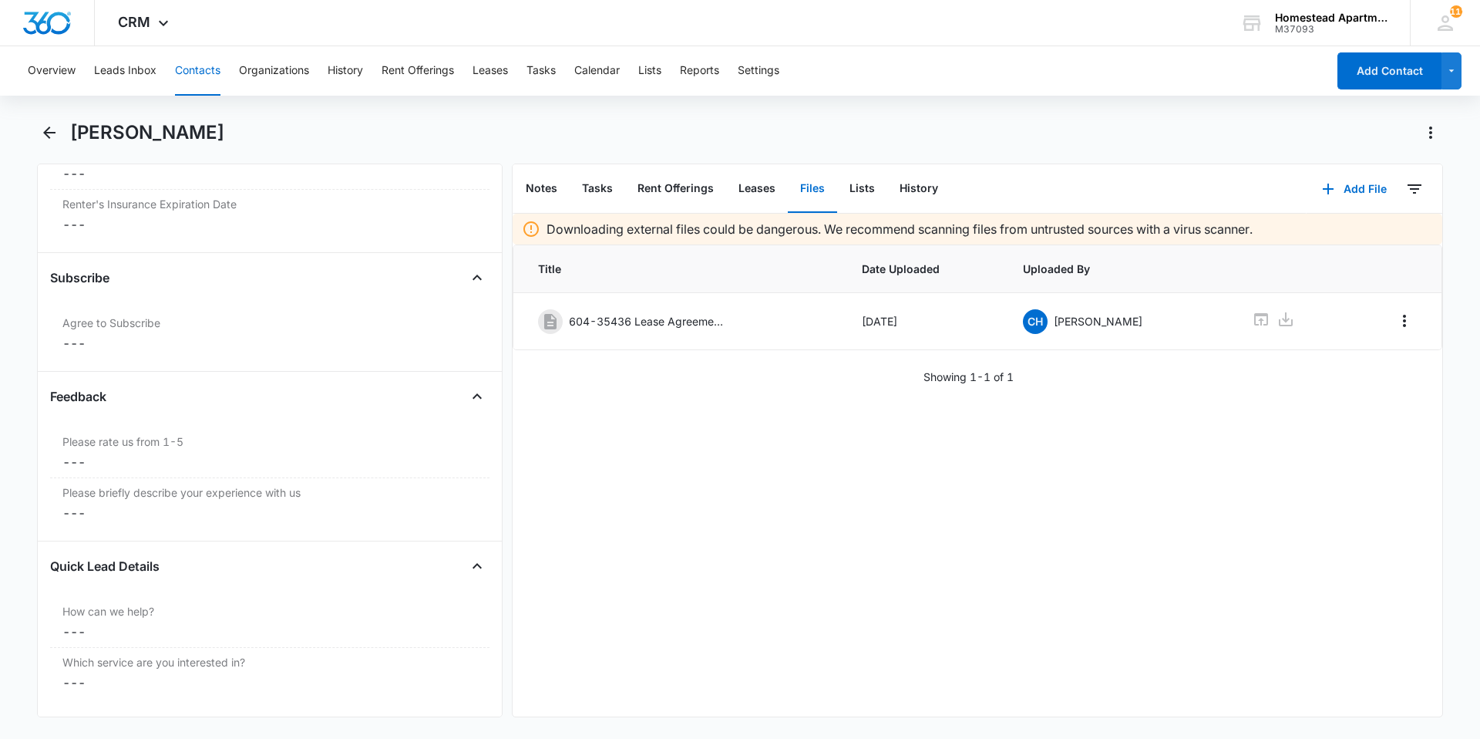
scroll to position [3333, 0]
click at [724, 450] on div "Downloading external files could be dangerous. We recommend scanning files from…" at bounding box center [978, 465] width 930 height 503
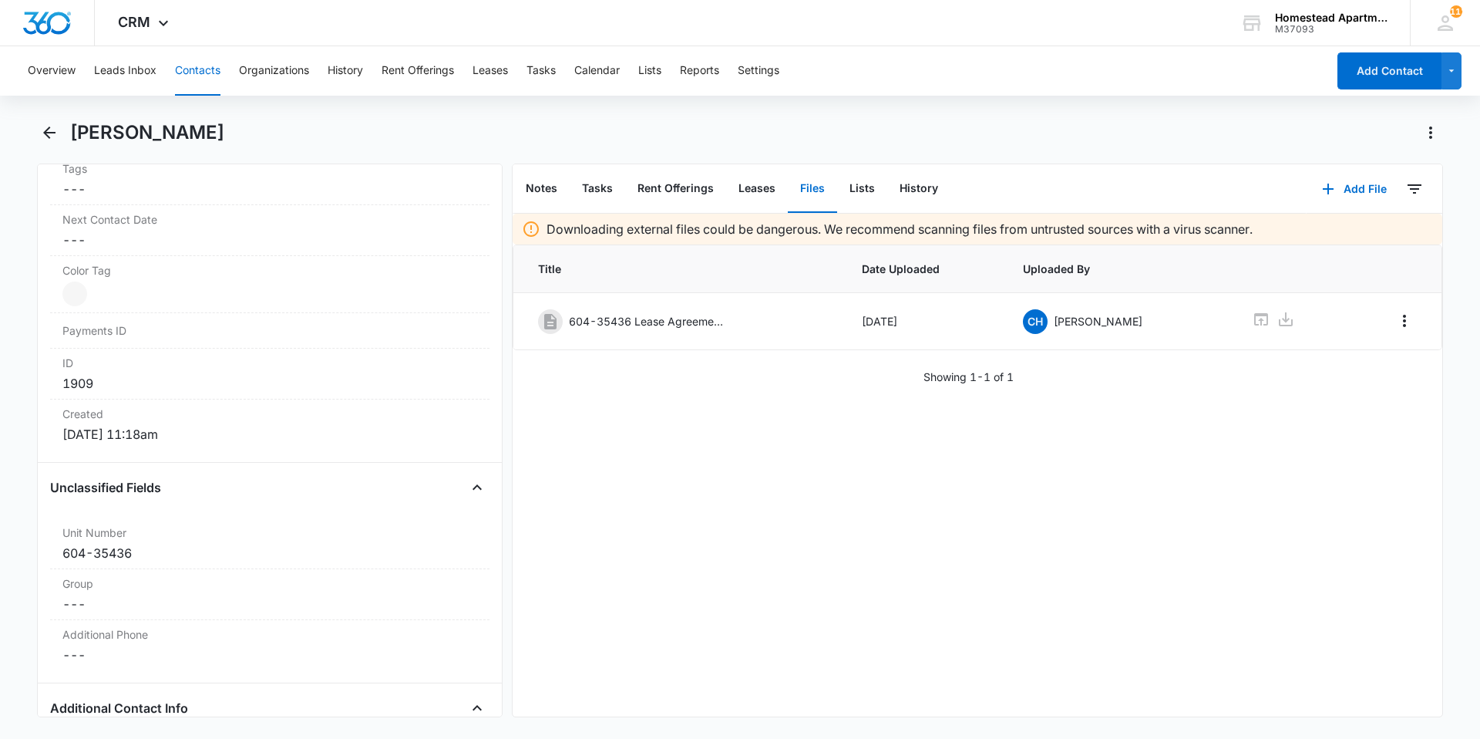
scroll to position [0, 0]
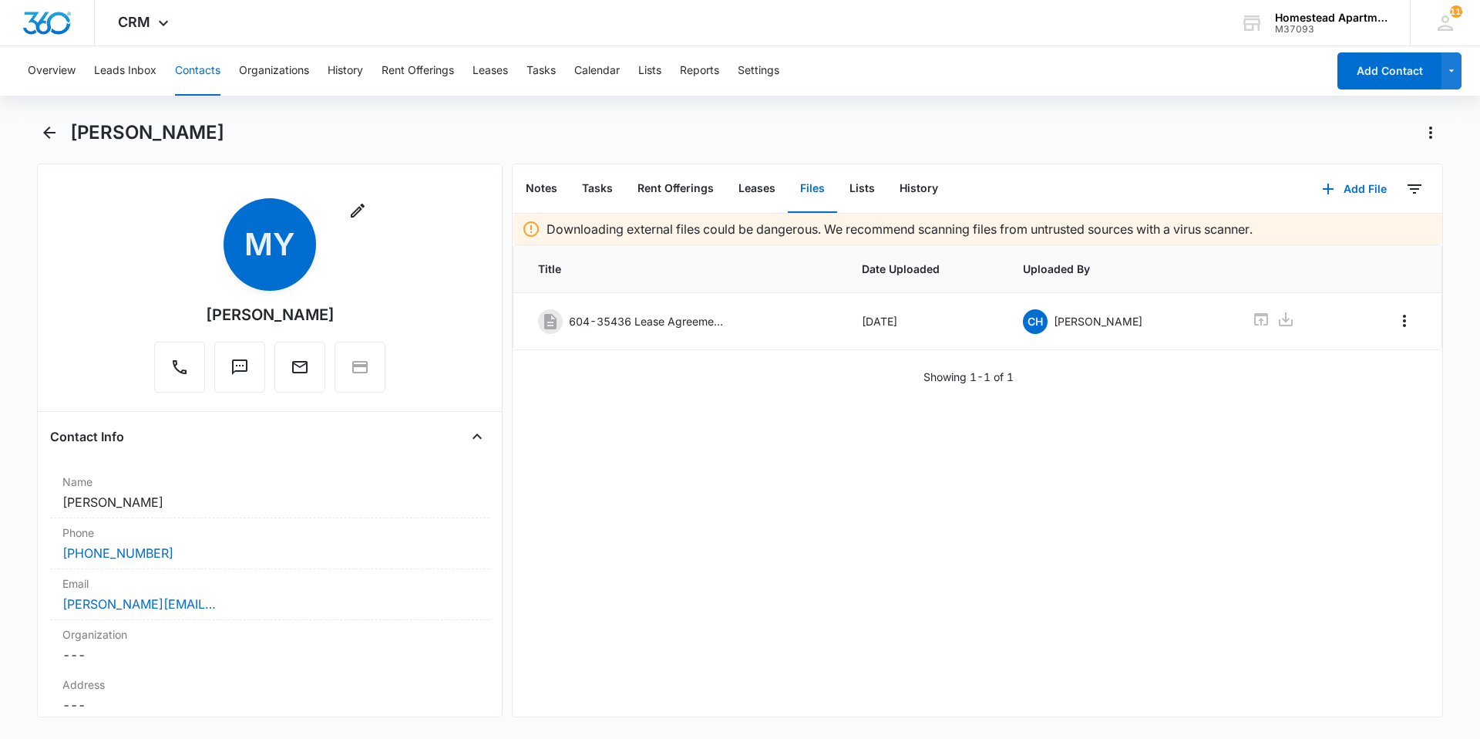
click at [194, 73] on button "Contacts" at bounding box center [197, 70] width 45 height 49
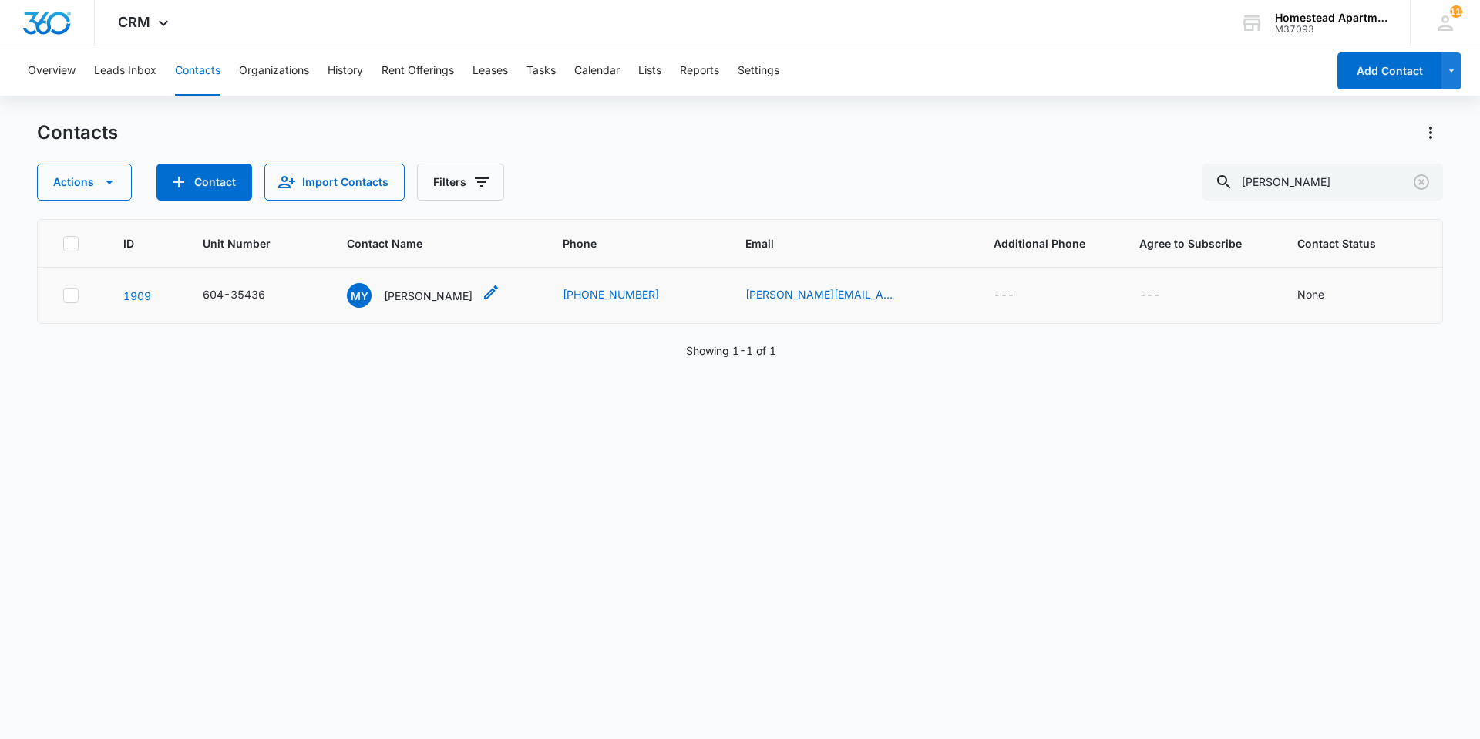
click at [414, 297] on p "Misty Yates" at bounding box center [428, 296] width 89 height 16
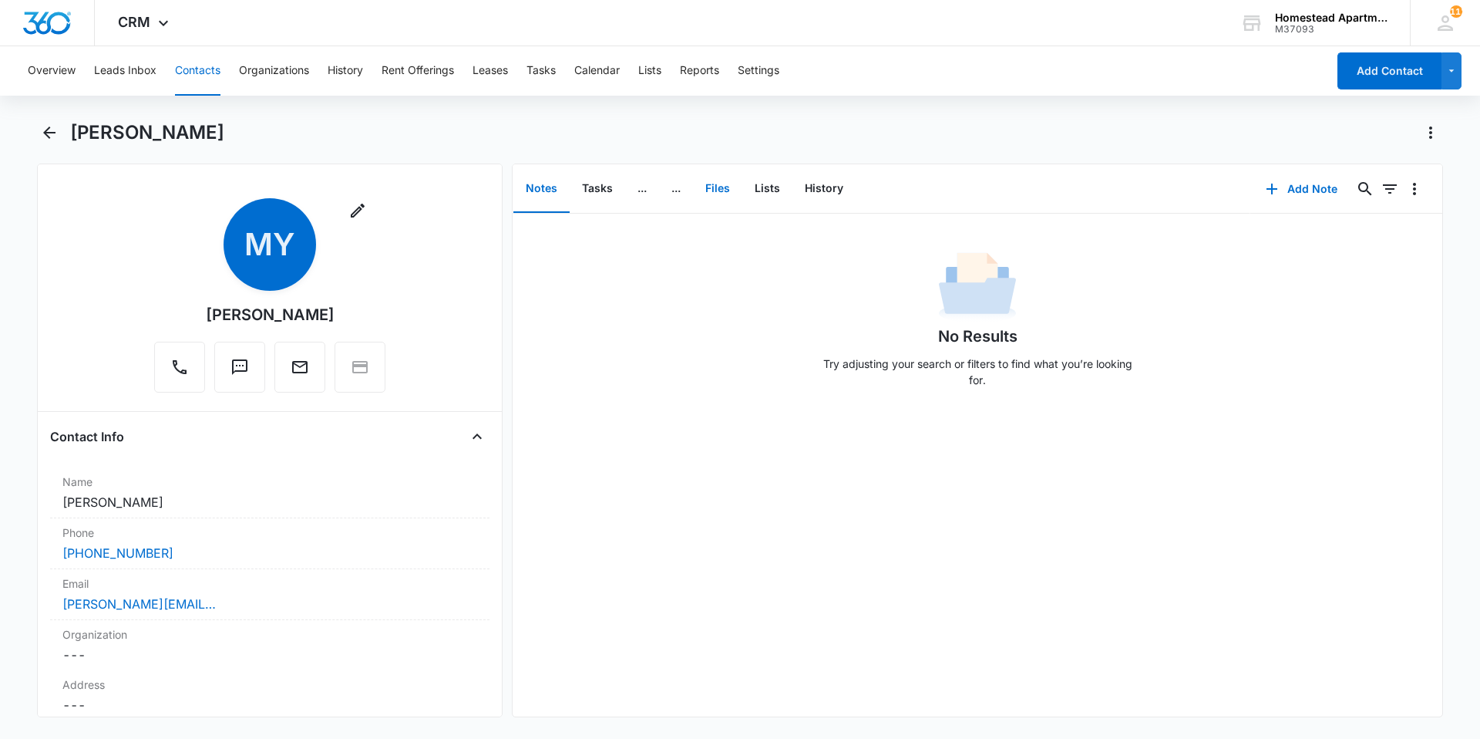
click at [709, 190] on button "Files" at bounding box center [717, 189] width 49 height 48
